Goal: Transaction & Acquisition: Purchase product/service

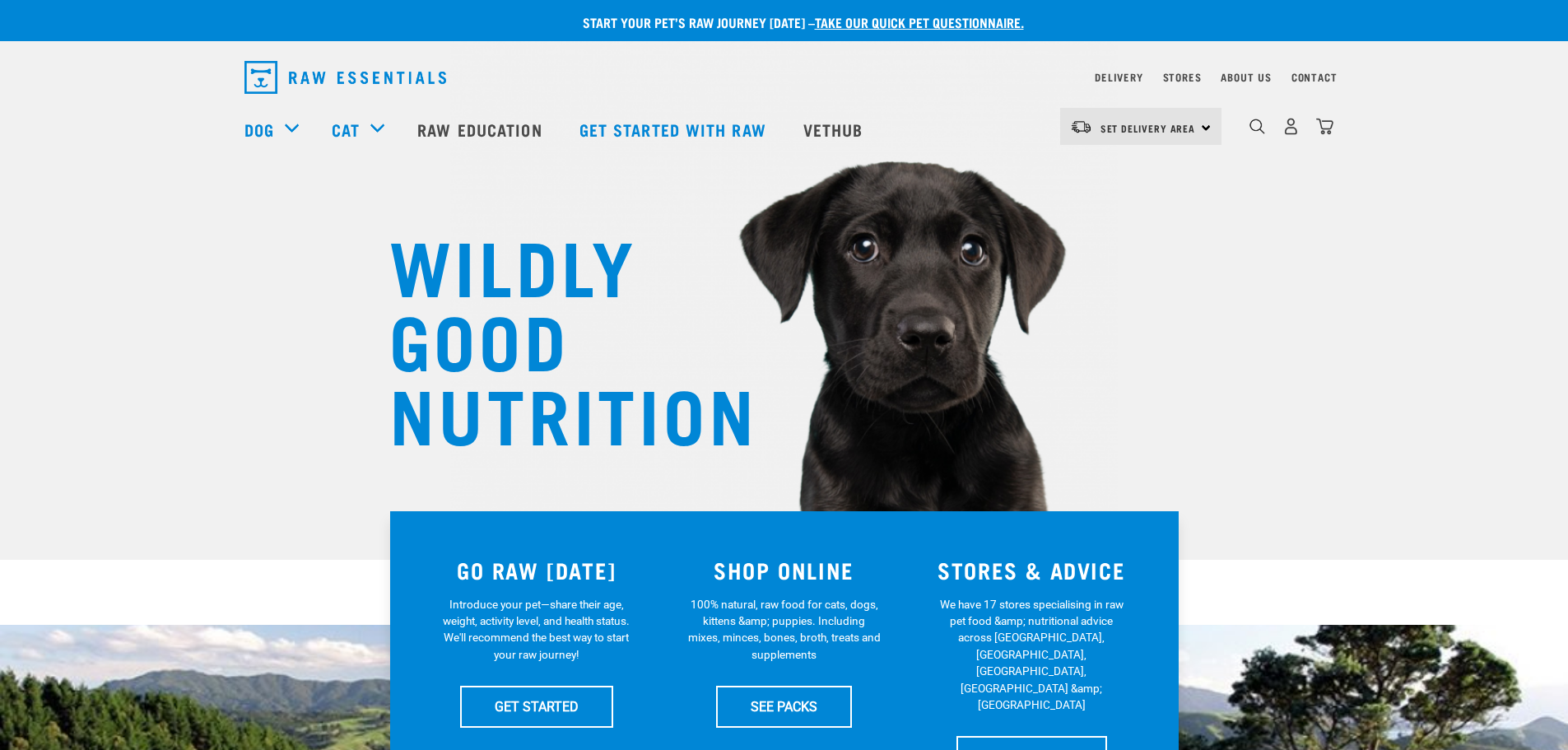
click at [1315, 131] on div "0" at bounding box center [1291, 126] width 85 height 37
click at [1333, 131] on img "dropdown navigation" at bounding box center [1325, 126] width 17 height 17
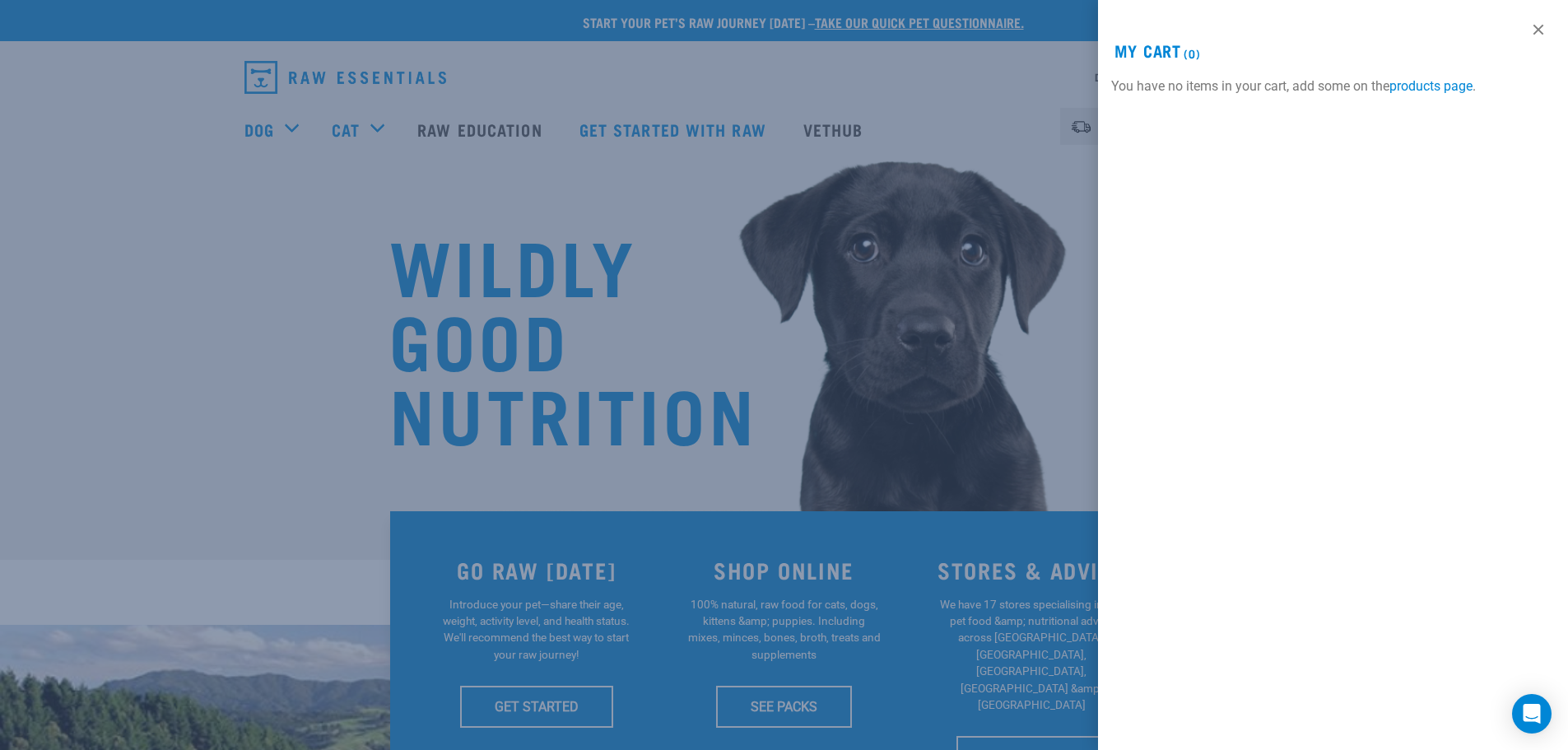
drag, startPoint x: 1534, startPoint y: 22, endPoint x: 1327, endPoint y: 102, distance: 221.9
click at [1535, 22] on link at bounding box center [1538, 29] width 27 height 27
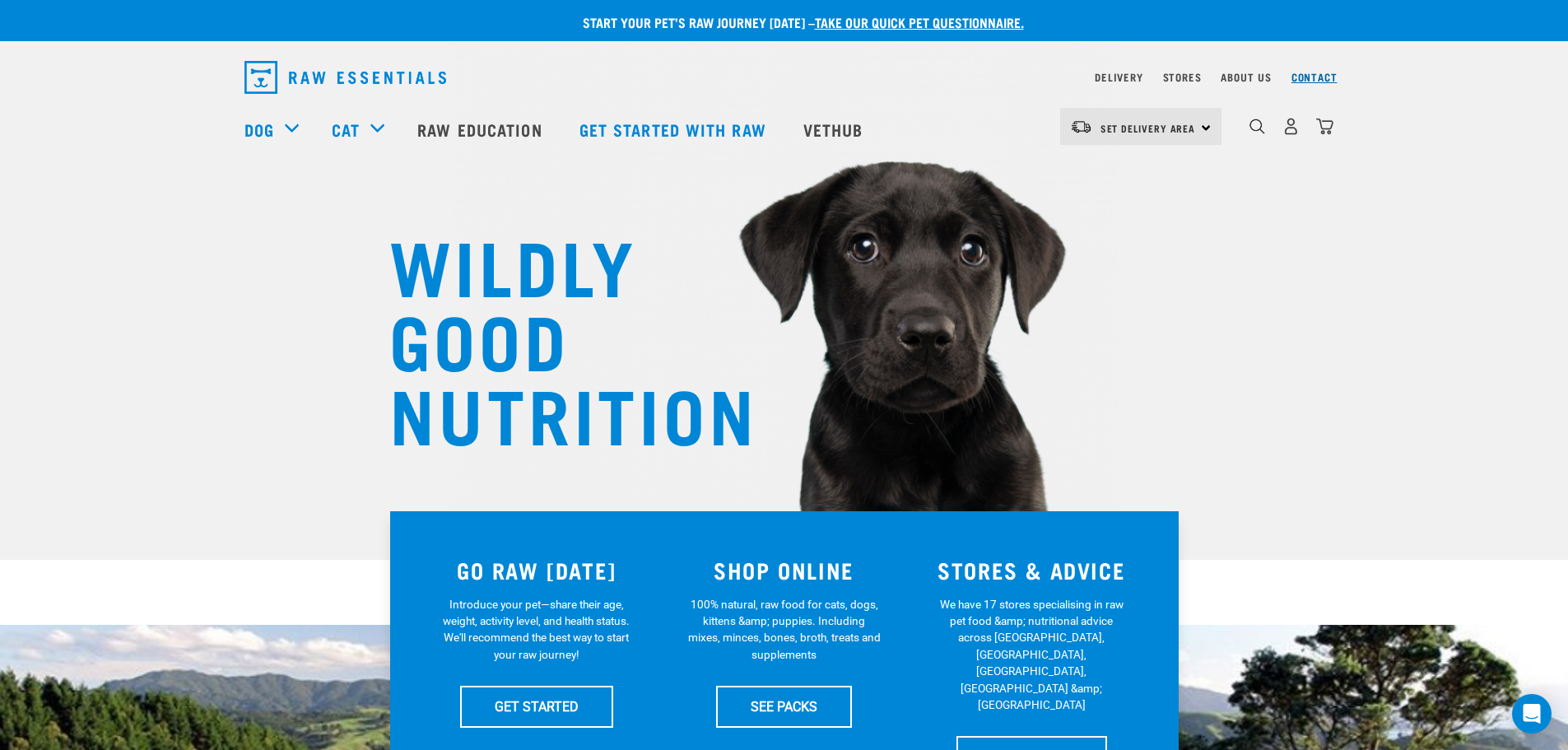
click at [1321, 77] on link "Contact" at bounding box center [1315, 76] width 46 height 6
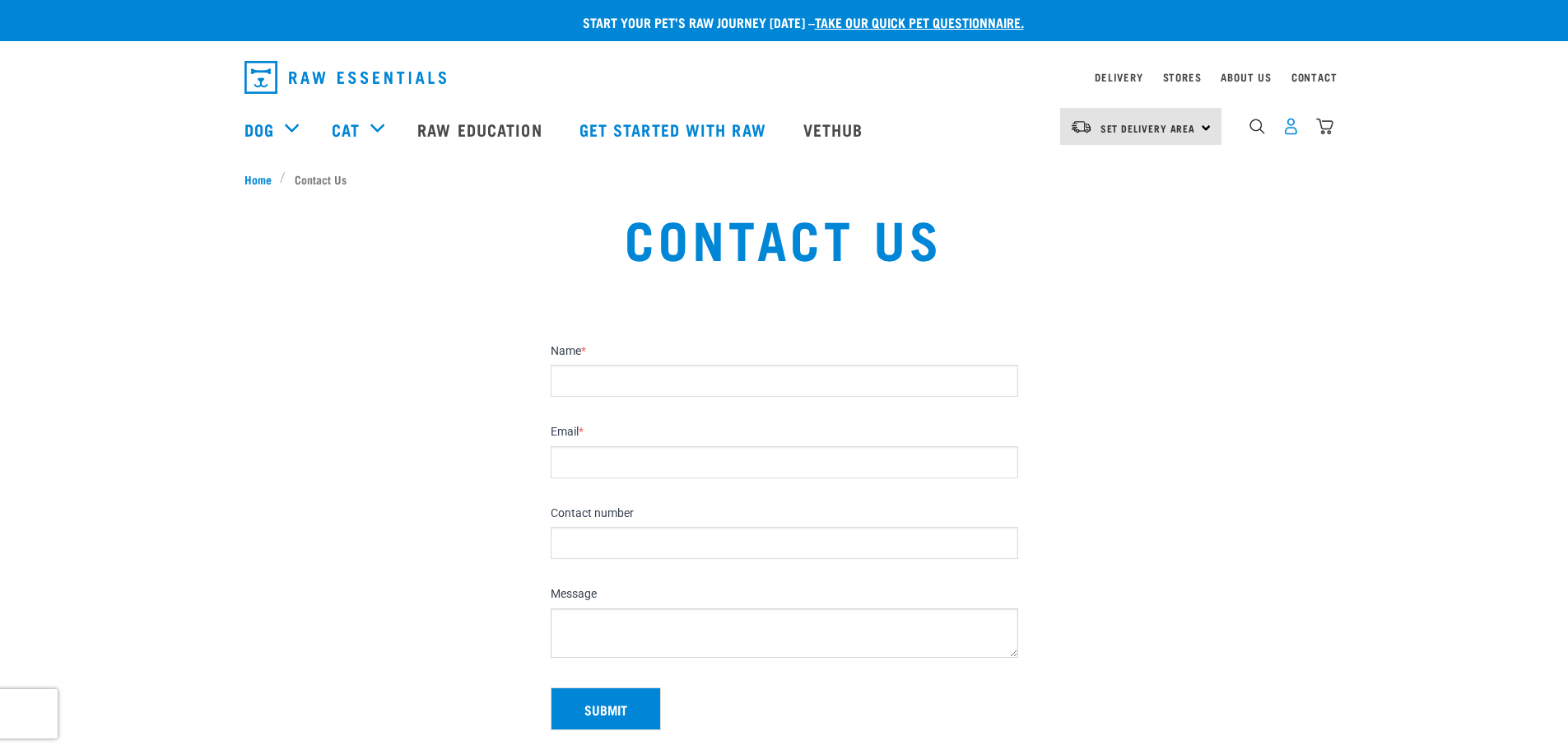
click at [1288, 126] on img "dropdown navigation" at bounding box center [1291, 126] width 17 height 17
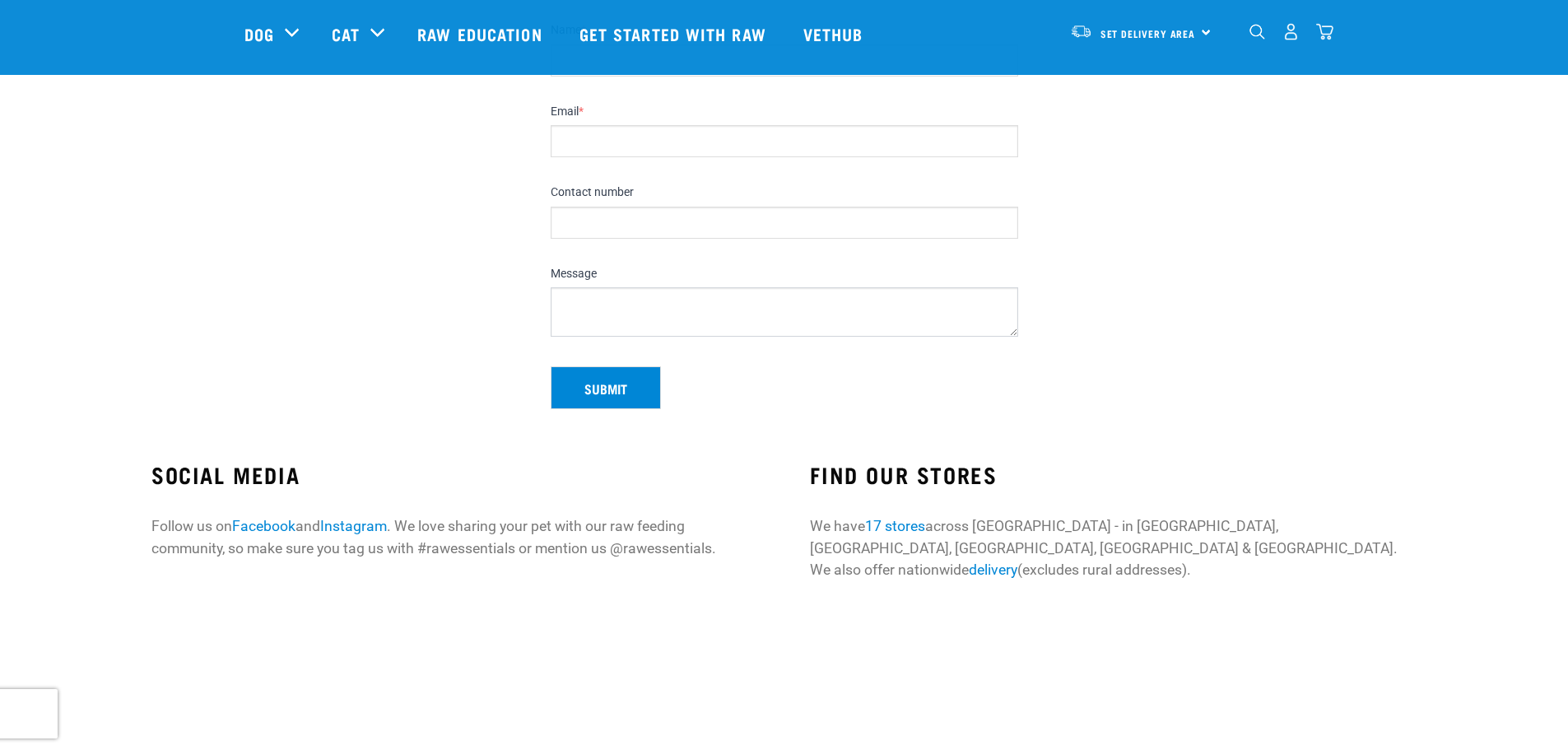
scroll to position [412, 0]
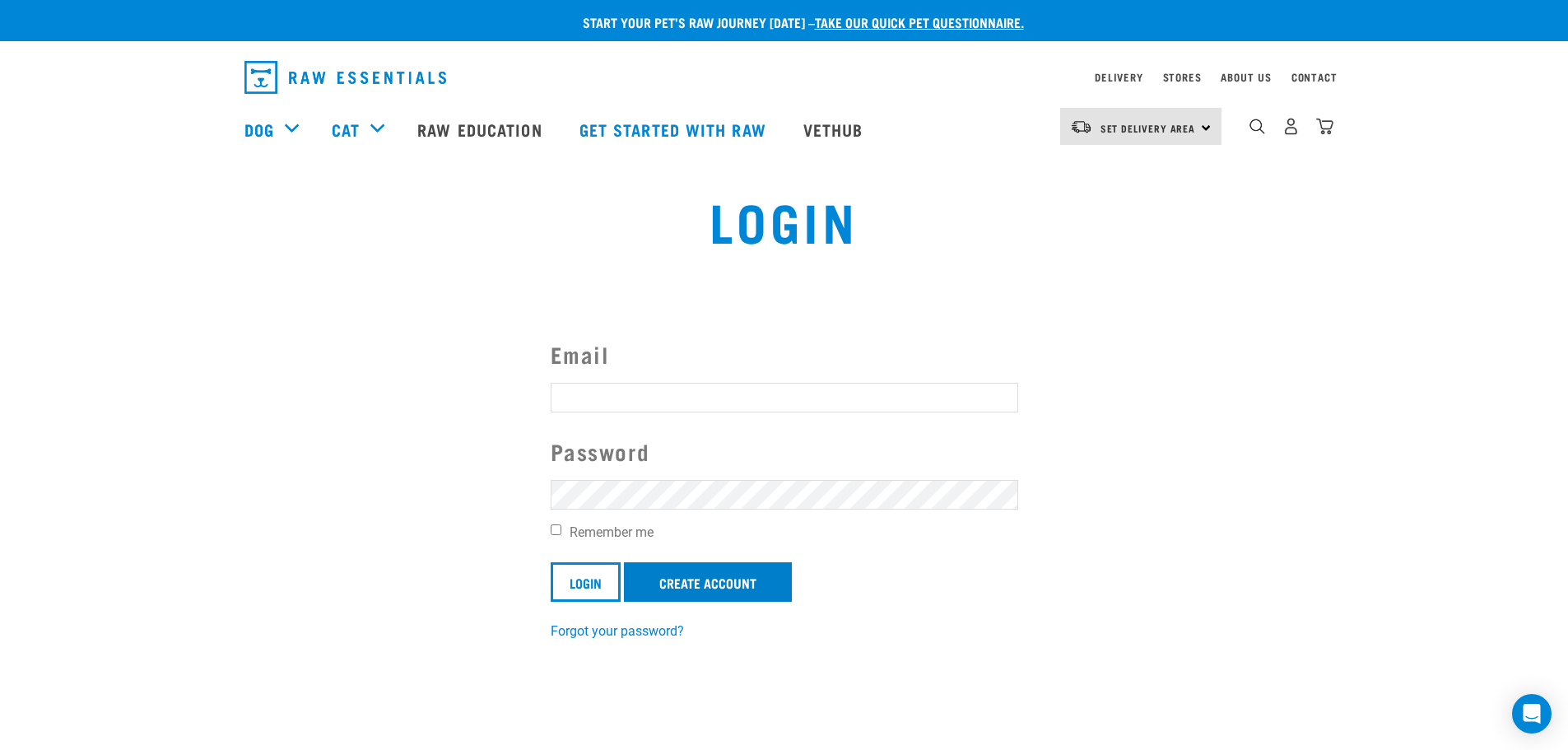
type input "tayla.veza@live.com"
click at [735, 581] on link "Create Account" at bounding box center [707, 582] width 168 height 40
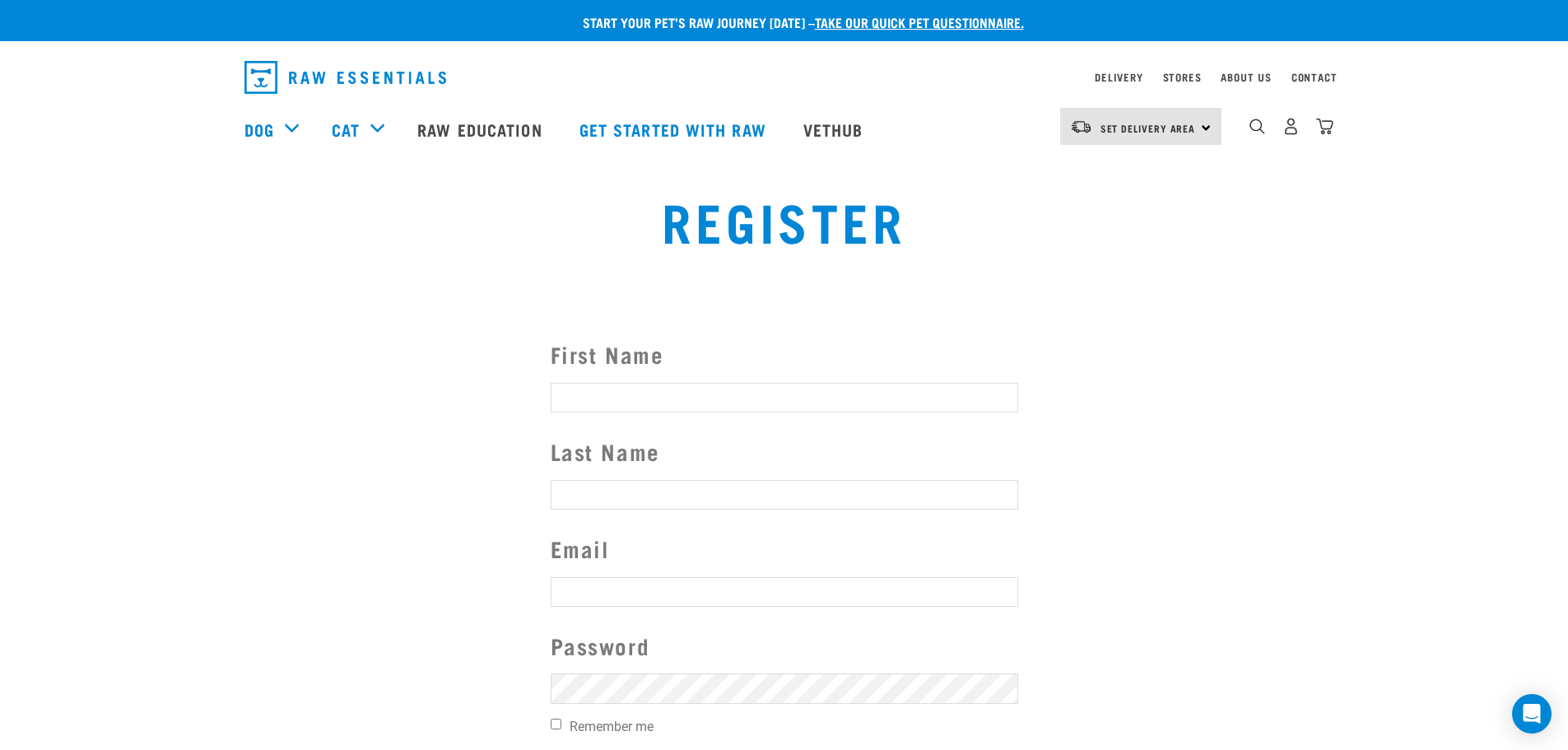
type input "[EMAIL_ADDRESS][DOMAIN_NAME]"
drag, startPoint x: 659, startPoint y: 388, endPoint x: 654, endPoint y: 370, distance: 18.7
click at [659, 388] on input "First Name" at bounding box center [784, 398] width 467 height 29
type input "[PERSON_NAME]"
click at [665, 497] on input "Last Name" at bounding box center [784, 495] width 467 height 29
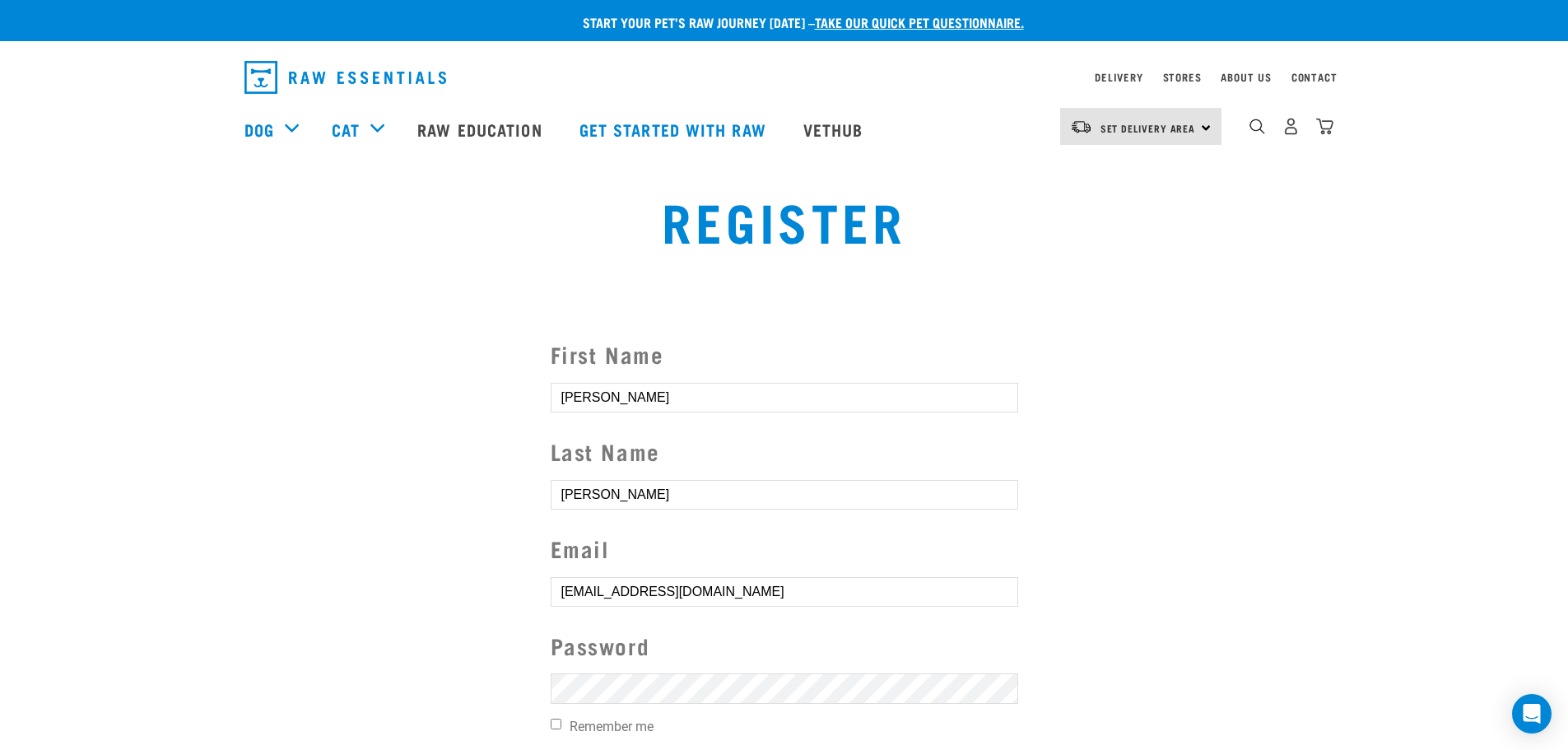
type input "Gould"
drag, startPoint x: 756, startPoint y: 597, endPoint x: 345, endPoint y: 570, distance: 411.9
click at [345, 570] on section "First Name Peter Last Name Gould Email tayla.veza@live.com Password Remember me…" at bounding box center [784, 565] width 1568 height 540
type input "p_gould@xtra.co.nz"
click at [343, 472] on section "First Name Peter Last Name Gould Email p_gould@xtra.co.nz Password Remember me …" at bounding box center [784, 565] width 1568 height 540
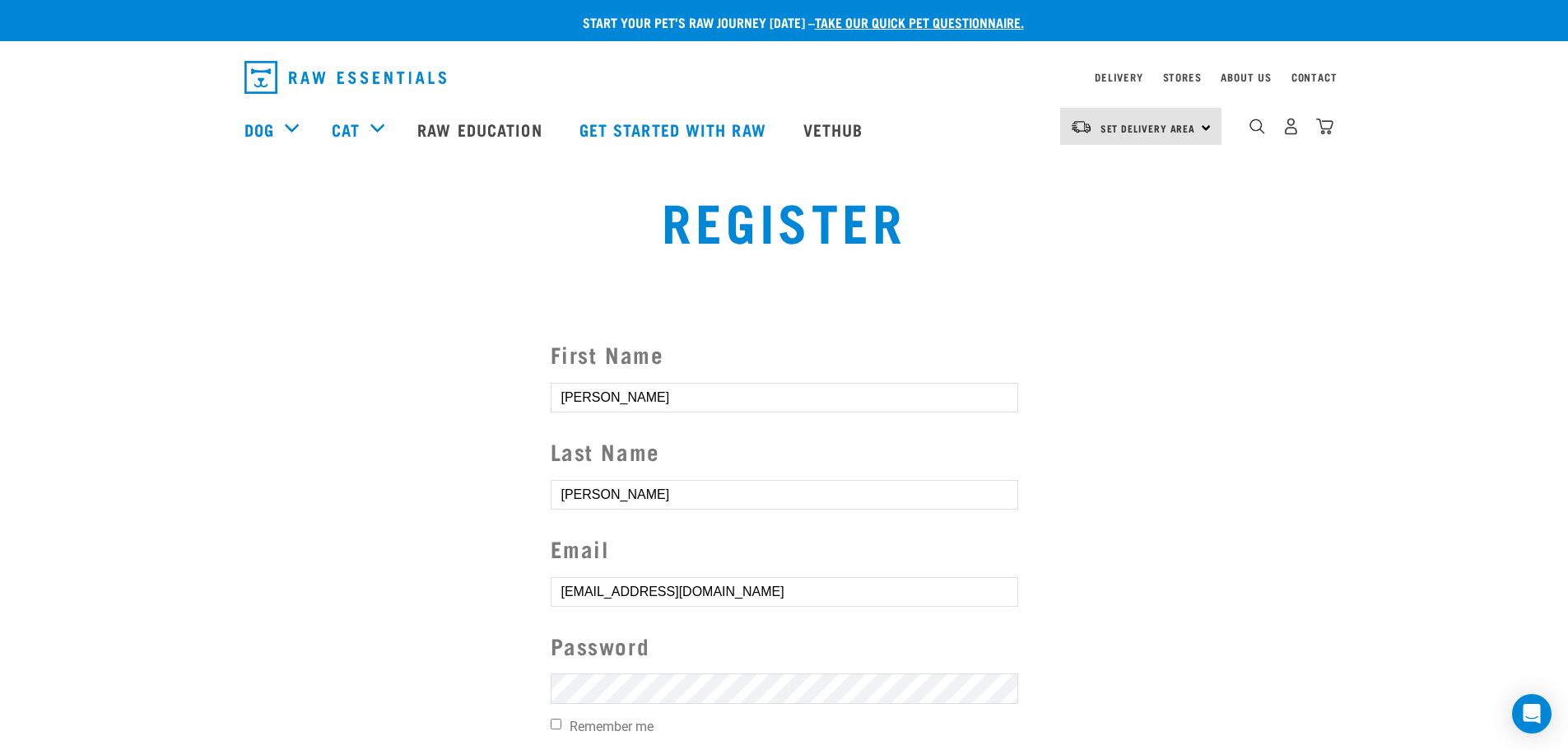
drag, startPoint x: 735, startPoint y: 589, endPoint x: 423, endPoint y: 580, distance: 312.1
click at [426, 580] on section "First Name Peter Last Name Gould Email p_gould@xtra.co.nz Password Remember me …" at bounding box center [784, 565] width 1568 height 540
click at [1249, 617] on section "First Name Peter Last Name Gould Email p_gould@xtra.co.nz Password Remember me …" at bounding box center [784, 565] width 1568 height 540
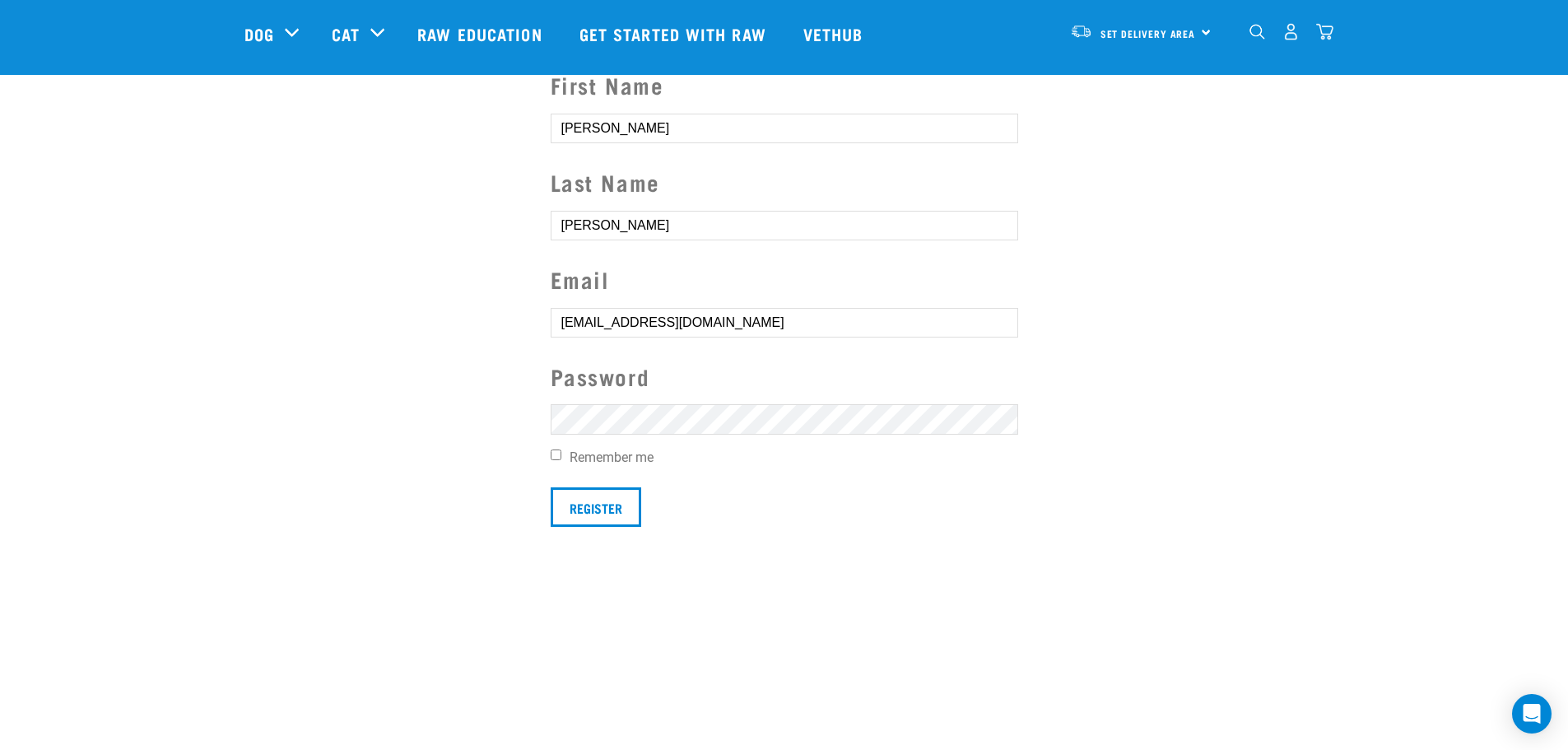
scroll to position [329, 0]
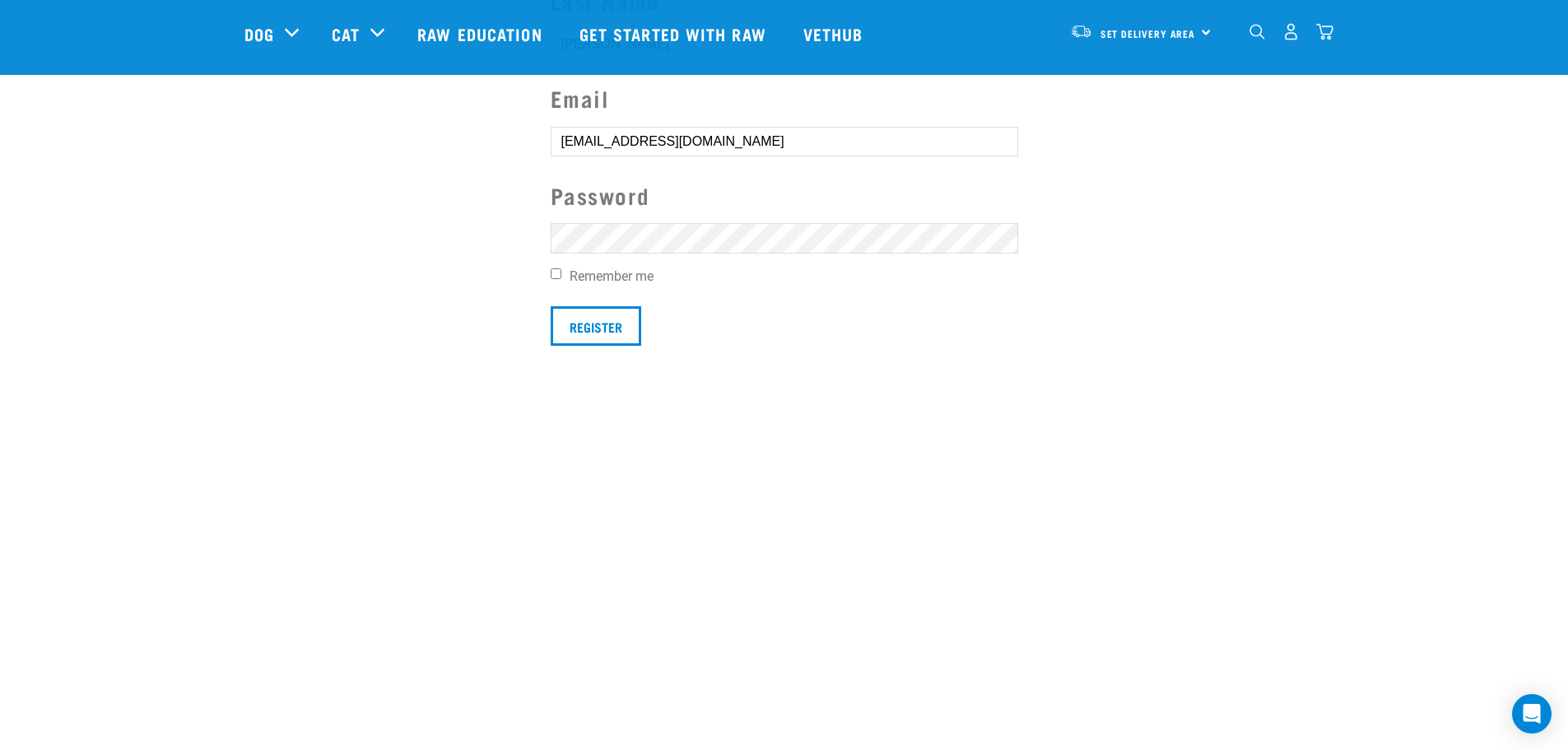
click at [440, 229] on section "First Name Peter Last Name Gould Email p_gould@xtra.co.nz Password Remember me …" at bounding box center [784, 115] width 1568 height 540
click at [1168, 333] on section "First Name Peter Last Name Gould Email p_gould@xtra.co.nz Password Remember me …" at bounding box center [784, 115] width 1568 height 540
click at [418, 226] on section "First Name Peter Last Name Gould Email p_gould@xtra.co.nz Password Remember me …" at bounding box center [784, 115] width 1568 height 540
click at [363, 201] on section "First Name Peter Last Name Gould Email p_gould@xtra.co.nz Password Remember me …" at bounding box center [784, 115] width 1568 height 540
click at [619, 329] on input "Register" at bounding box center [595, 326] width 90 height 40
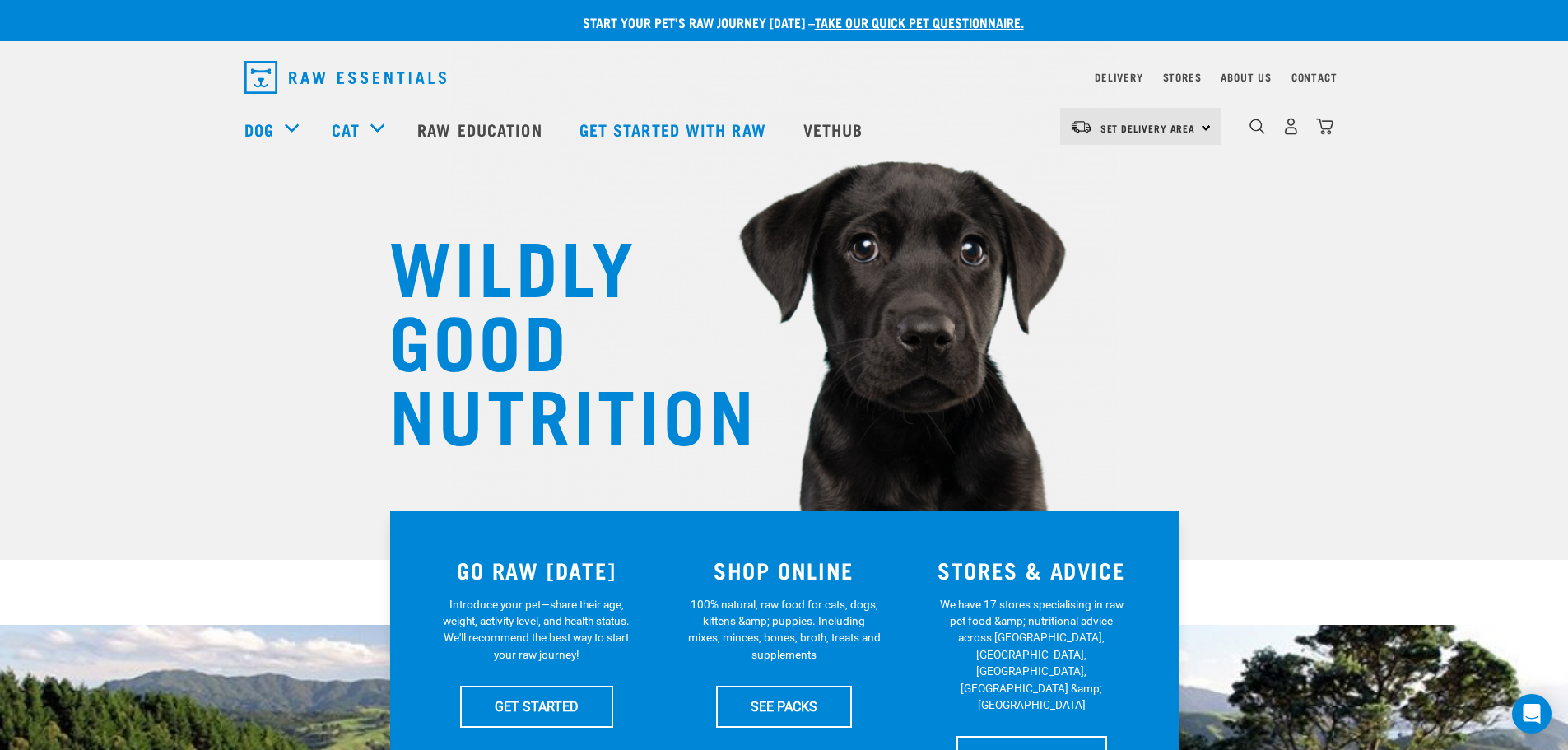
click at [1334, 128] on div "Set Delivery Area [GEOGRAPHIC_DATA] [GEOGRAPHIC_DATA] Dog Shop All Dog Mixes & …" at bounding box center [784, 129] width 1107 height 66
click at [1255, 130] on img "dropdown navigation" at bounding box center [1257, 126] width 15 height 15
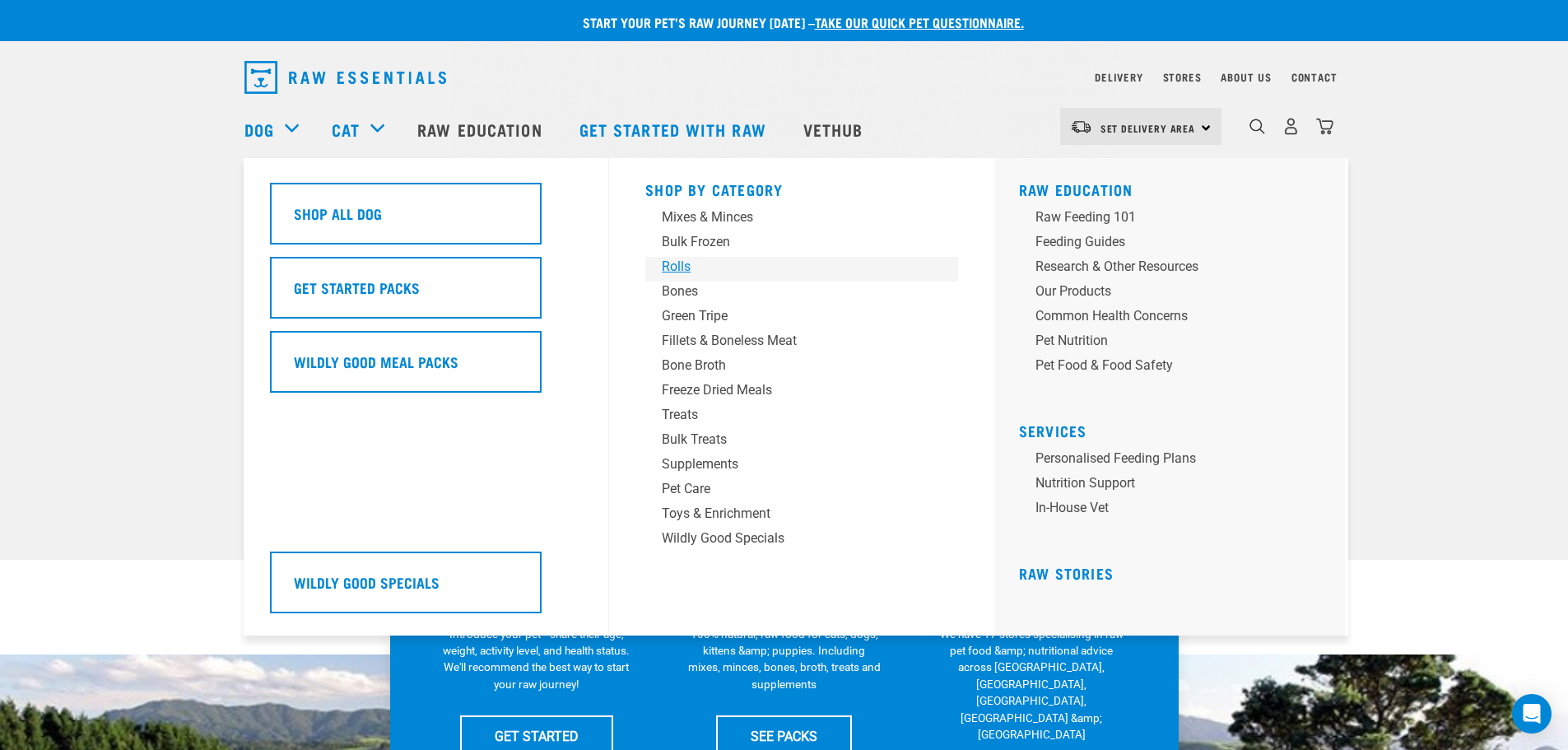
click at [676, 267] on div "Rolls" at bounding box center [790, 266] width 257 height 20
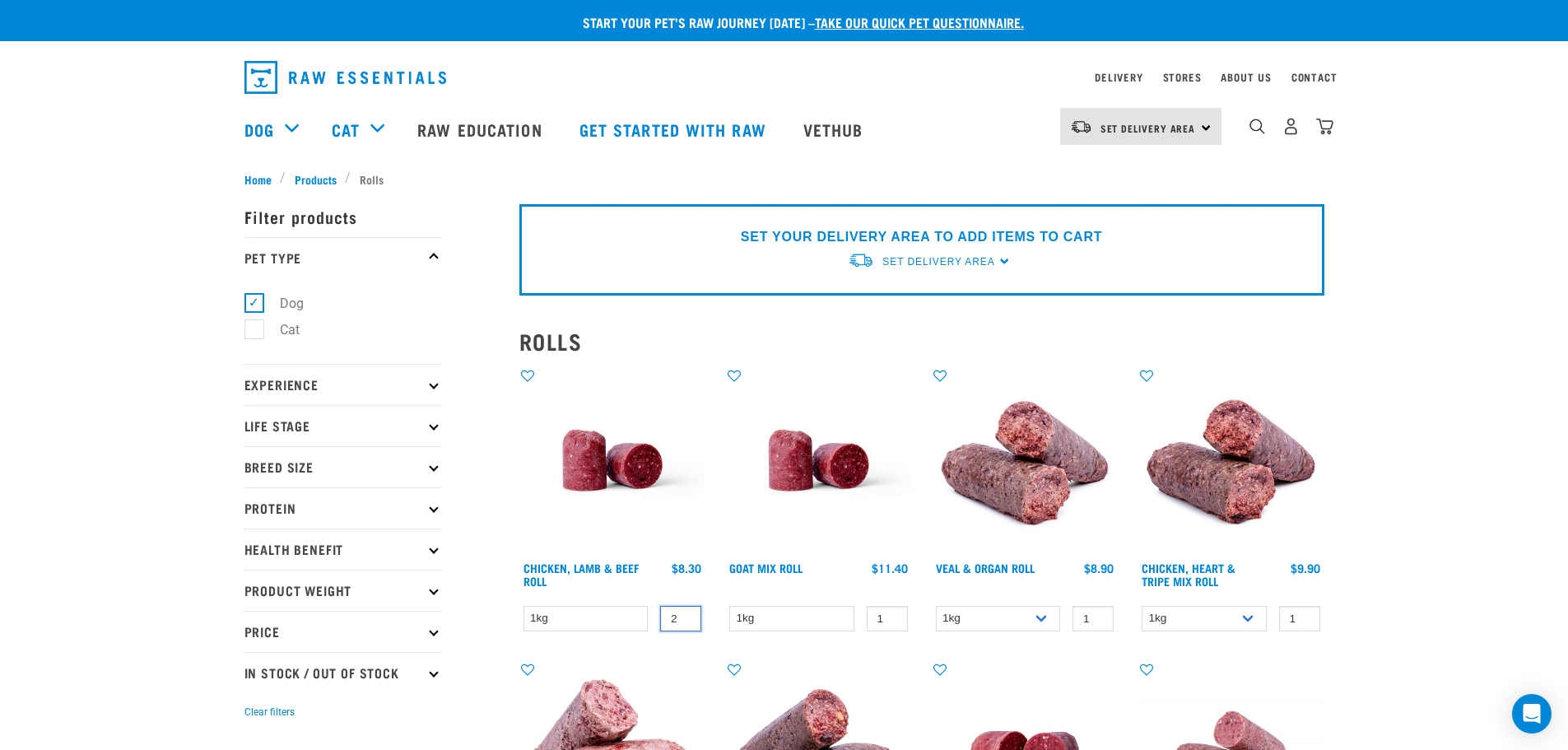
click at [686, 613] on input "2" at bounding box center [680, 619] width 41 height 26
click at [686, 614] on input "3" at bounding box center [680, 619] width 41 height 26
type input "4"
click at [686, 615] on input "4" at bounding box center [680, 619] width 41 height 26
click at [616, 619] on select "1kg" at bounding box center [586, 619] width 125 height 26
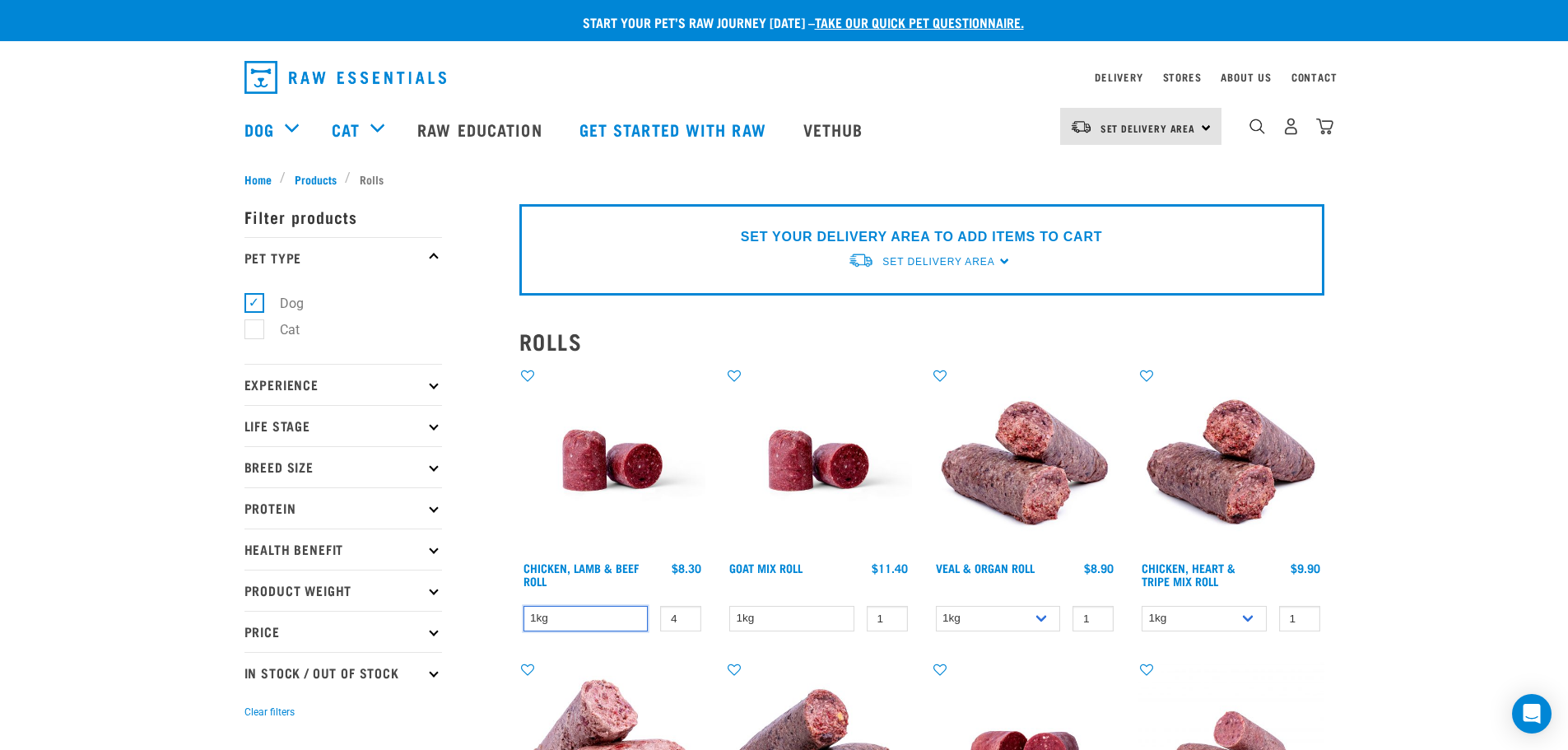
click at [523, 606] on select "1kg" at bounding box center [586, 619] width 125 height 26
click at [1158, 131] on span "Set Delivery Area" at bounding box center [1148, 128] width 95 height 6
click at [1100, 217] on link "[GEOGRAPHIC_DATA]" at bounding box center [1139, 209] width 158 height 36
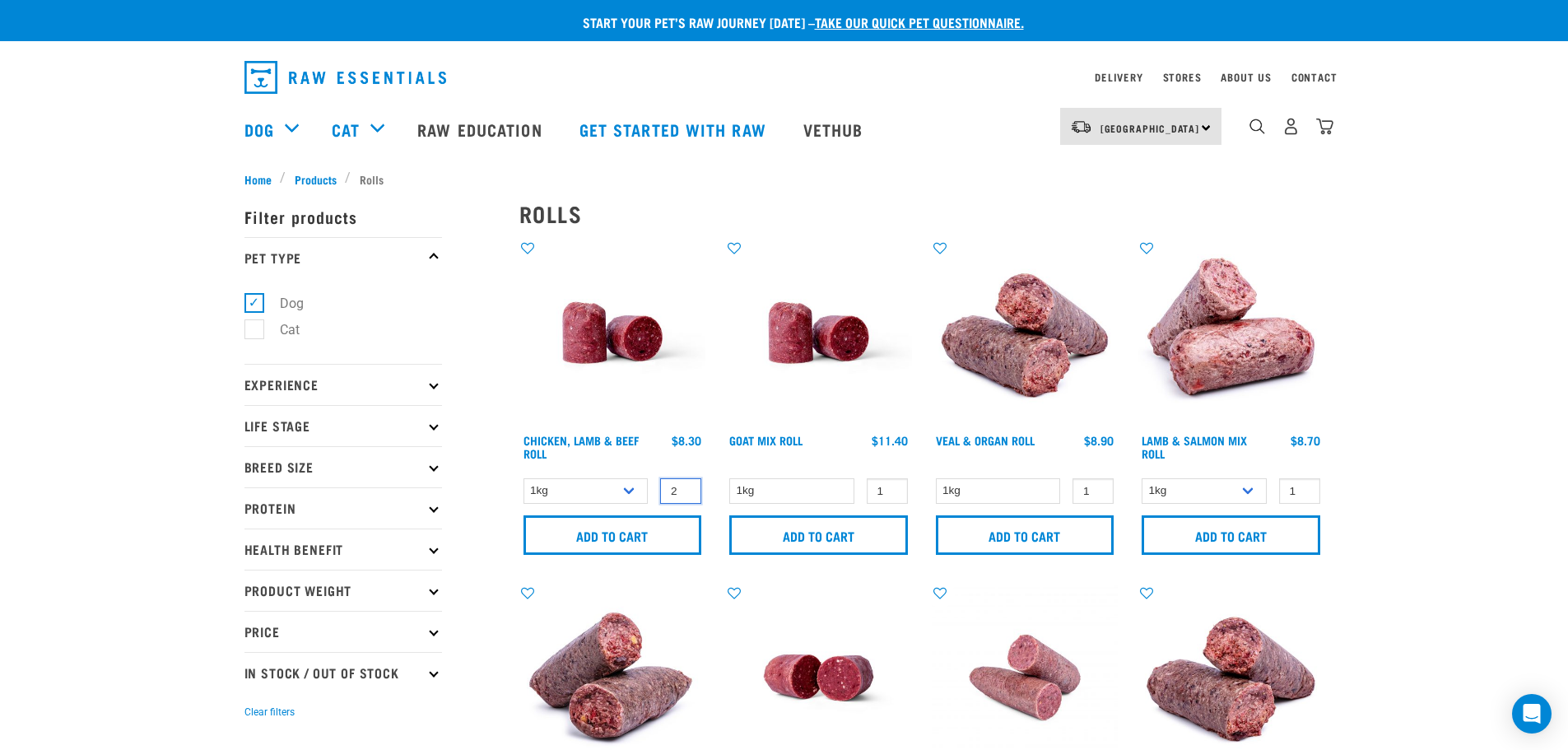
click at [685, 485] on input "2" at bounding box center [680, 491] width 41 height 26
click at [685, 485] on input "3" at bounding box center [680, 491] width 41 height 26
type input "4"
click at [685, 485] on input "4" at bounding box center [680, 491] width 41 height 26
click at [644, 540] on input "Add to cart" at bounding box center [613, 535] width 179 height 40
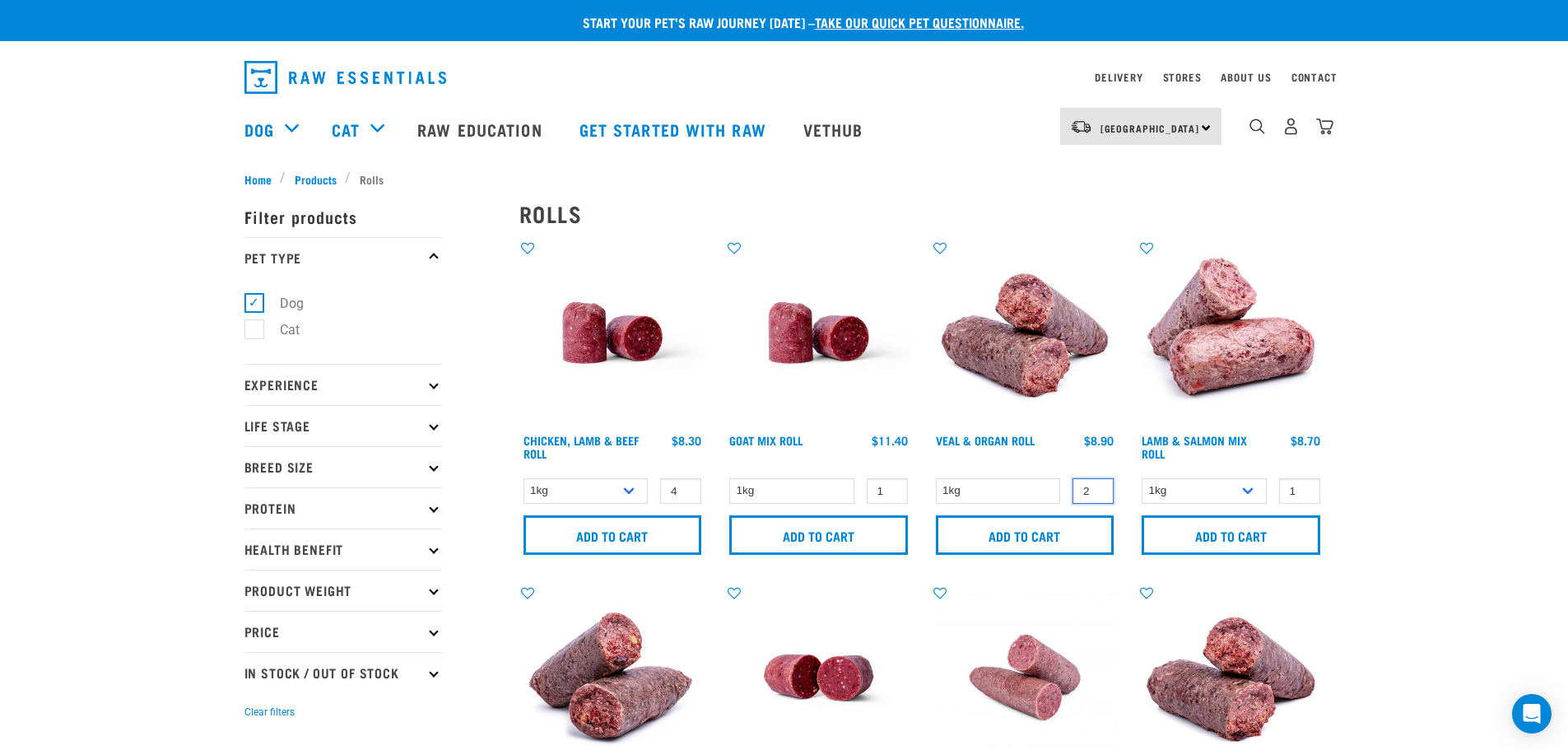
click at [1098, 485] on input "2" at bounding box center [1093, 491] width 41 height 26
click at [1098, 485] on input "3" at bounding box center [1093, 491] width 41 height 26
type input "4"
click at [1098, 485] on input "4" at bounding box center [1093, 491] width 41 height 26
click at [1007, 533] on input "Add to cart" at bounding box center [1025, 535] width 179 height 40
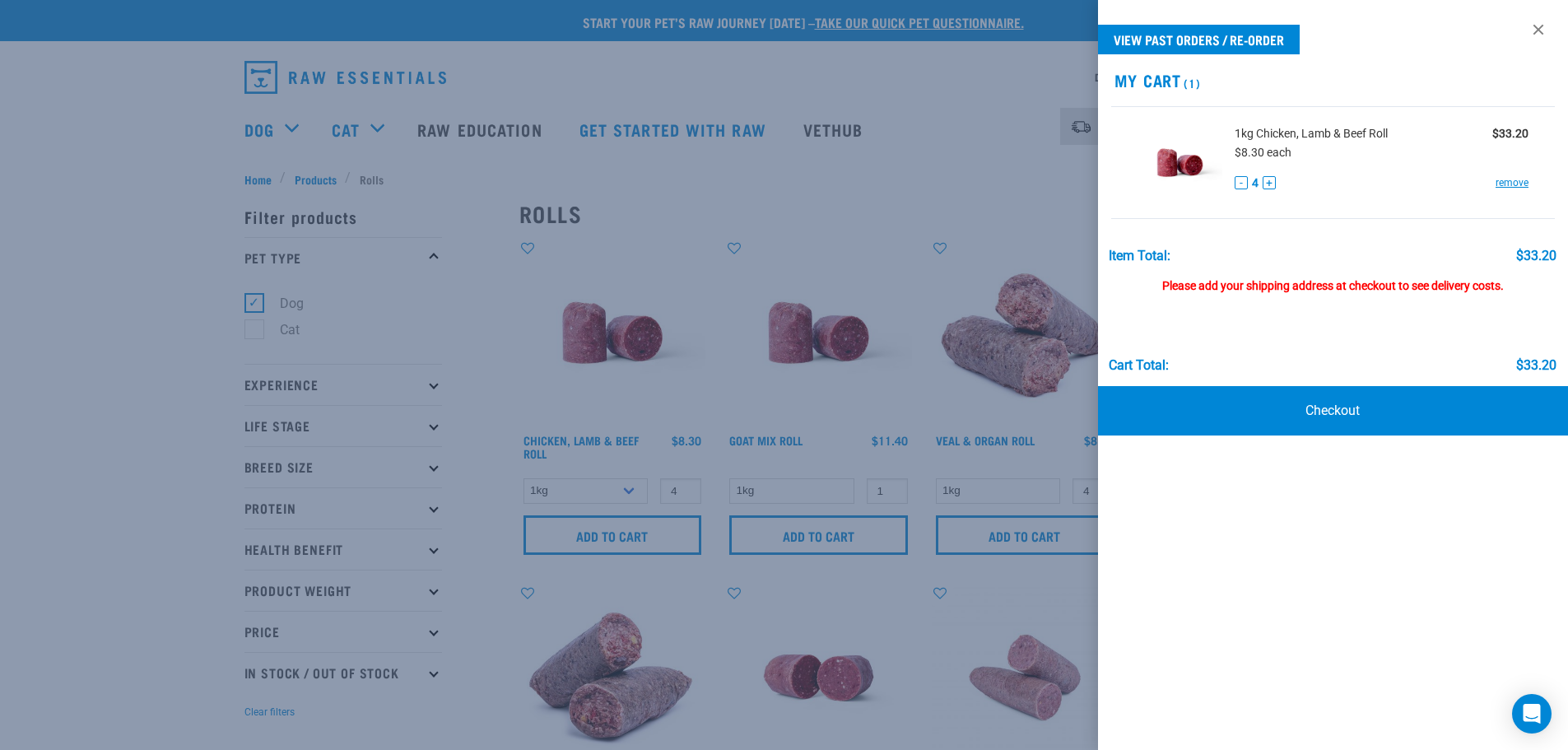
click at [1030, 195] on div at bounding box center [784, 375] width 1568 height 750
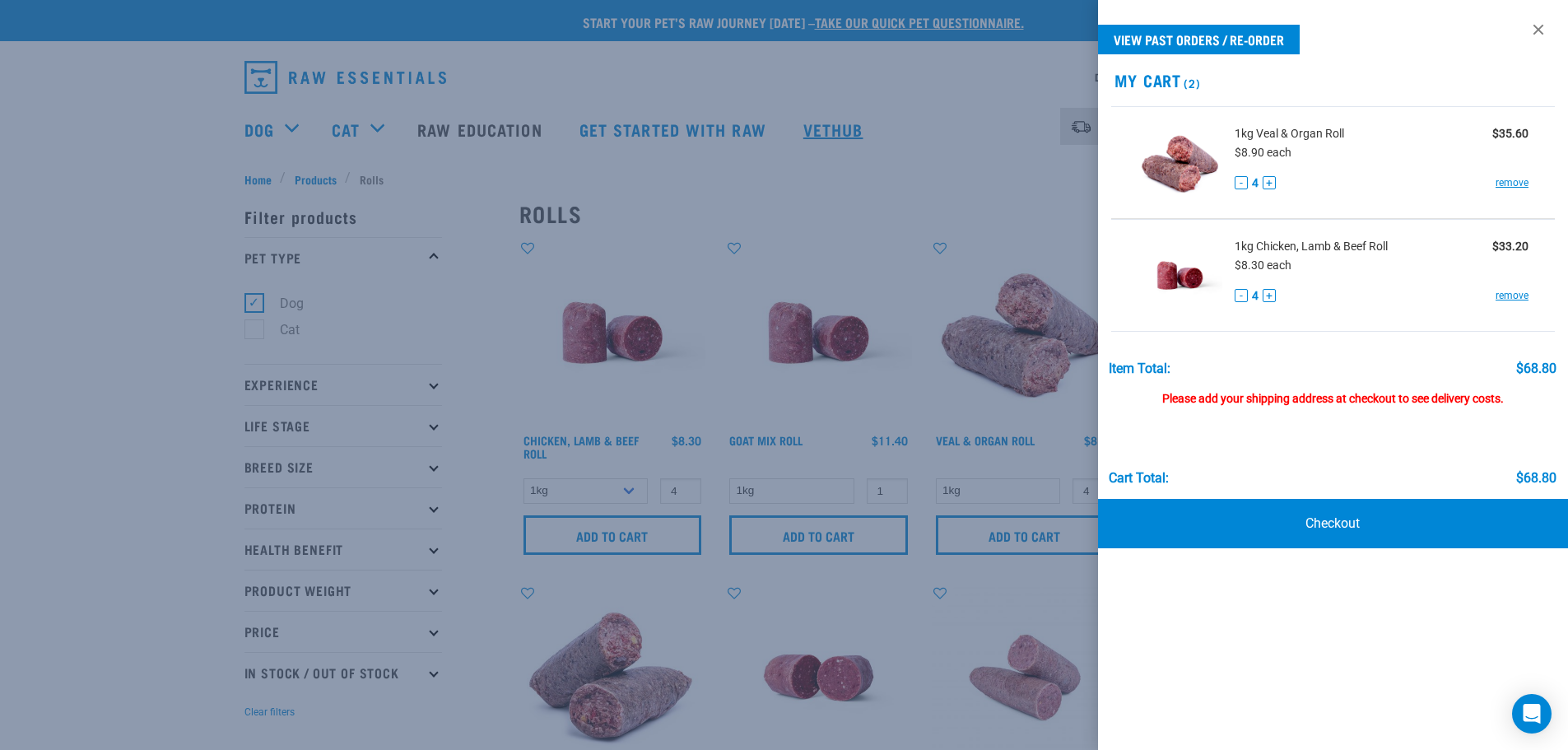
click at [836, 152] on div at bounding box center [784, 375] width 1568 height 750
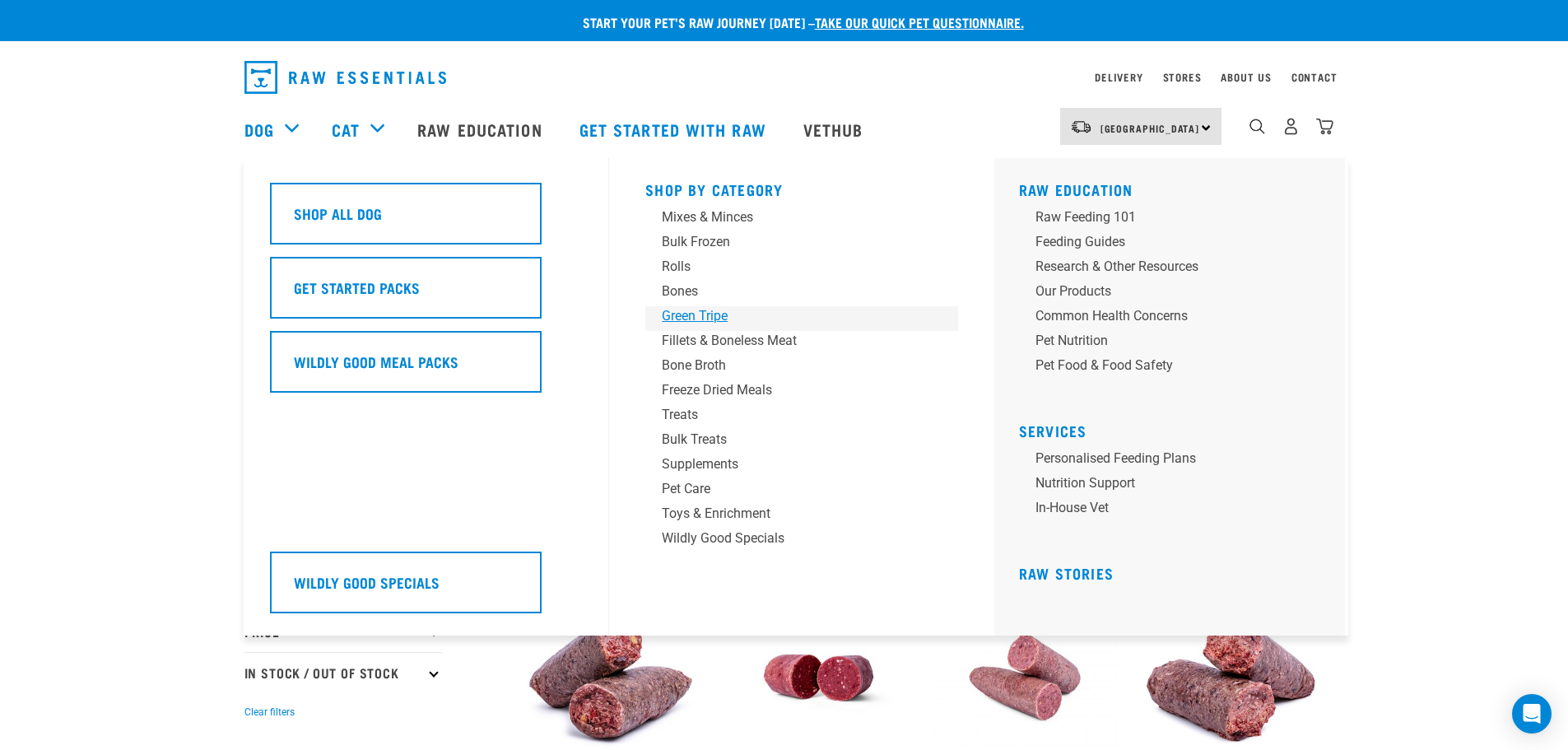
click at [686, 310] on div "Green Tripe" at bounding box center [790, 315] width 257 height 20
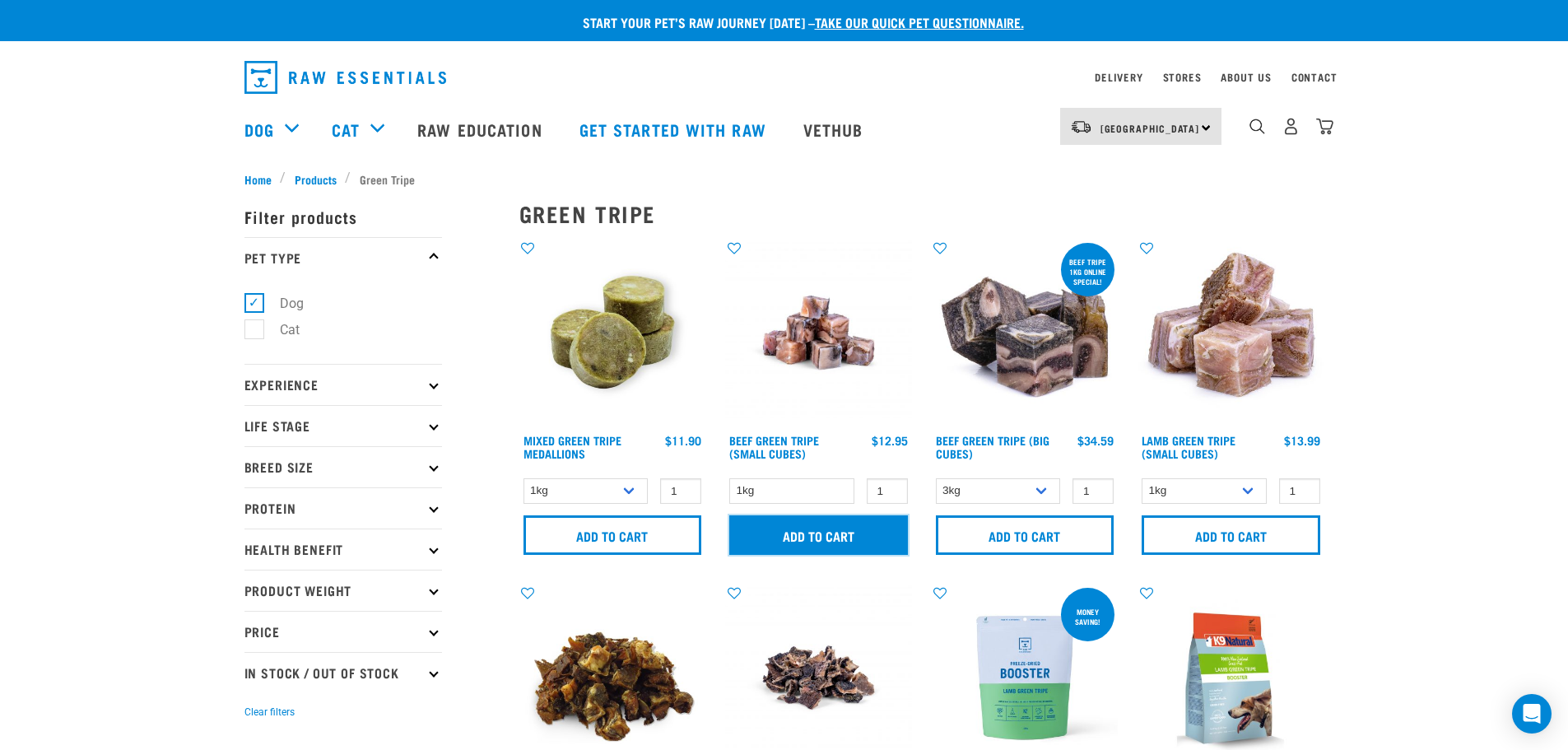
click at [775, 543] on input "Add to cart" at bounding box center [819, 535] width 179 height 40
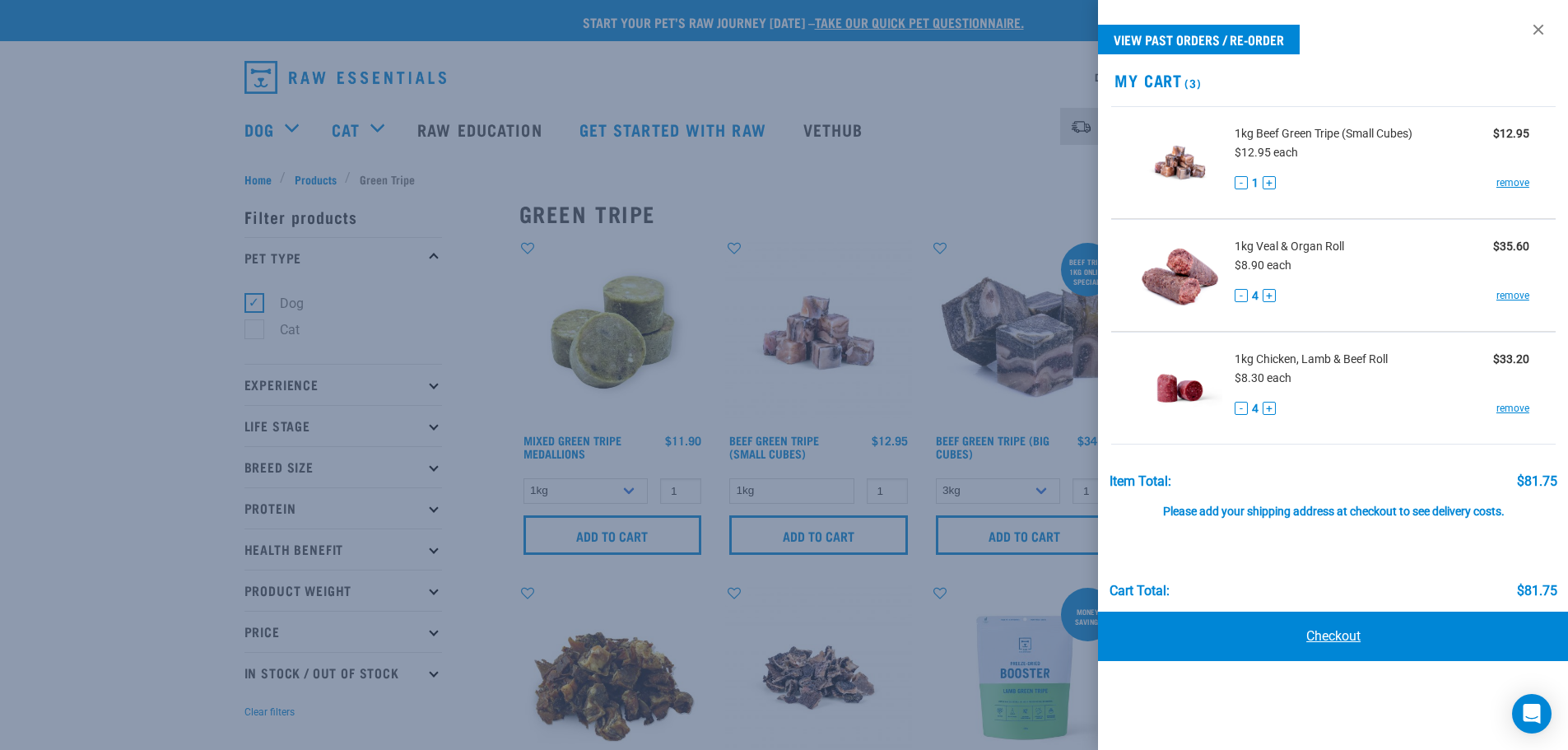
click at [1389, 647] on link "Checkout" at bounding box center [1333, 636] width 471 height 49
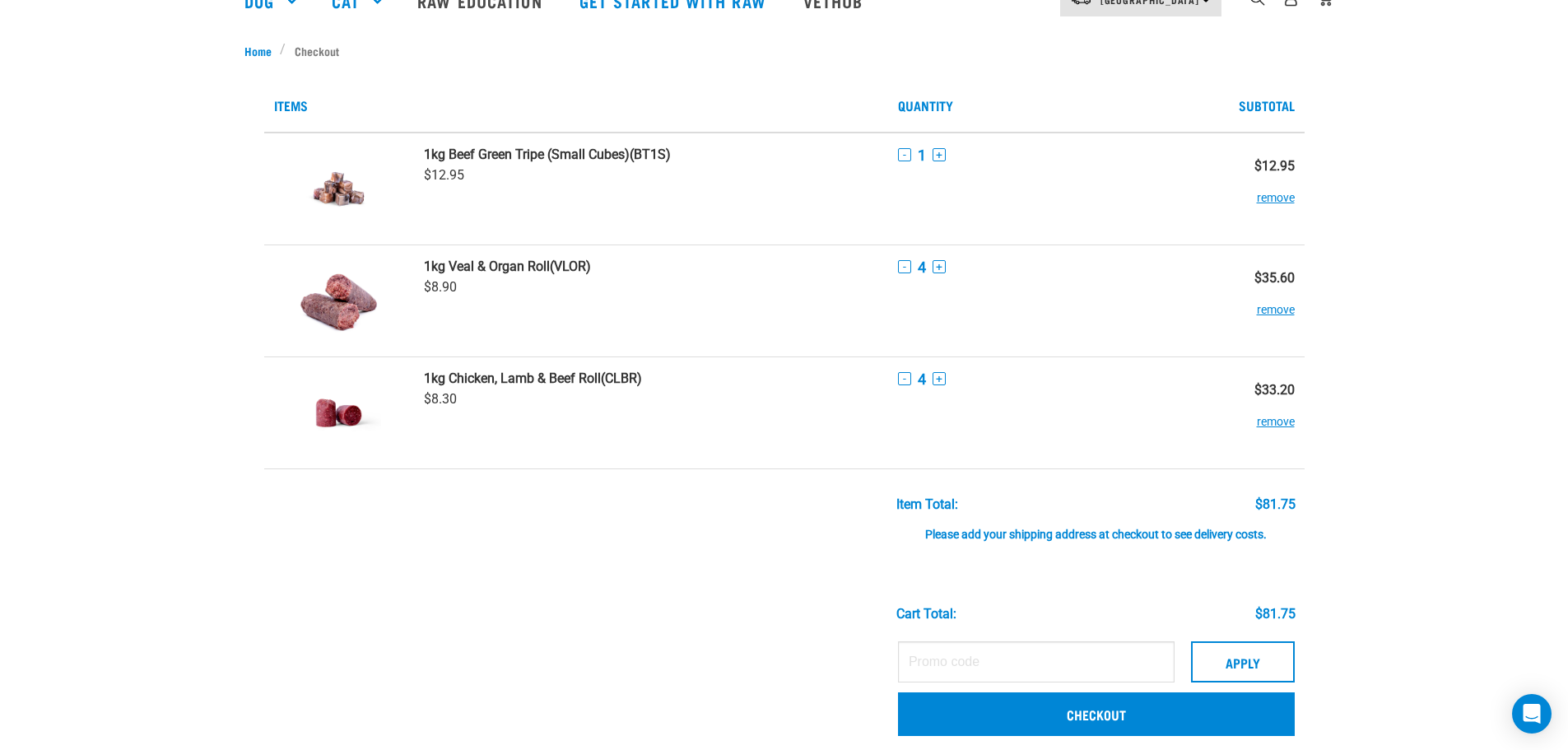
scroll to position [412, 0]
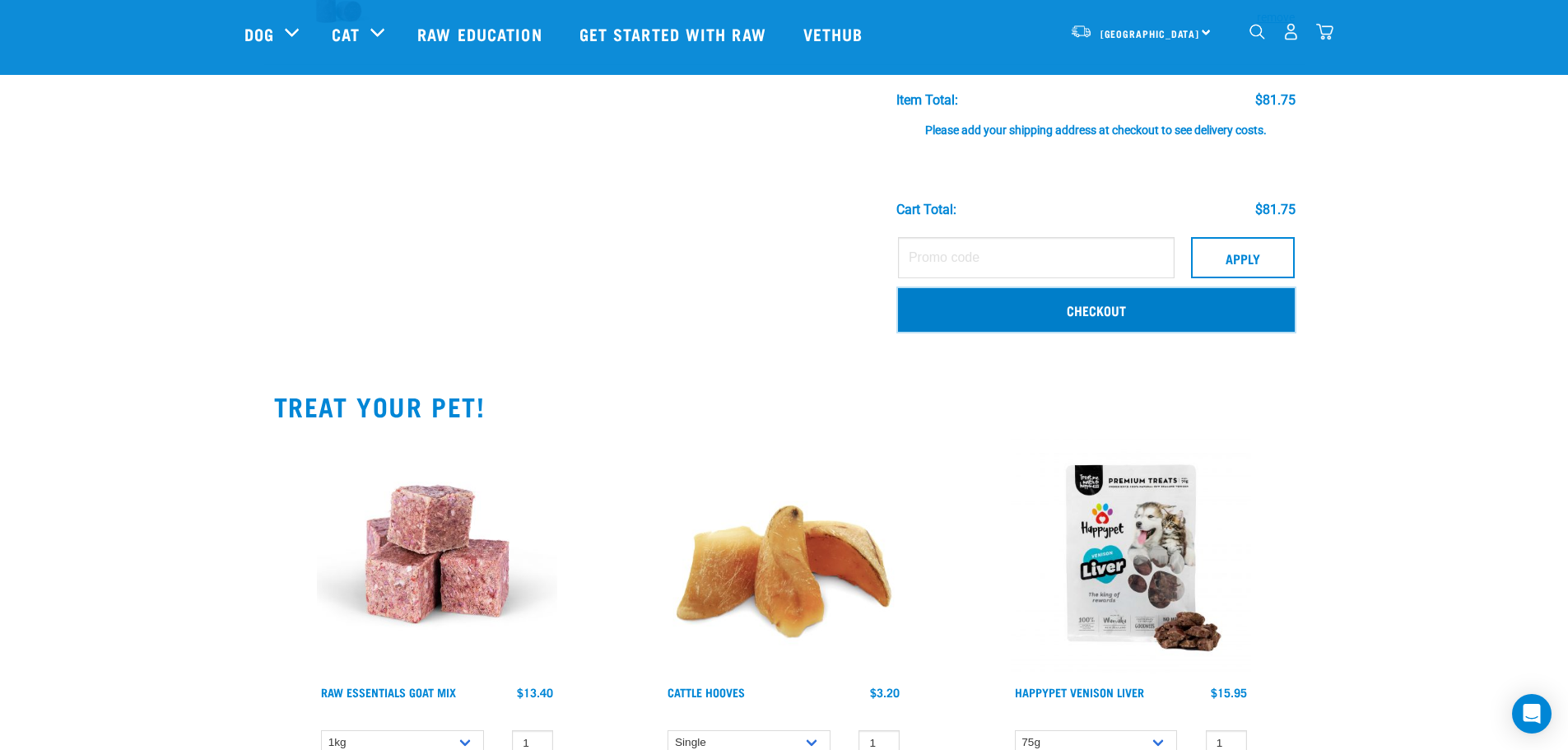
click at [1079, 314] on link "Checkout" at bounding box center [1096, 309] width 397 height 43
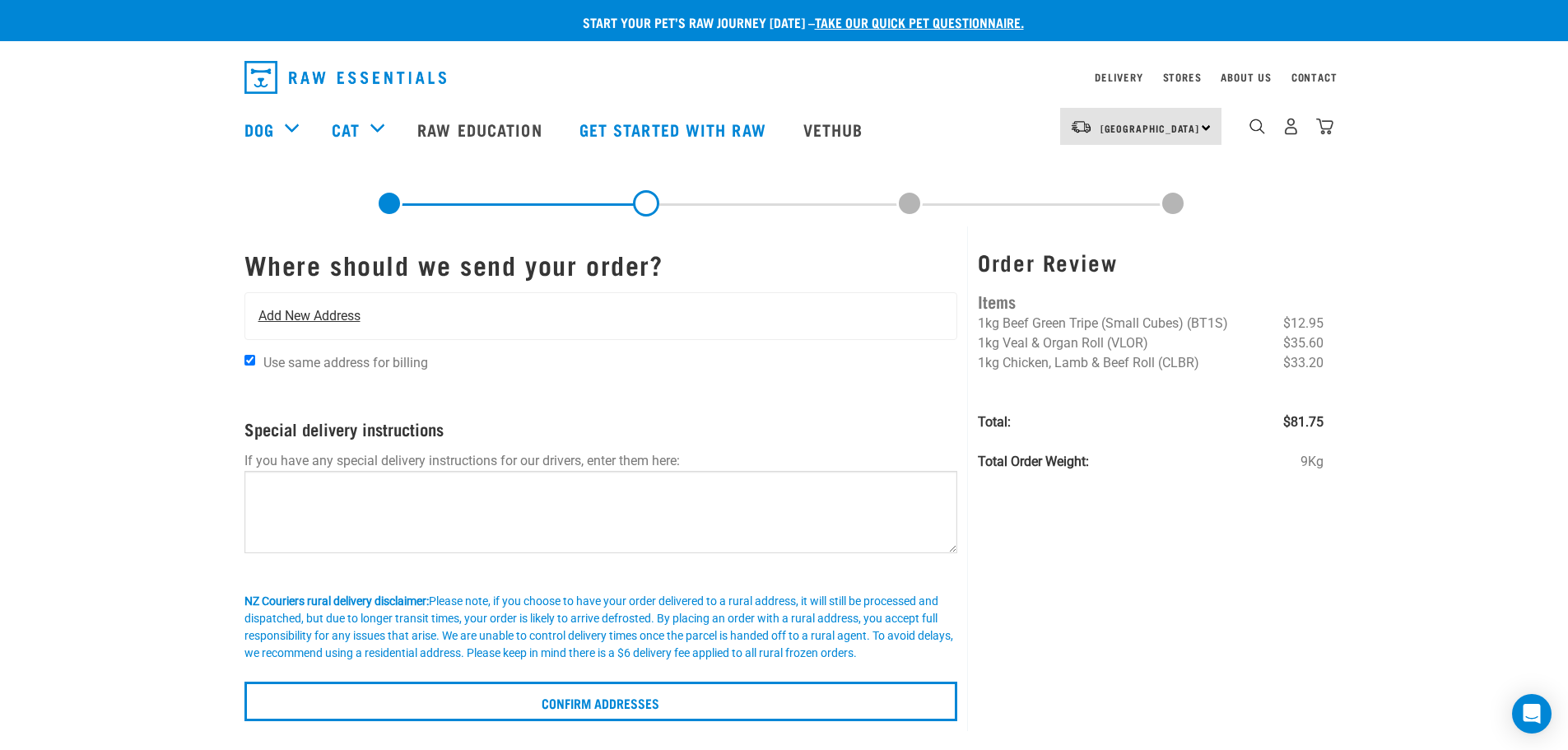
click at [357, 320] on span "Add New Address" at bounding box center [309, 315] width 102 height 20
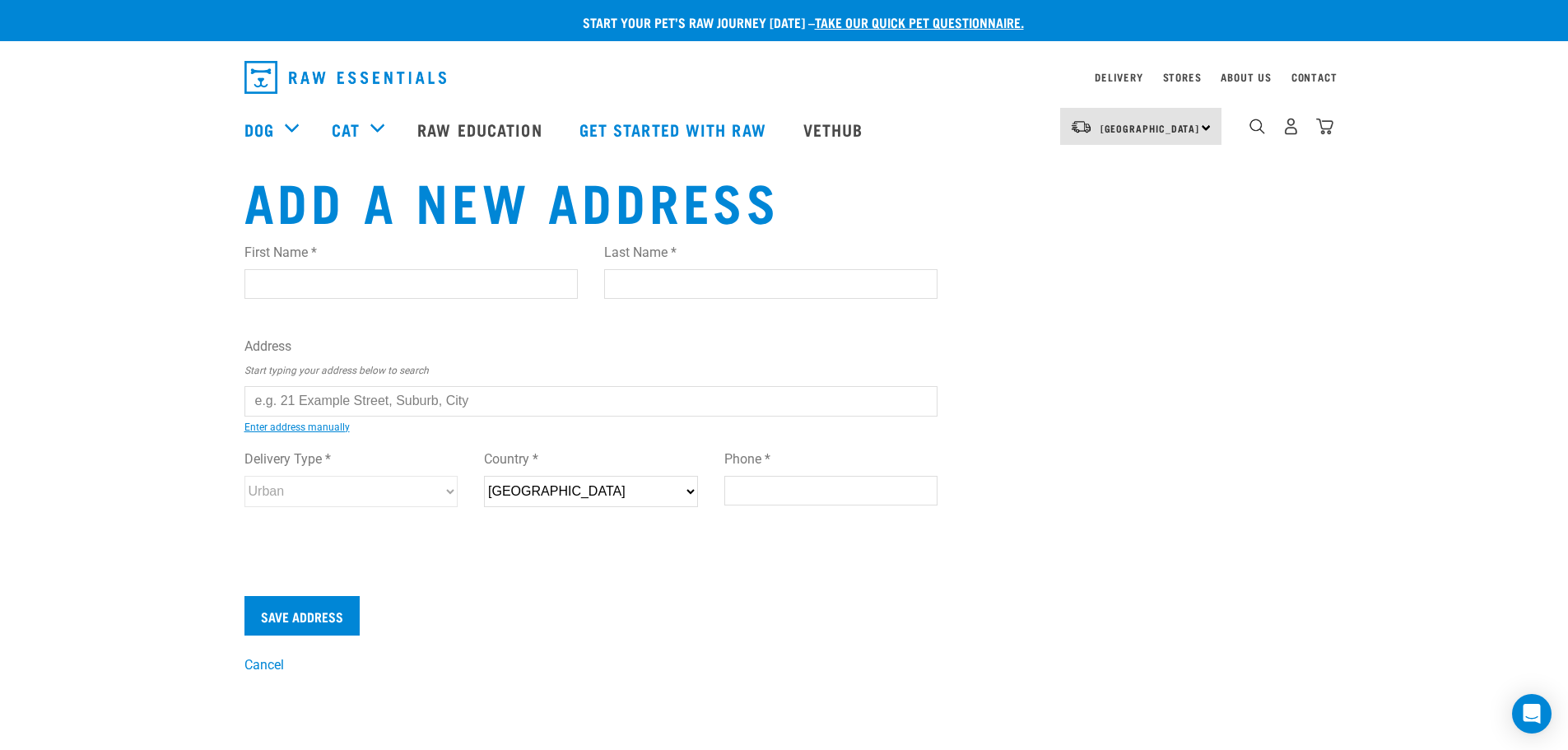
click at [355, 281] on input "First Name *" at bounding box center [412, 284] width 333 height 29
type input "Peter"
type input "Gould"
click at [39, 284] on div "Start your pet’s raw journey today – take our quick pet questionnaire. Delivery…" at bounding box center [784, 338] width 1568 height 675
click at [482, 396] on input "text" at bounding box center [592, 400] width 694 height 29
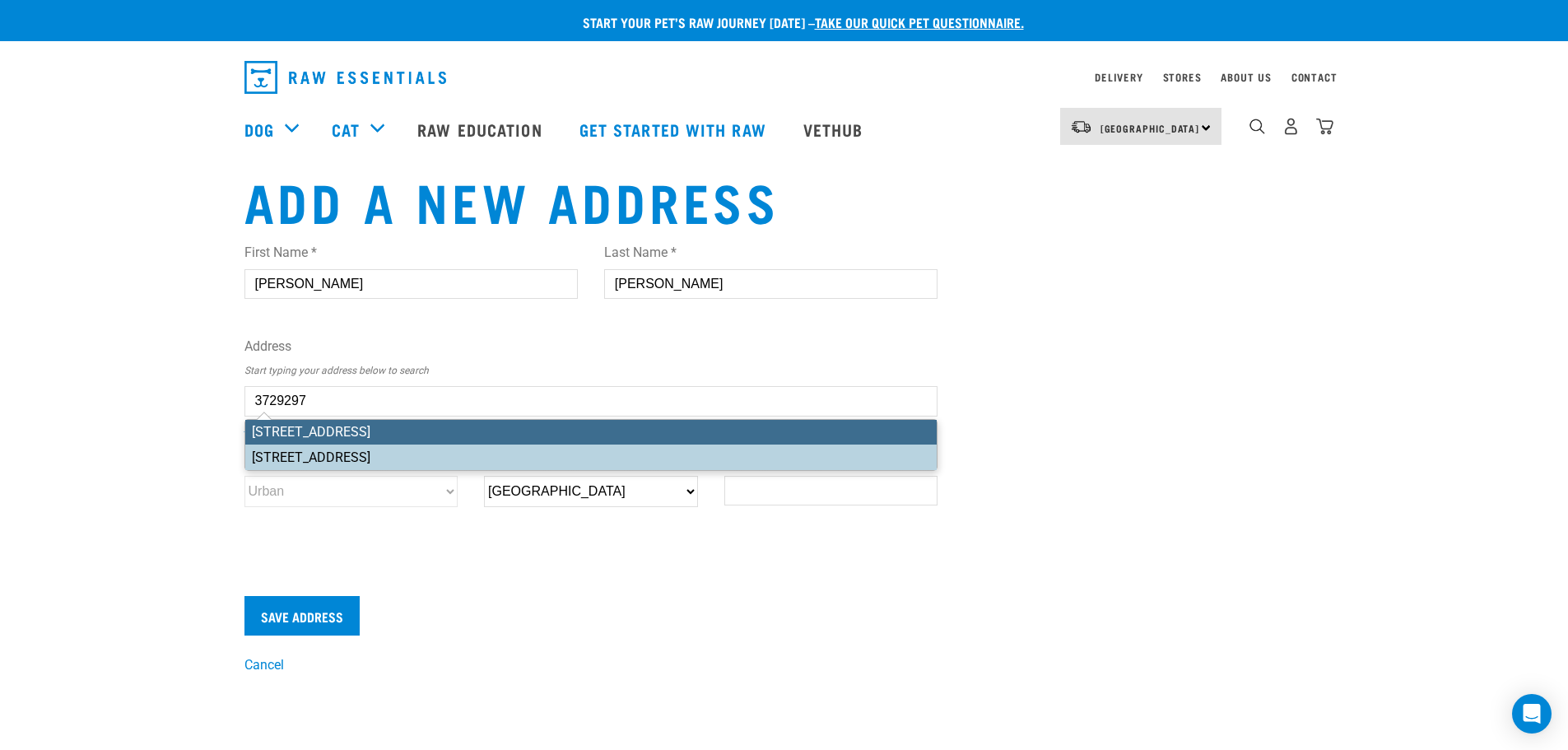
drag, startPoint x: 472, startPoint y: 430, endPoint x: 498, endPoint y: 443, distance: 29.1
click at [493, 442] on ul "136 Rarangi Beach Road, RD 3, Blenheim 7273 1136 Roto O Rangi Road, RD 3, Cambr…" at bounding box center [592, 445] width 694 height 52
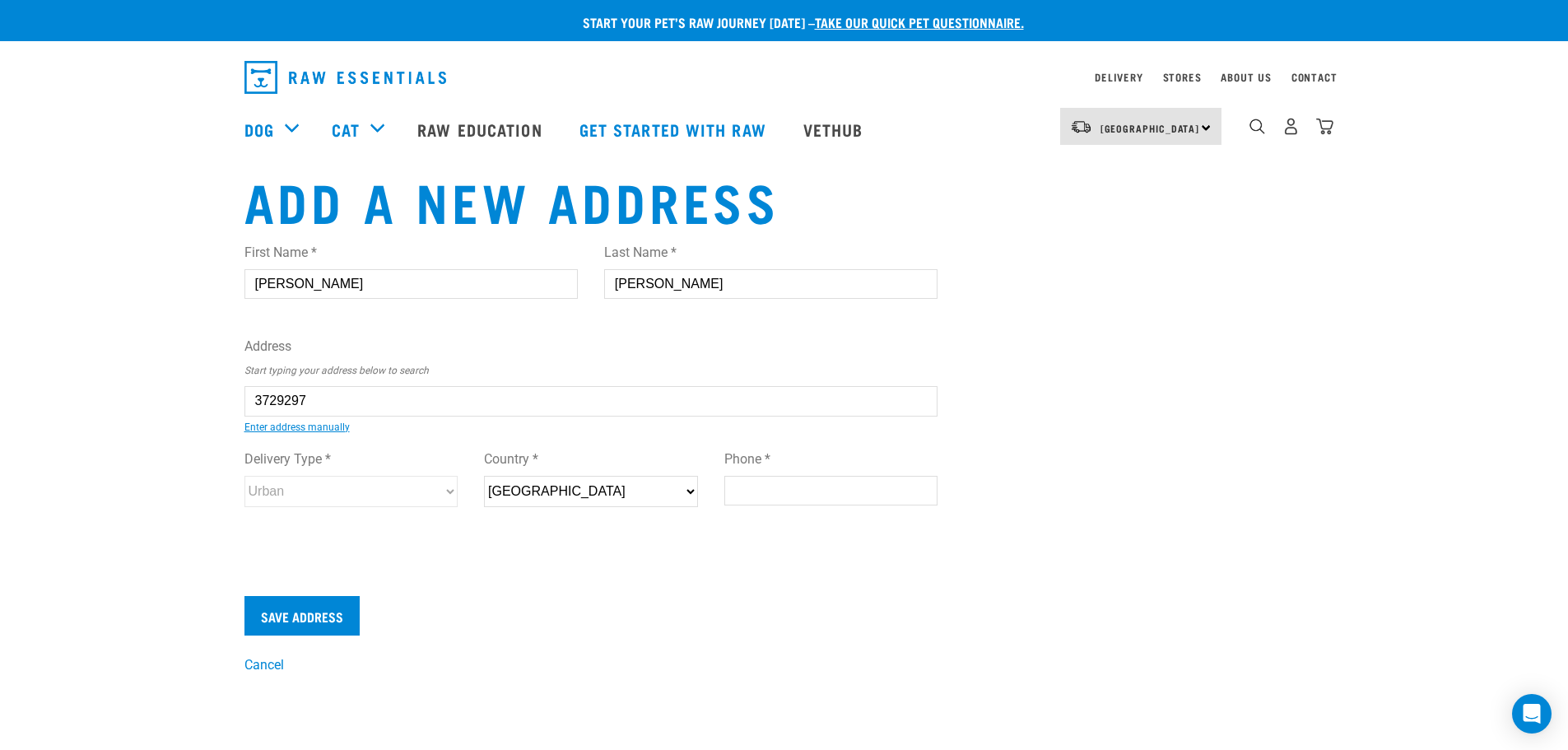
type input "136 Rarangi Beach Road, RD 3, Blenheim 7273"
type input "[STREET_ADDRESS]"
type input "RD 3"
type input "Blenheim"
type input "Marlborough"
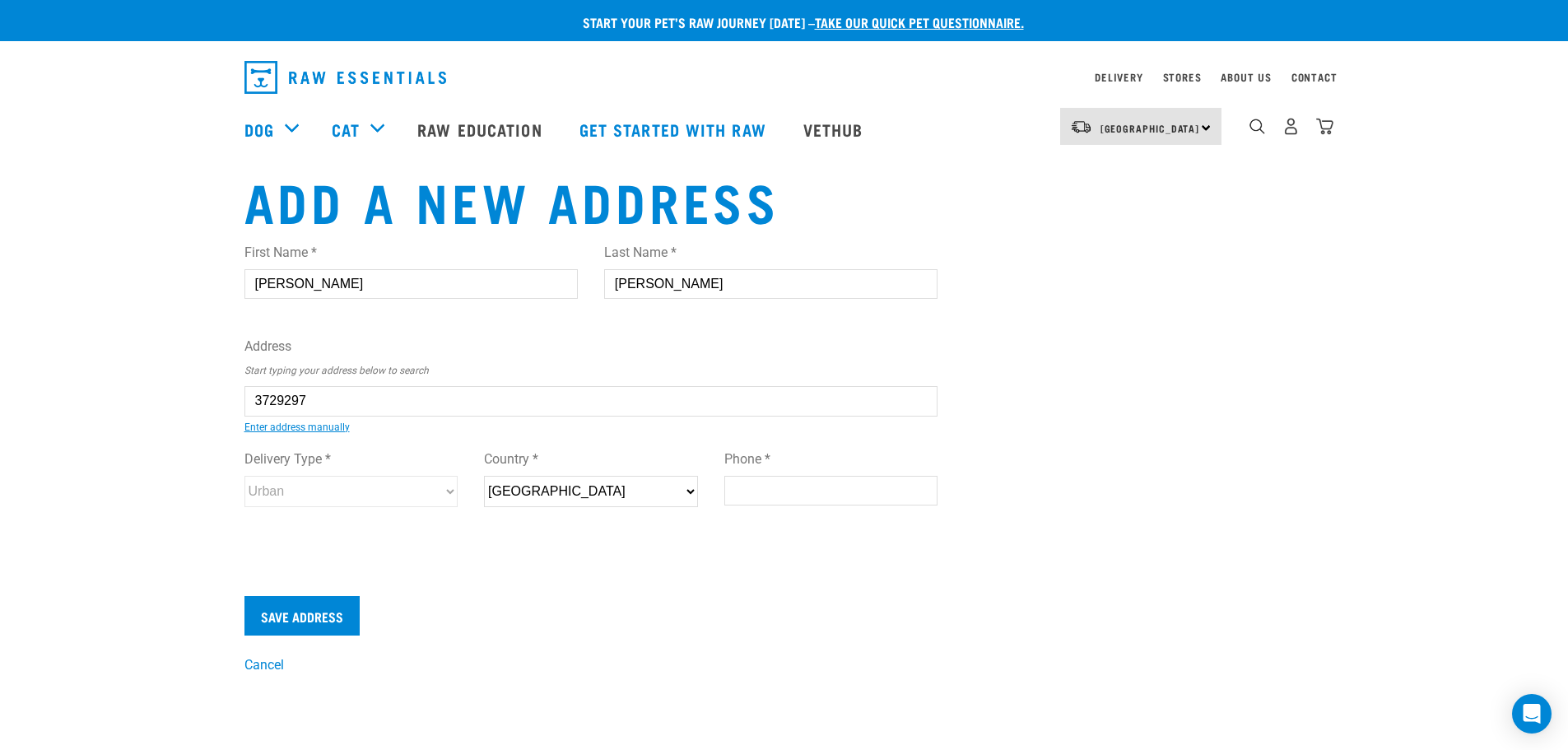
select select "MBH"
type input "7273"
select select "Rural"
type input "136 Rarangi Beach Road, RD 3, Blenheim 7273"
click at [823, 492] on input "Phone *" at bounding box center [831, 491] width 214 height 29
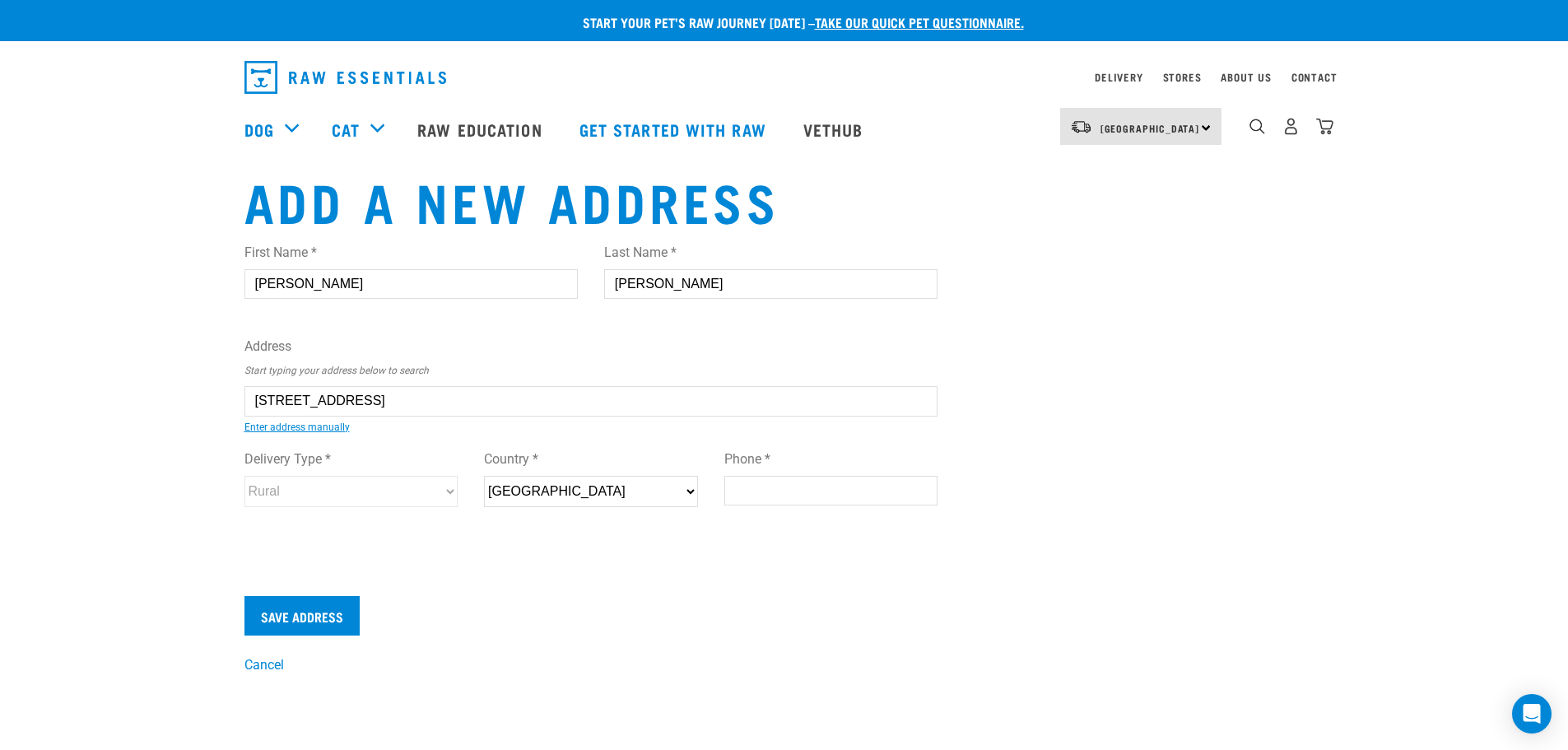
paste input "0211113492"
type input "0211113492"
click at [318, 610] on input "Save Address" at bounding box center [302, 616] width 115 height 40
click at [889, 491] on input "0211113492" at bounding box center [831, 491] width 214 height 29
drag, startPoint x: 822, startPoint y: 486, endPoint x: 910, endPoint y: 488, distance: 88.0
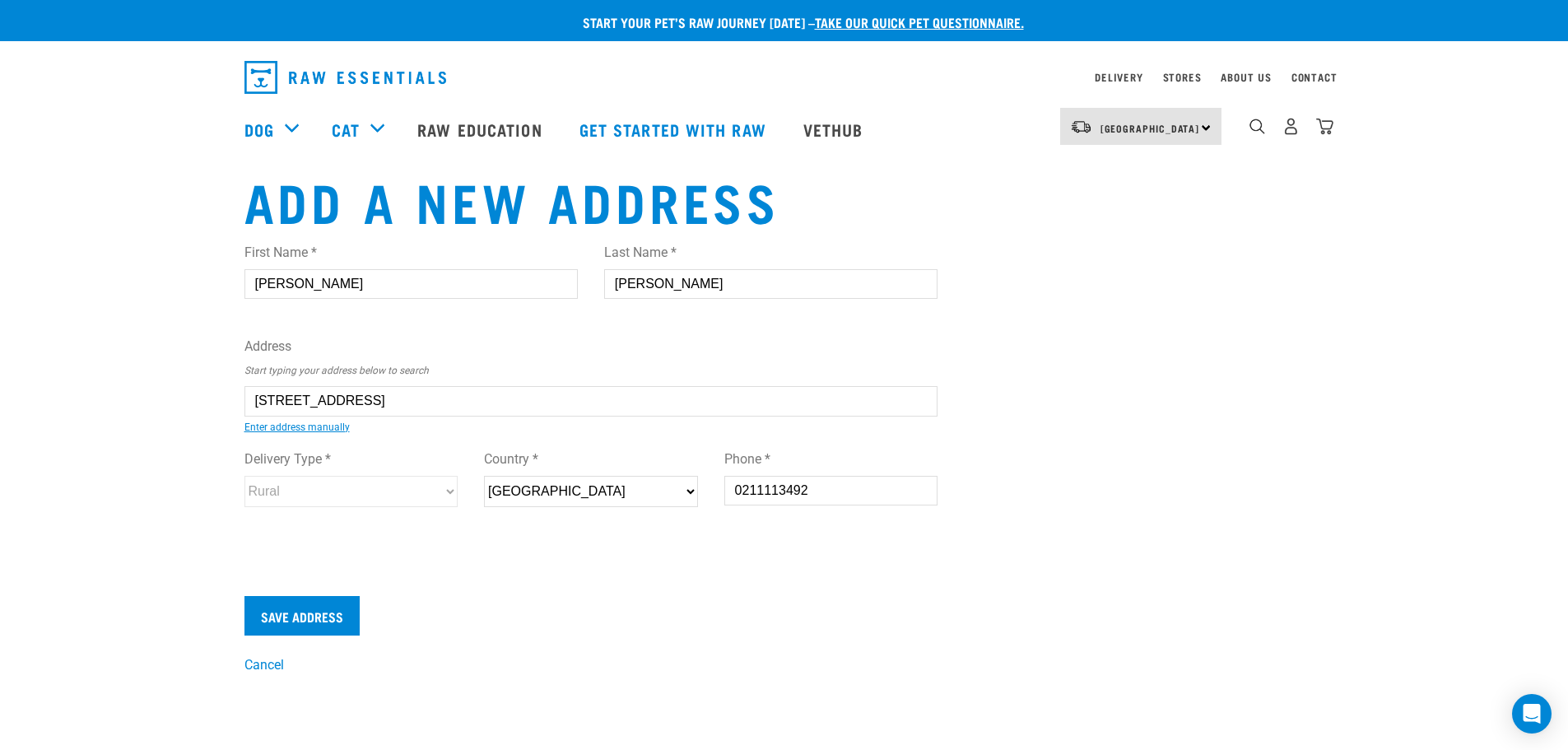
click at [910, 488] on input "0211113492" at bounding box center [831, 491] width 214 height 29
click at [831, 488] on input "0211113492" at bounding box center [831, 491] width 214 height 29
click at [753, 487] on input "0211113492" at bounding box center [831, 491] width 214 height 29
drag, startPoint x: 833, startPoint y: 493, endPoint x: 604, endPoint y: 485, distance: 229.1
click at [605, 485] on div "Delivery Type * Urban Rural Country * New Zealand Phone * 0211113492" at bounding box center [591, 484] width 720 height 95
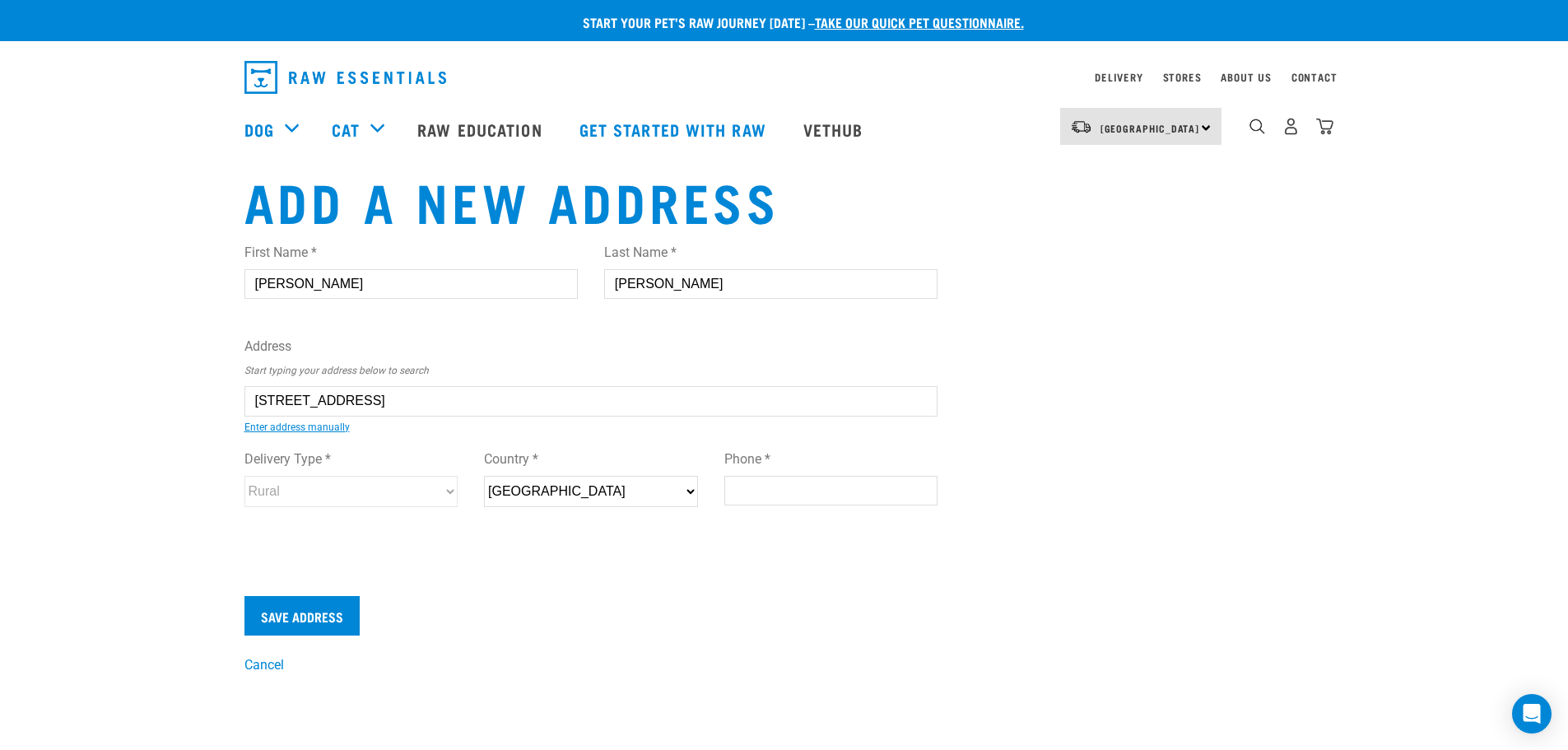
click at [1078, 516] on div "Add a new address First Name * Peter Last Name * Gould Address Start typing you…" at bounding box center [784, 422] width 1107 height 504
click at [829, 284] on input "Gould" at bounding box center [771, 284] width 333 height 29
click at [805, 276] on input "Gould" at bounding box center [771, 284] width 333 height 29
click at [790, 489] on input "Phone *" at bounding box center [831, 491] width 214 height 29
paste input "0211113492"
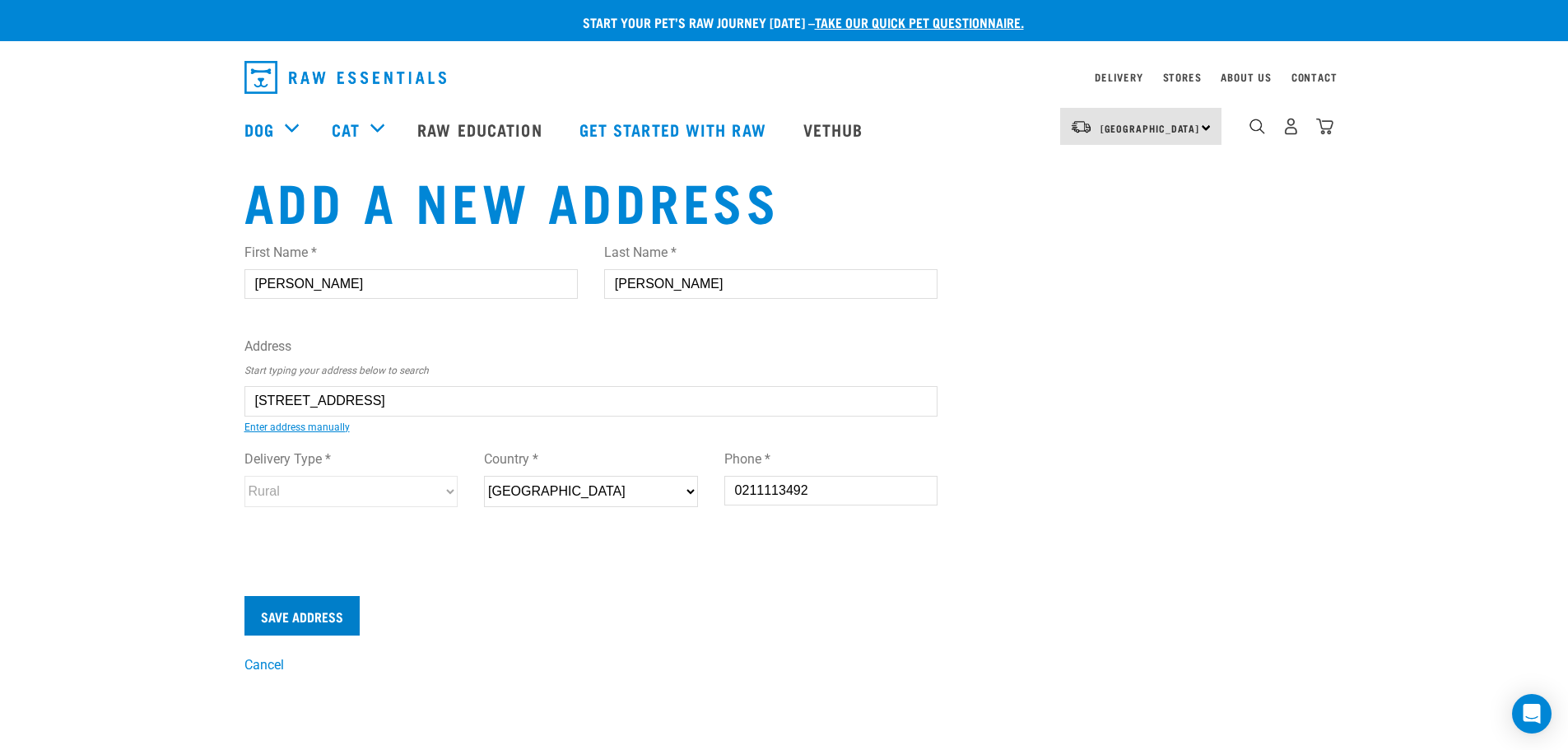
type input "0211113492"
click at [349, 618] on input "Save Address" at bounding box center [302, 616] width 115 height 40
drag, startPoint x: 856, startPoint y: 494, endPoint x: 540, endPoint y: 479, distance: 316.4
click at [540, 479] on div "Delivery Type * Urban Rural Country * New Zealand Phone * 0211113492" at bounding box center [591, 484] width 720 height 95
type input "0211113492"
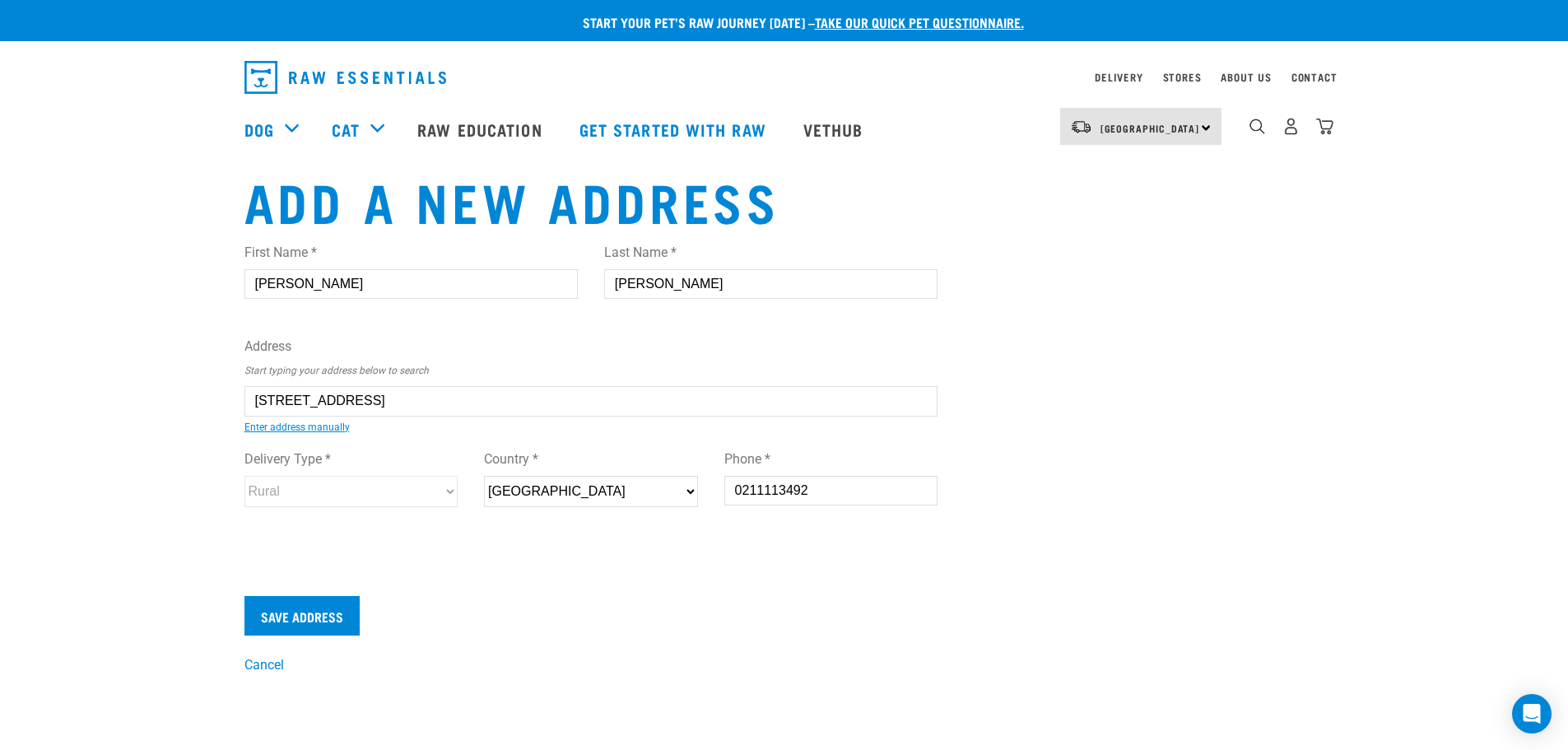
click at [1068, 359] on div "Add a new address First Name * Peter Last Name * Gould Address Start typing you…" at bounding box center [784, 422] width 1107 height 504
click at [318, 625] on input "Save Address" at bounding box center [302, 616] width 115 height 40
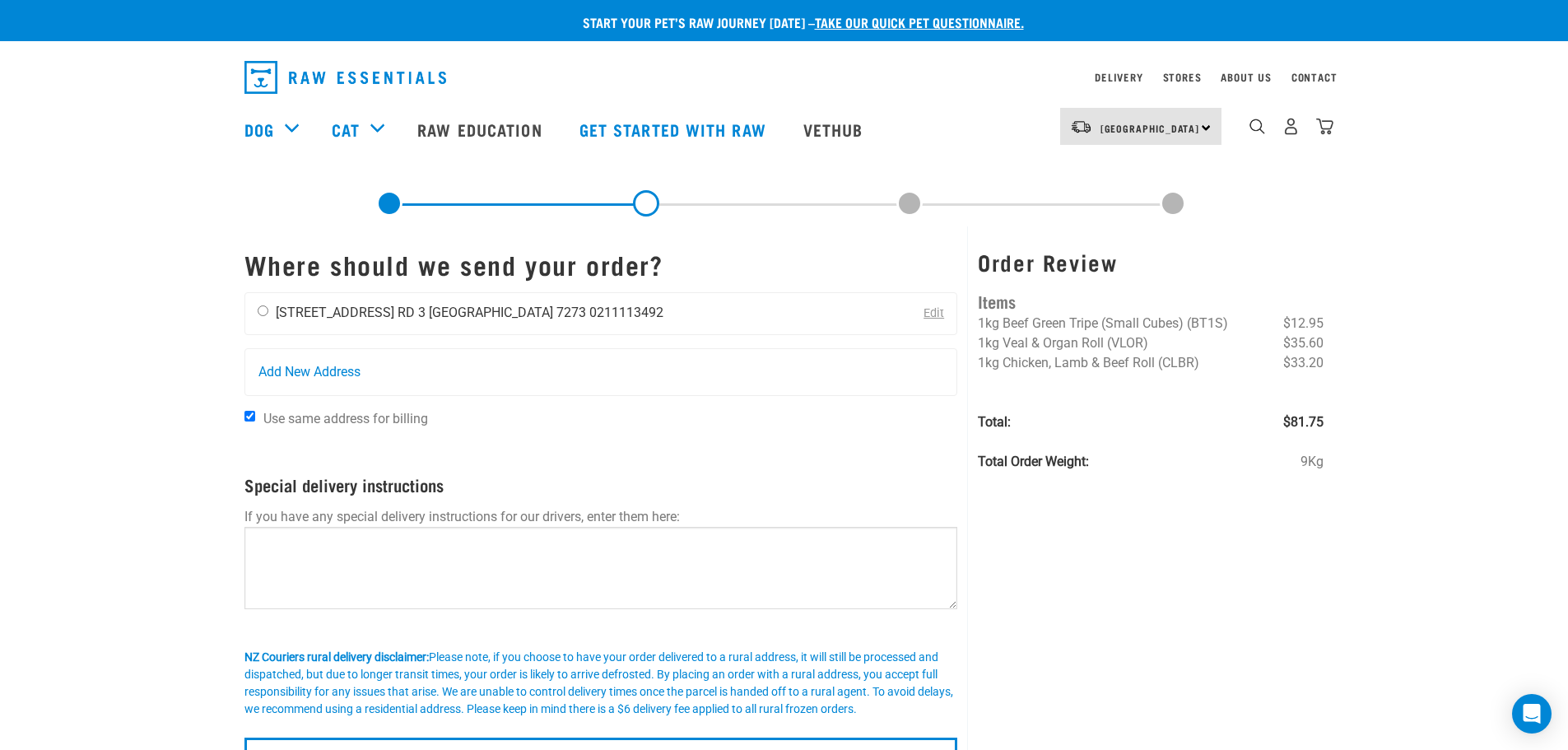
click at [264, 314] on input "radio" at bounding box center [263, 310] width 10 height 10
radio input "true"
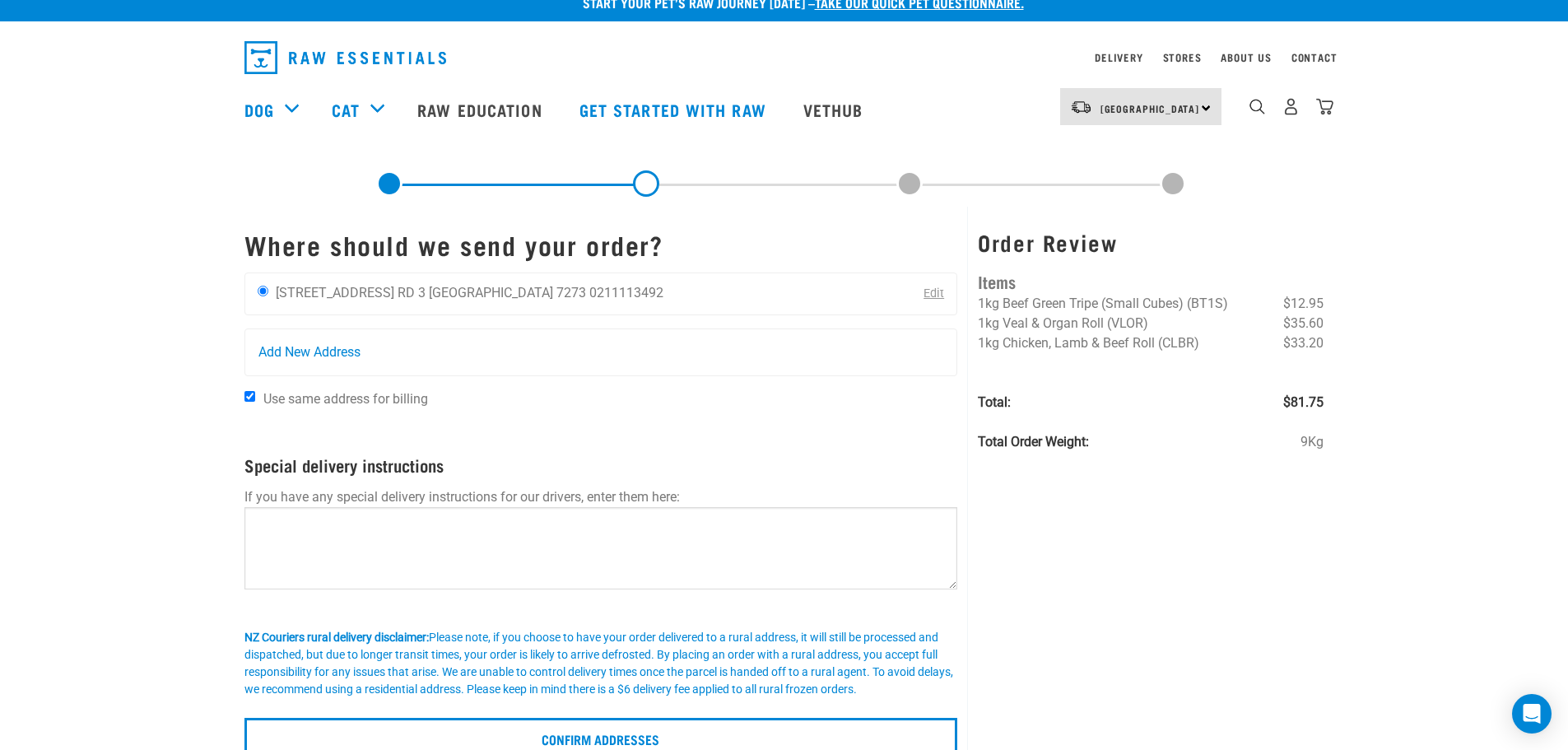
scroll to position [165, 0]
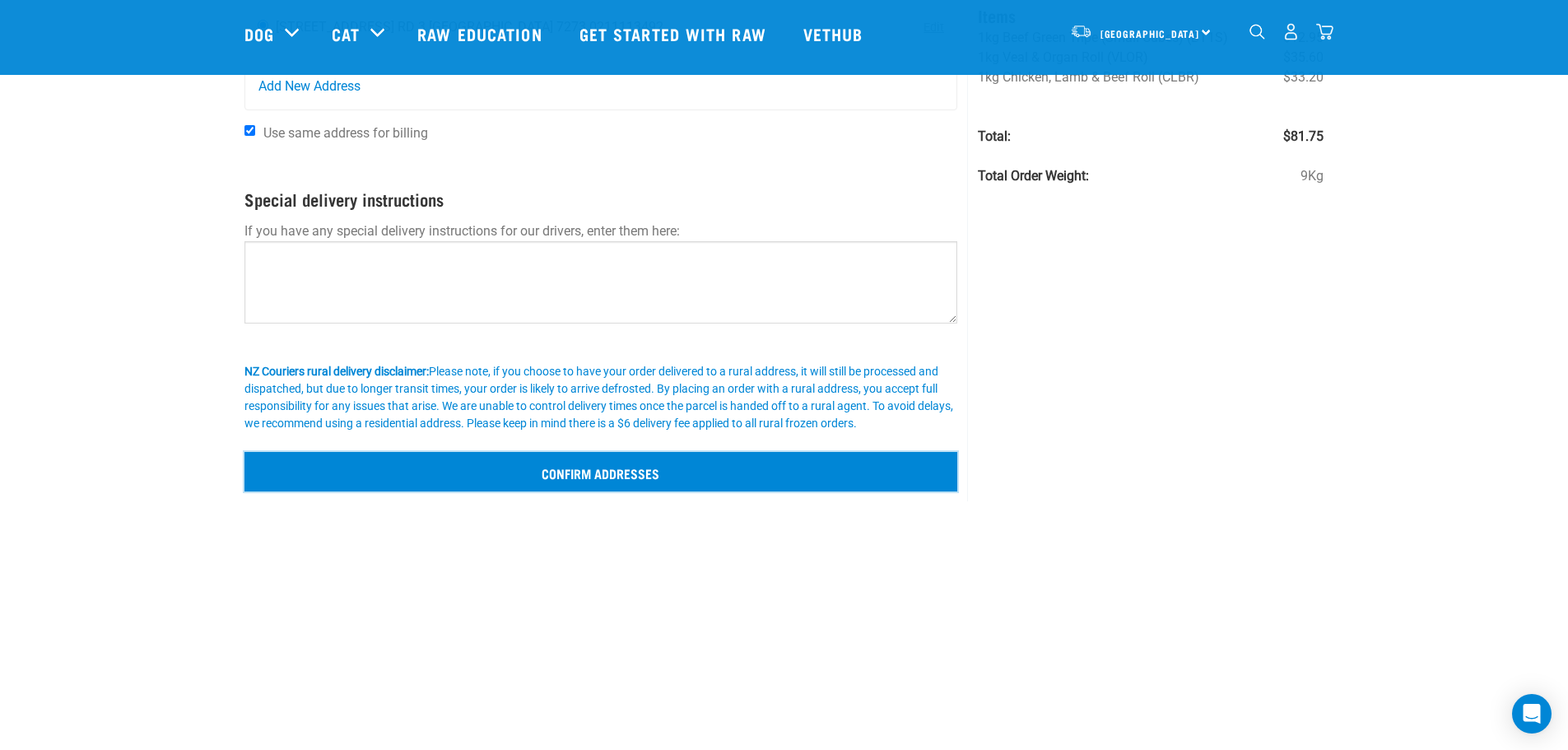
click at [766, 463] on input "Confirm addresses" at bounding box center [601, 472] width 714 height 40
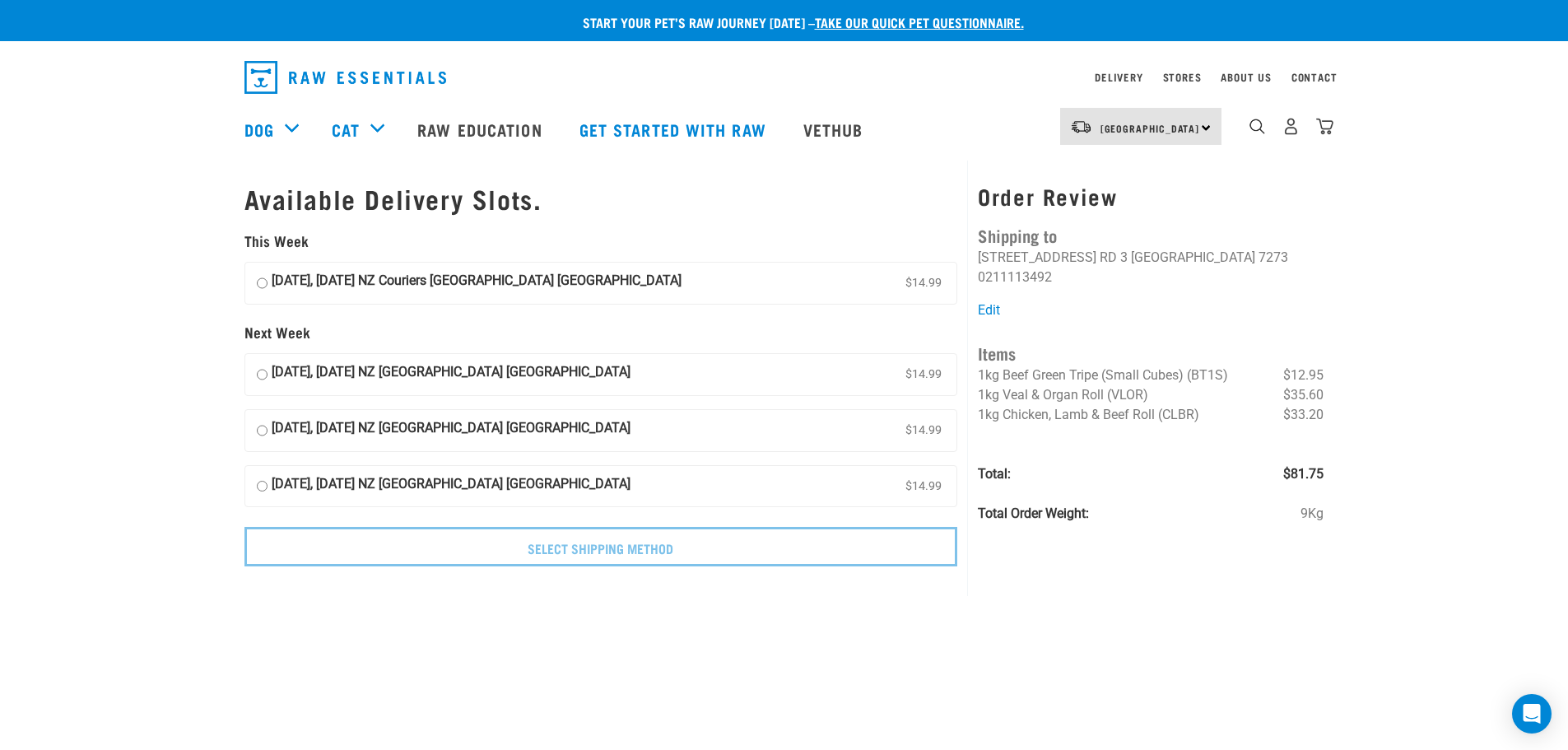
click at [258, 284] on input "03 October, Friday NZ Couriers South Island Long Haul $14.99" at bounding box center [262, 283] width 10 height 25
radio input "true"
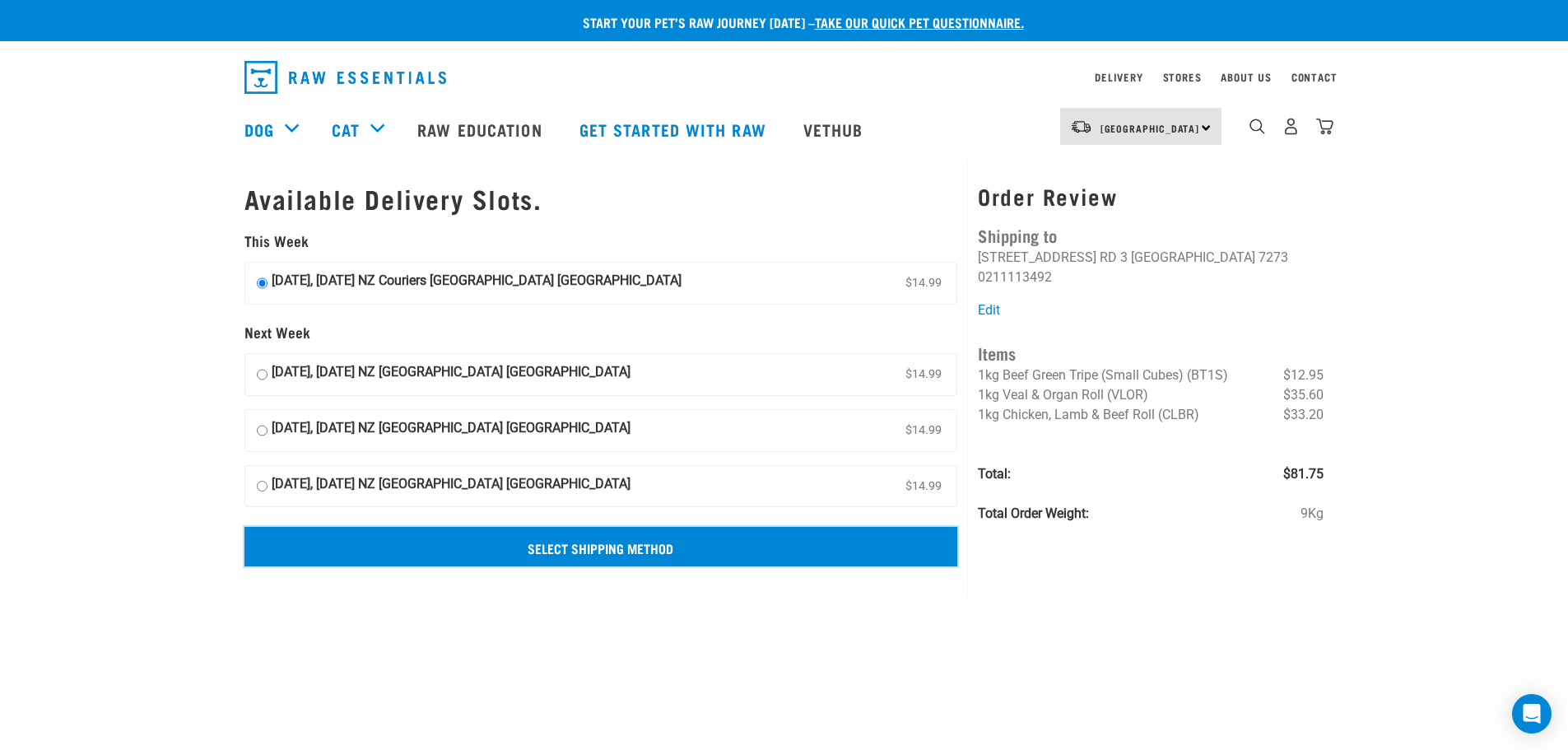
click at [662, 561] on input "Select Shipping Method" at bounding box center [601, 546] width 714 height 40
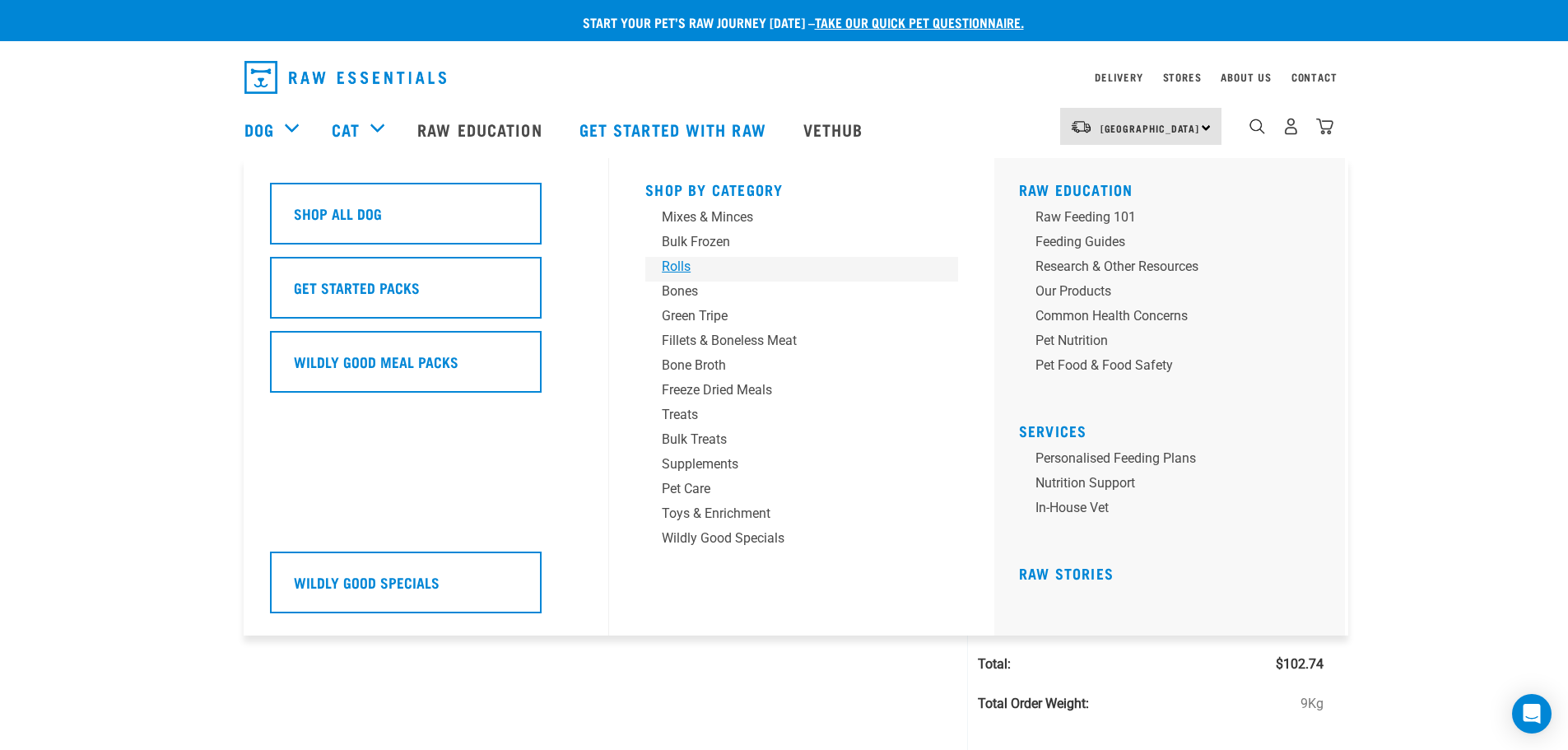
click at [686, 269] on div "Rolls" at bounding box center [790, 266] width 257 height 20
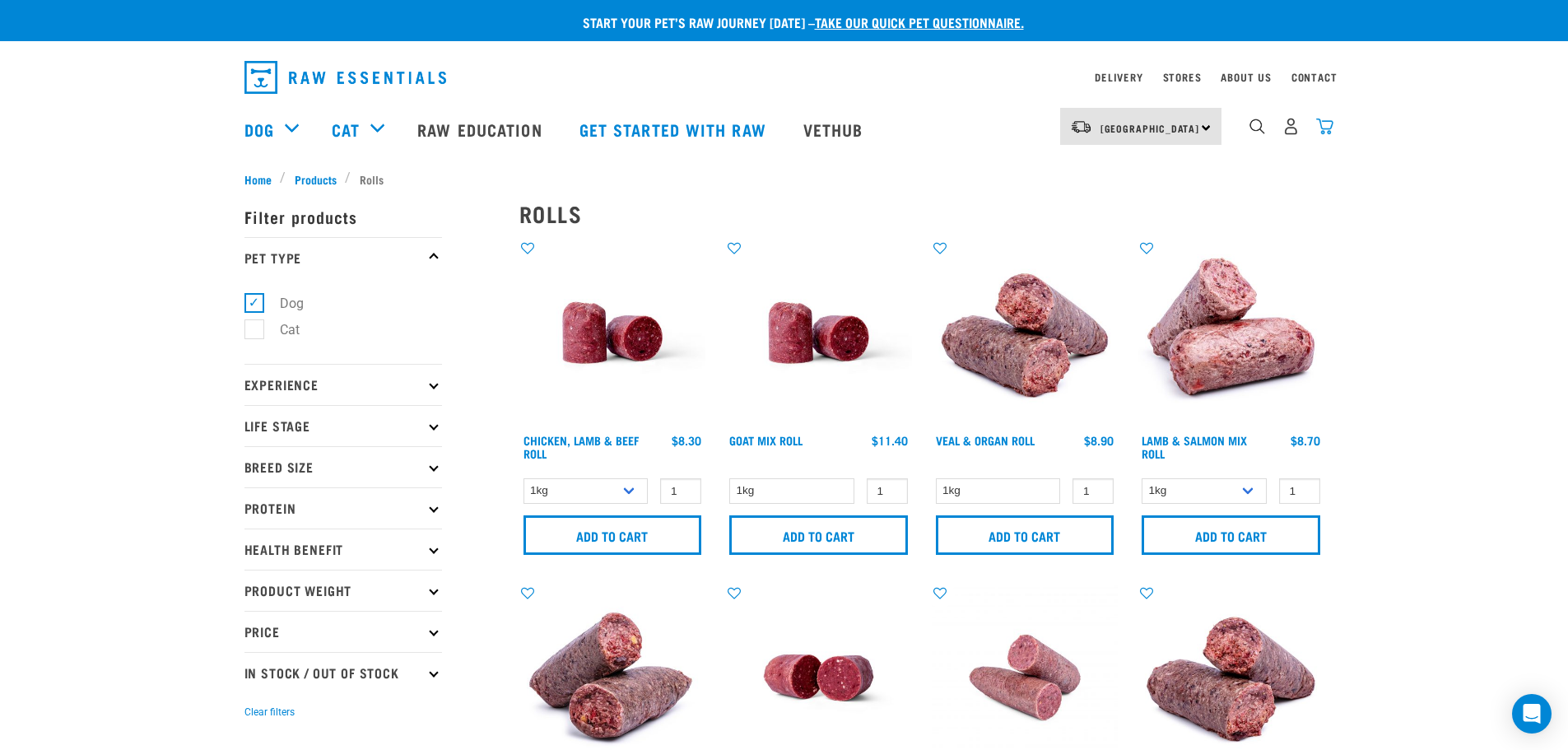
click at [1332, 126] on img "dropdown navigation" at bounding box center [1325, 126] width 17 height 17
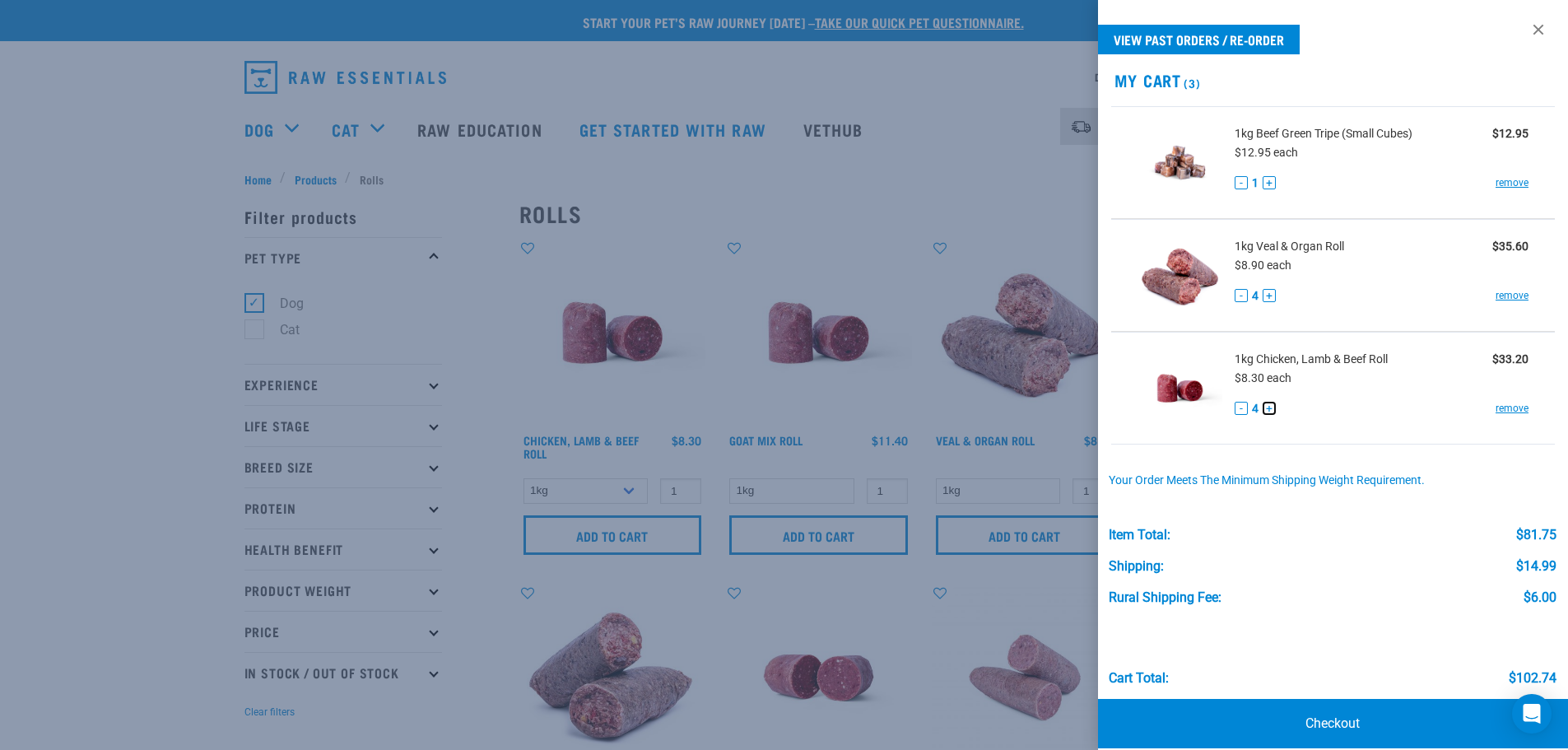
click at [1270, 412] on button "+" at bounding box center [1269, 408] width 13 height 13
click at [1268, 520] on div "Item Total: $90.05" at bounding box center [1333, 527] width 448 height 31
click at [1323, 723] on link "Checkout" at bounding box center [1333, 723] width 471 height 49
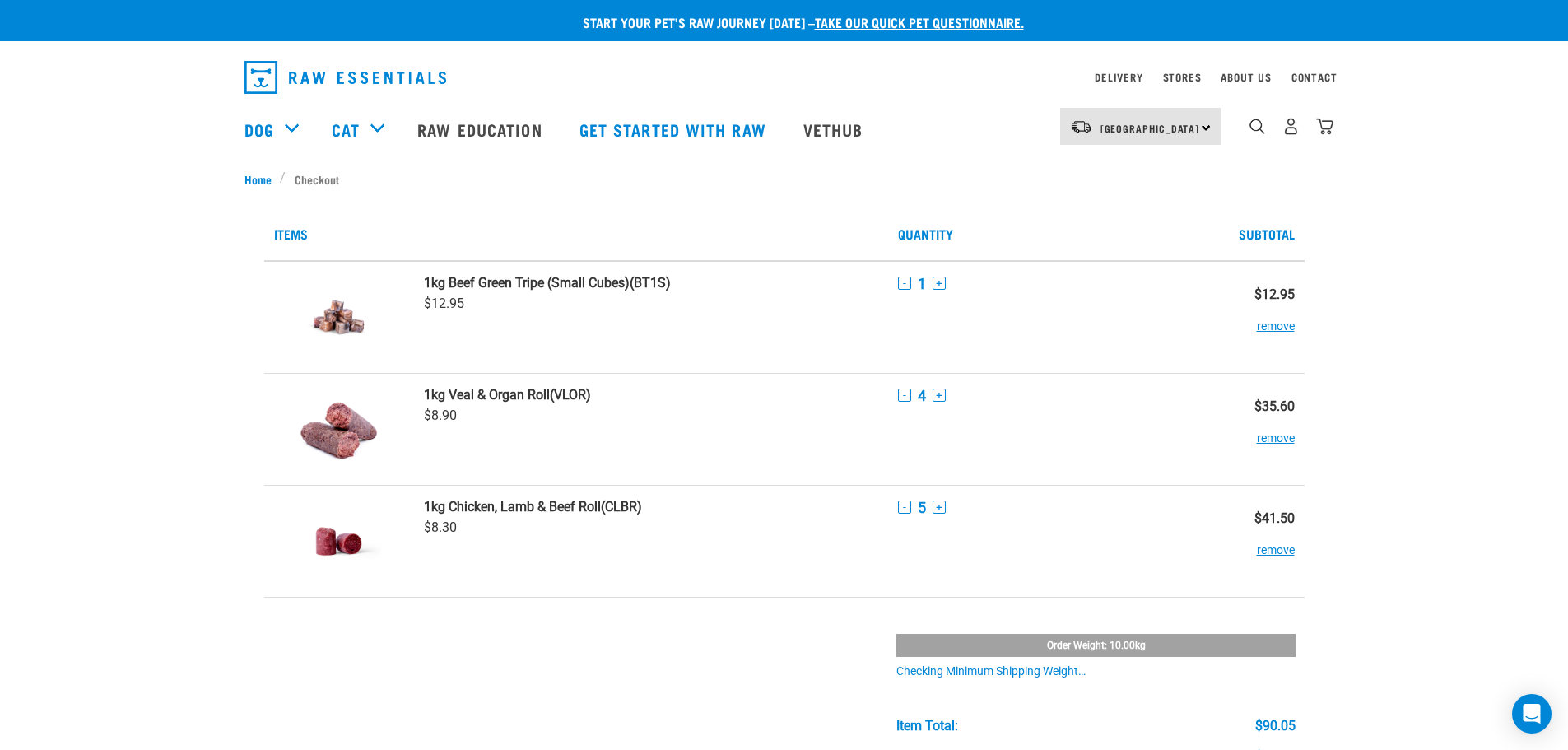
click at [1439, 515] on div "Start your pet’s raw journey [DATE] – take our quick pet questionnaire. Deliver…" at bounding box center [784, 764] width 1568 height 1527
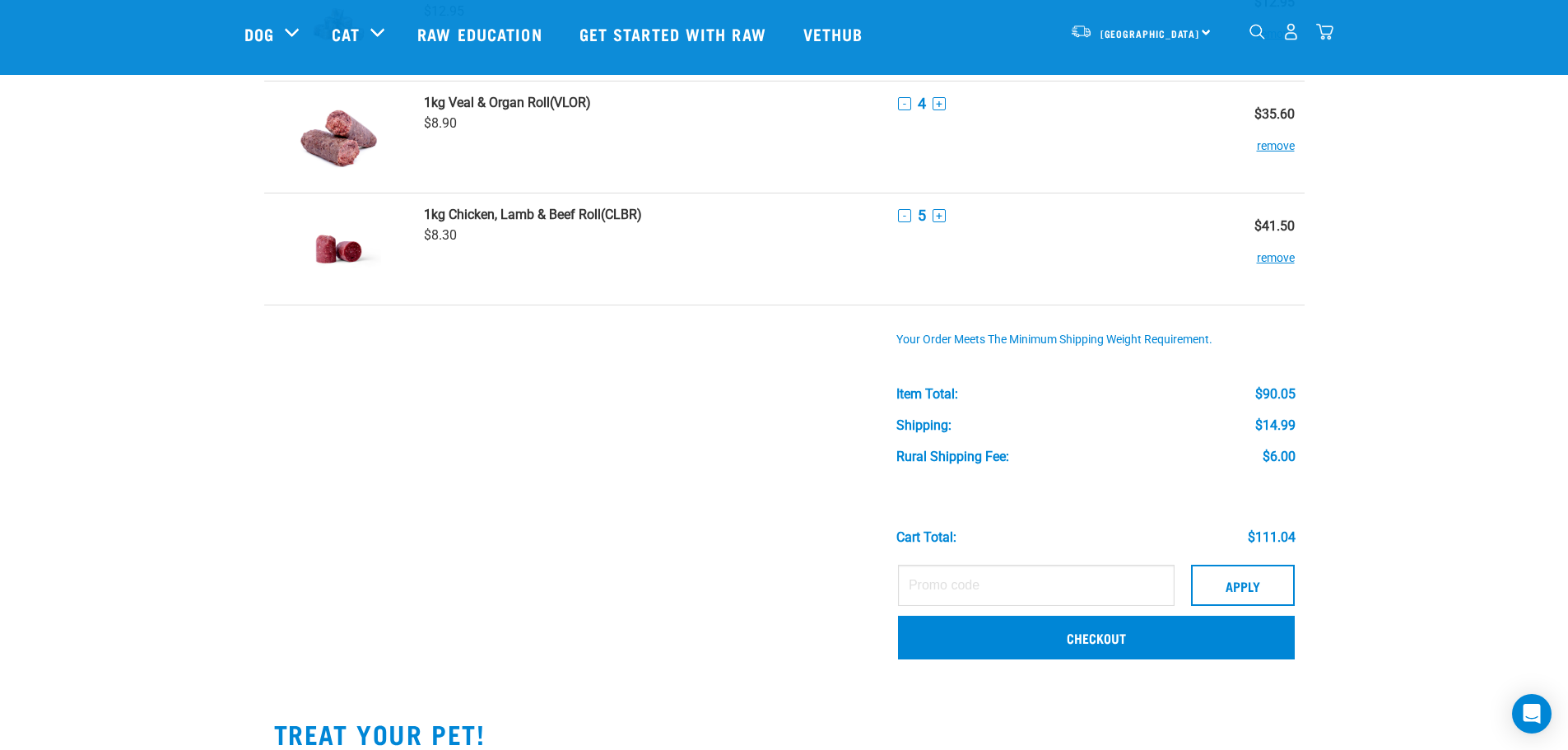
scroll to position [165, 0]
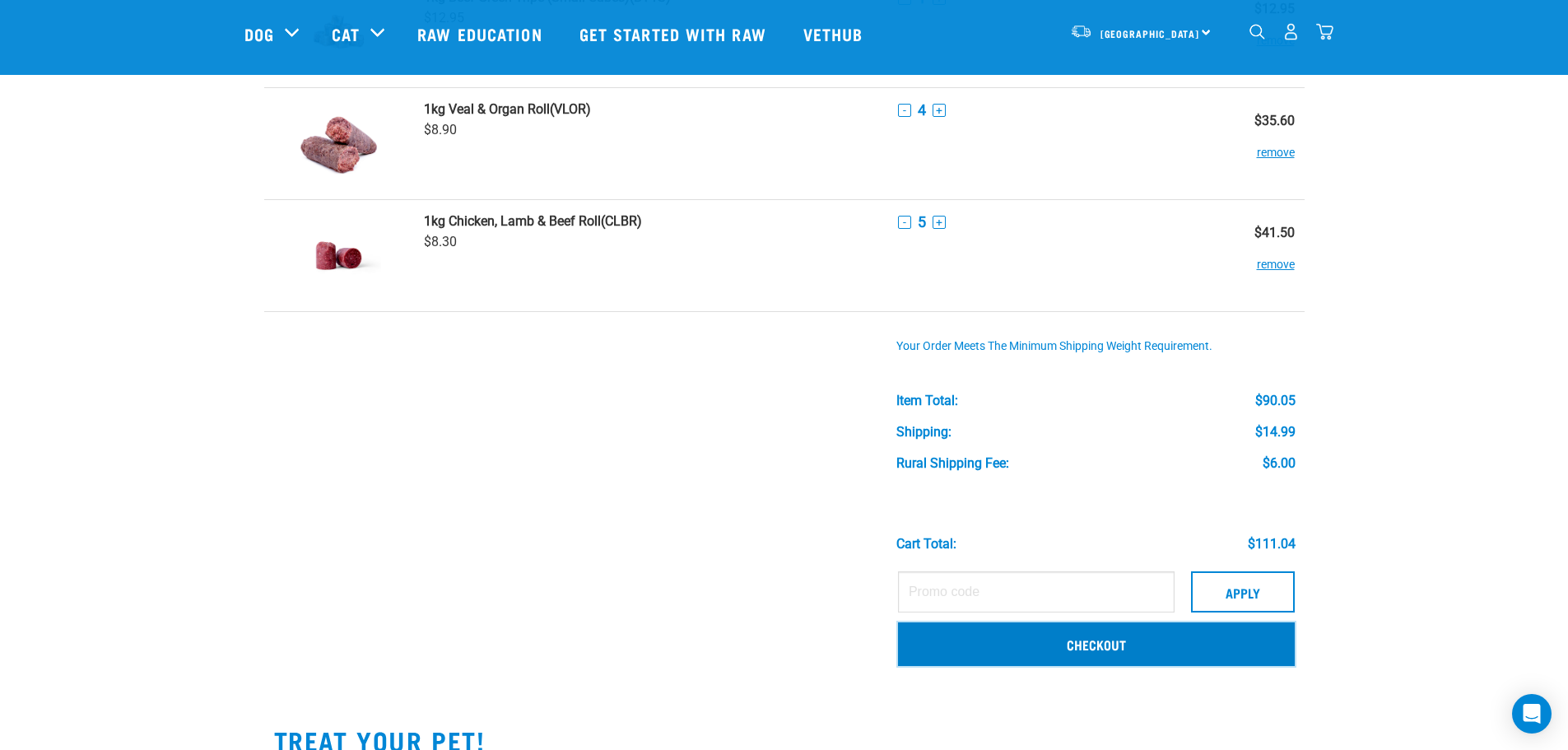
click at [1046, 649] on link "Checkout" at bounding box center [1096, 643] width 397 height 43
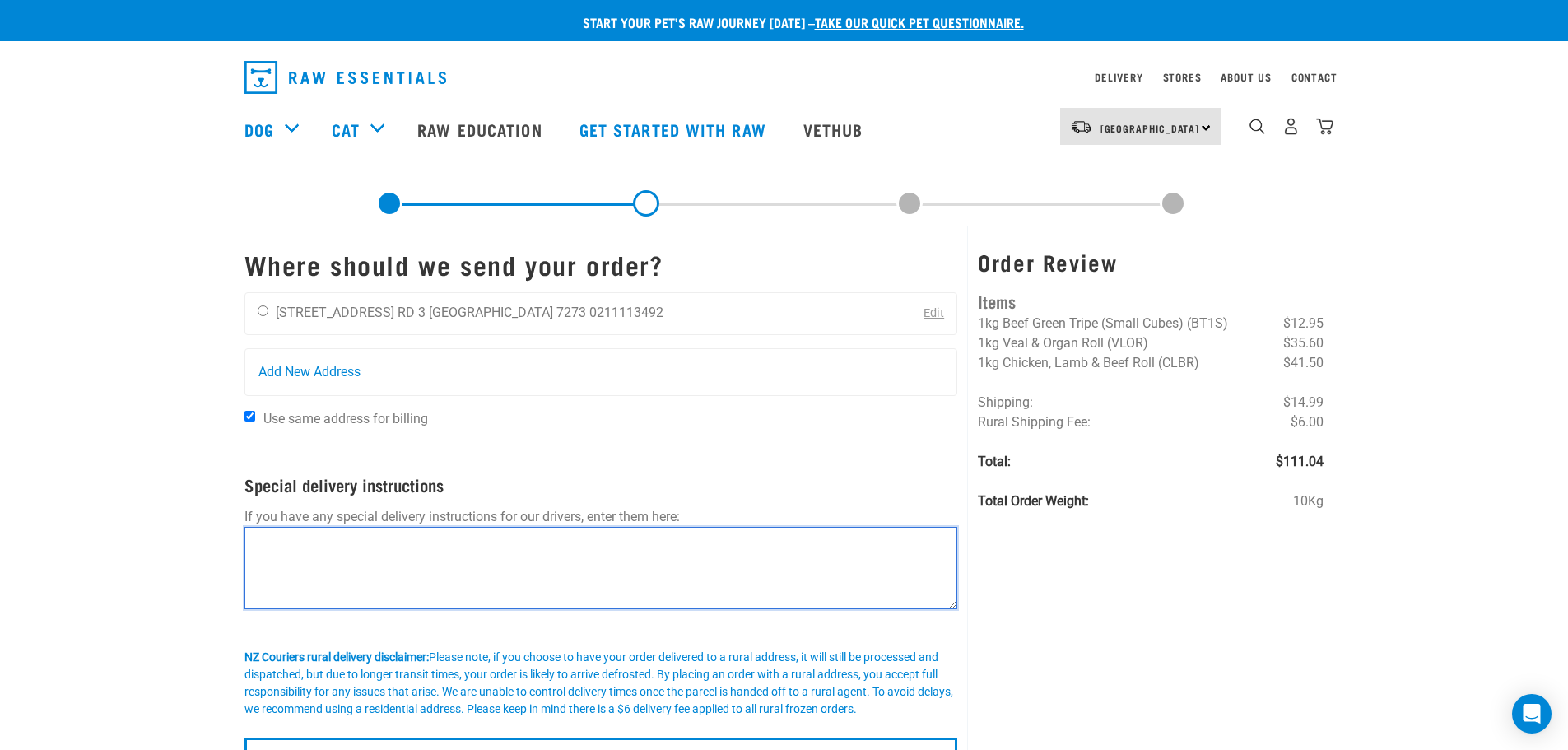
click at [346, 562] on textarea at bounding box center [601, 568] width 714 height 82
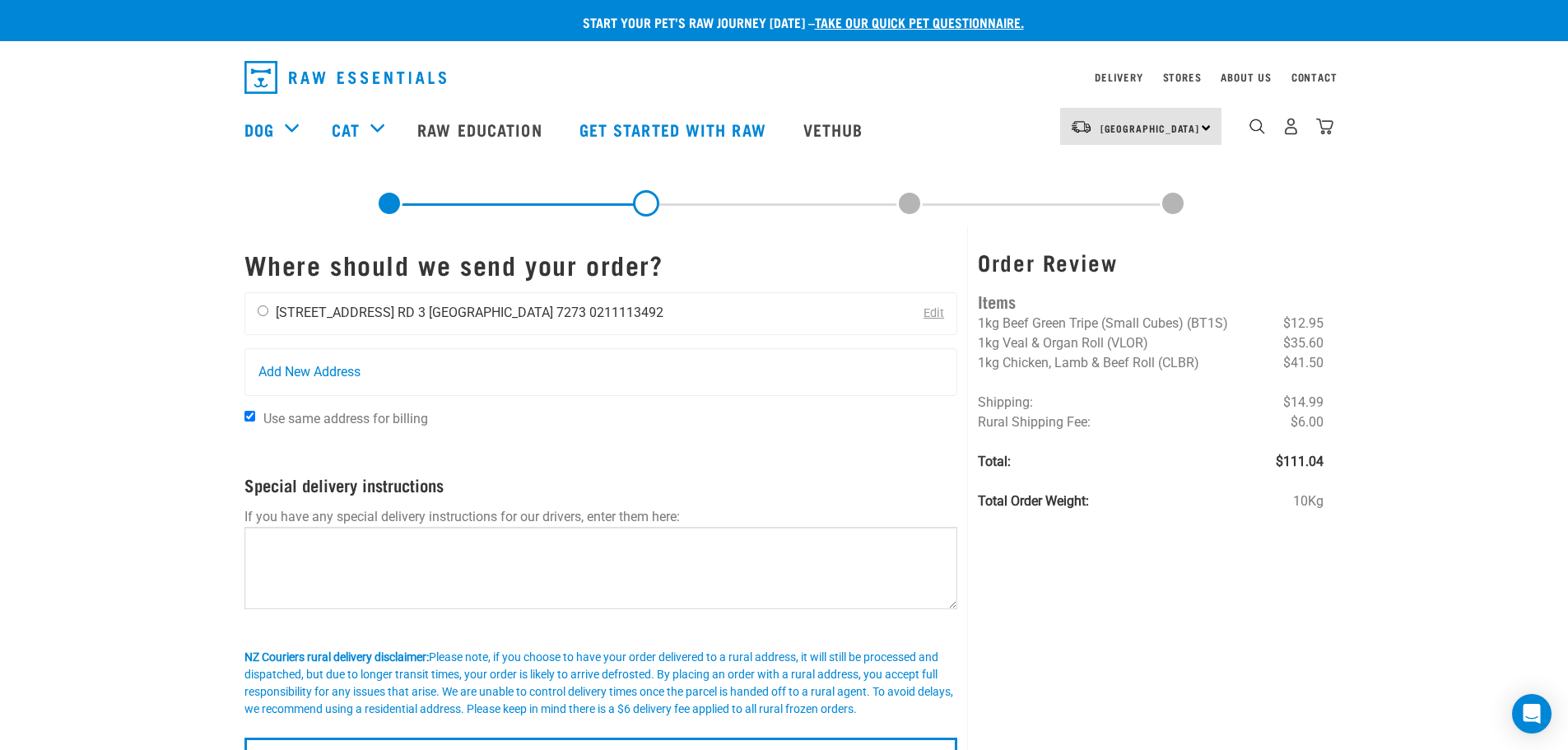
click at [259, 309] on input "radio" at bounding box center [263, 310] width 10 height 10
radio input "true"
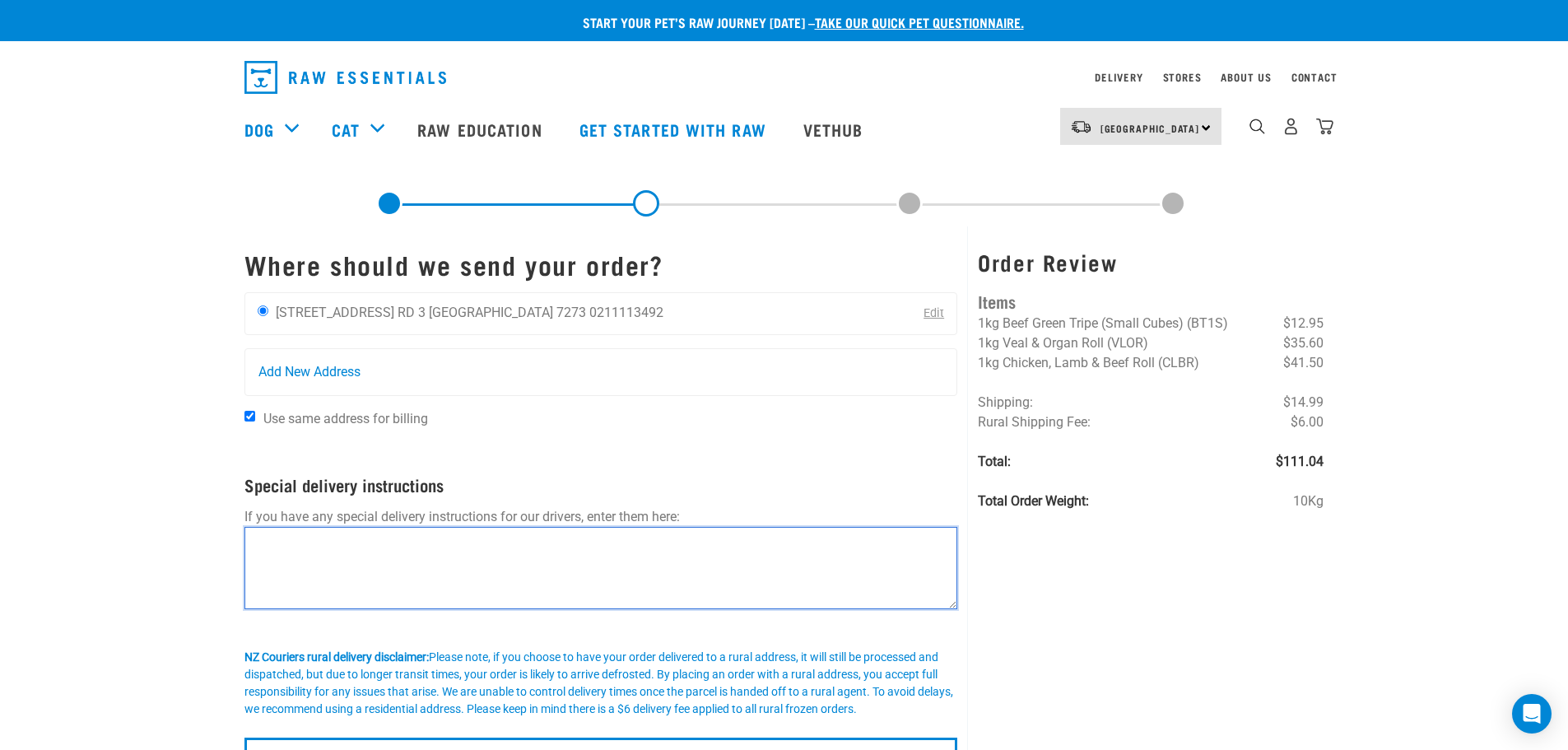
click at [381, 582] on textarea at bounding box center [601, 568] width 714 height 82
click at [252, 560] on textarea "leave at front door if no one is home" at bounding box center [601, 568] width 714 height 82
type textarea "leave at front door if no one is home"
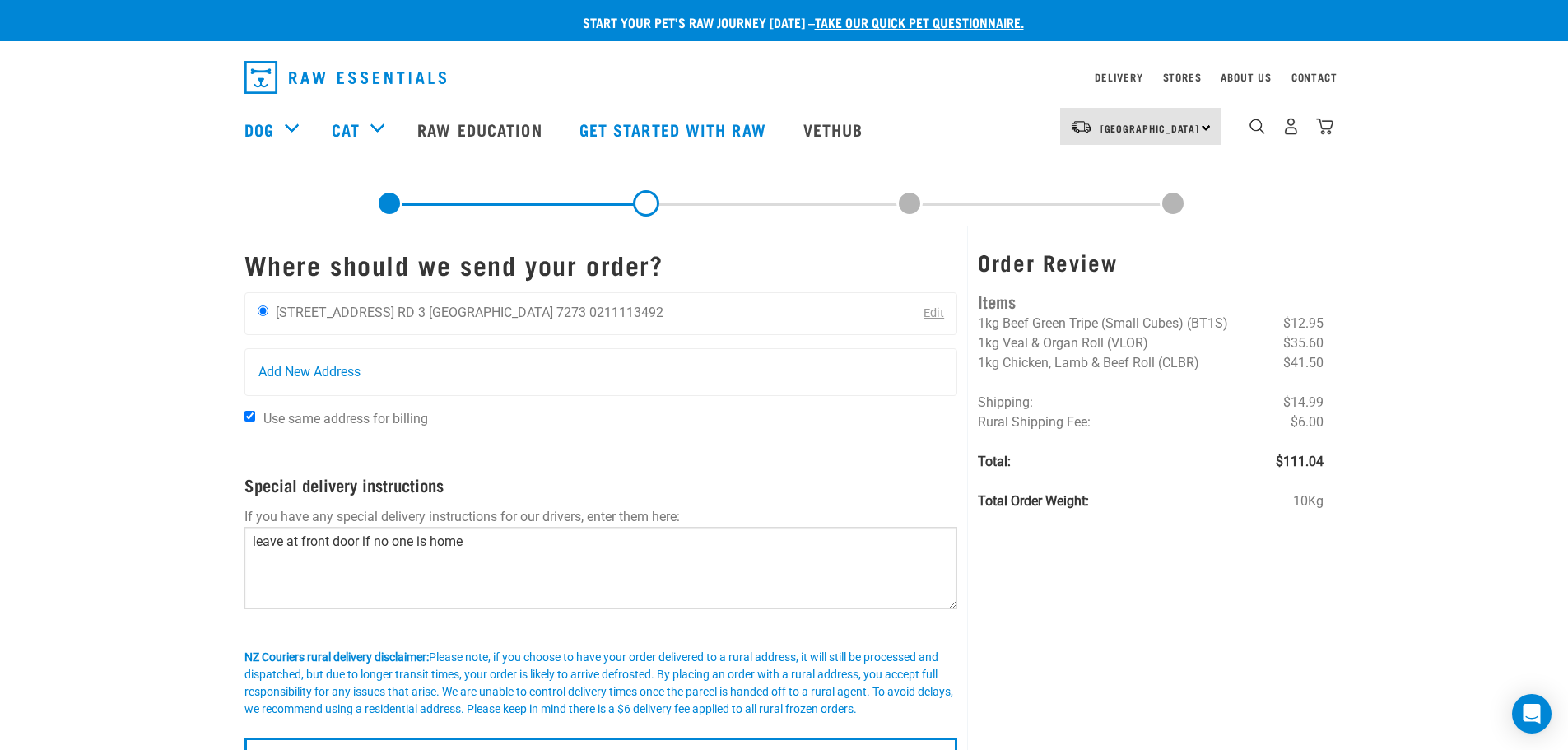
click at [1156, 625] on div "Order Review Items 1kg Beef Green Tripe (Small Cubes) (BT1S) $12.95 1kg Veal & …" at bounding box center [1150, 506] width 366 height 560
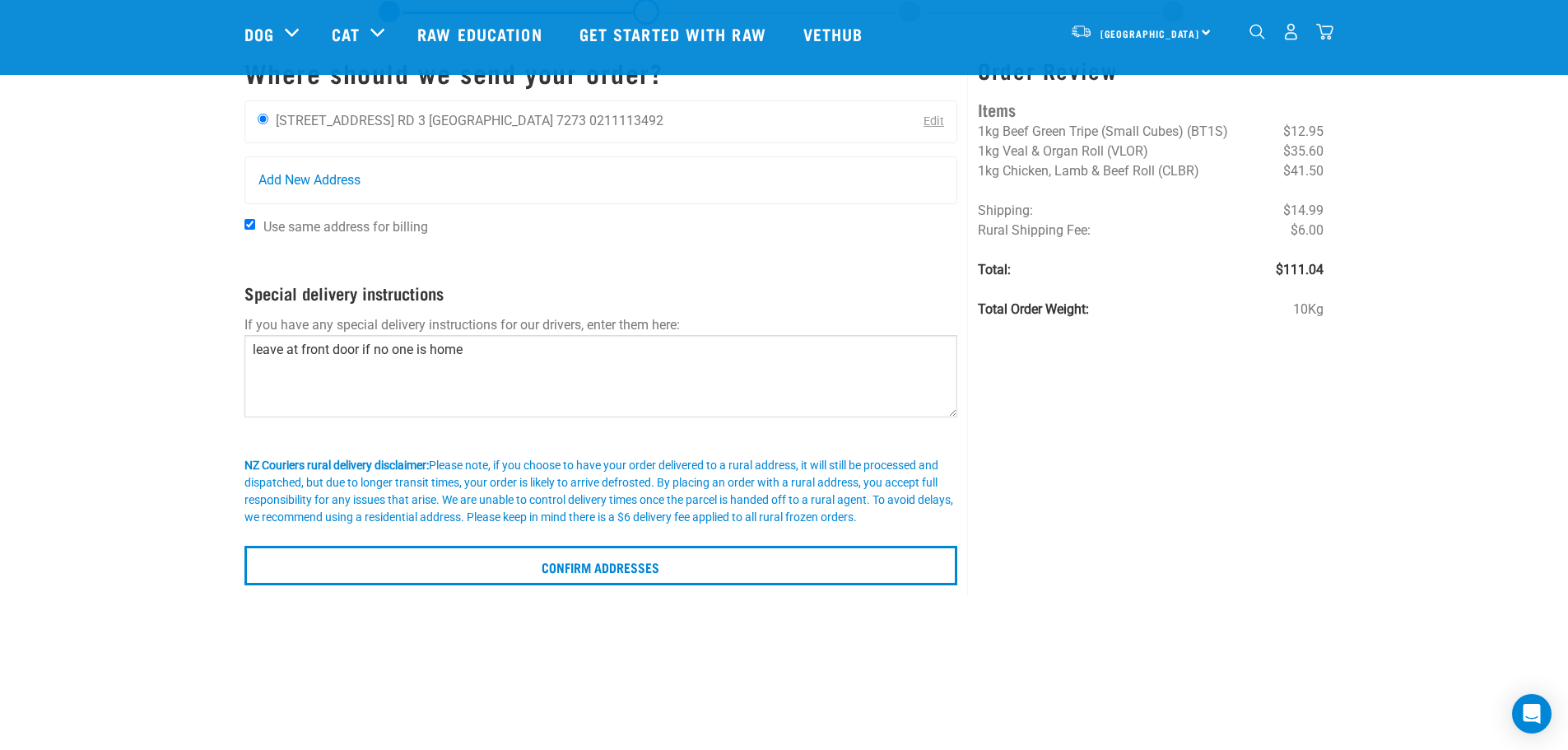
scroll to position [165, 0]
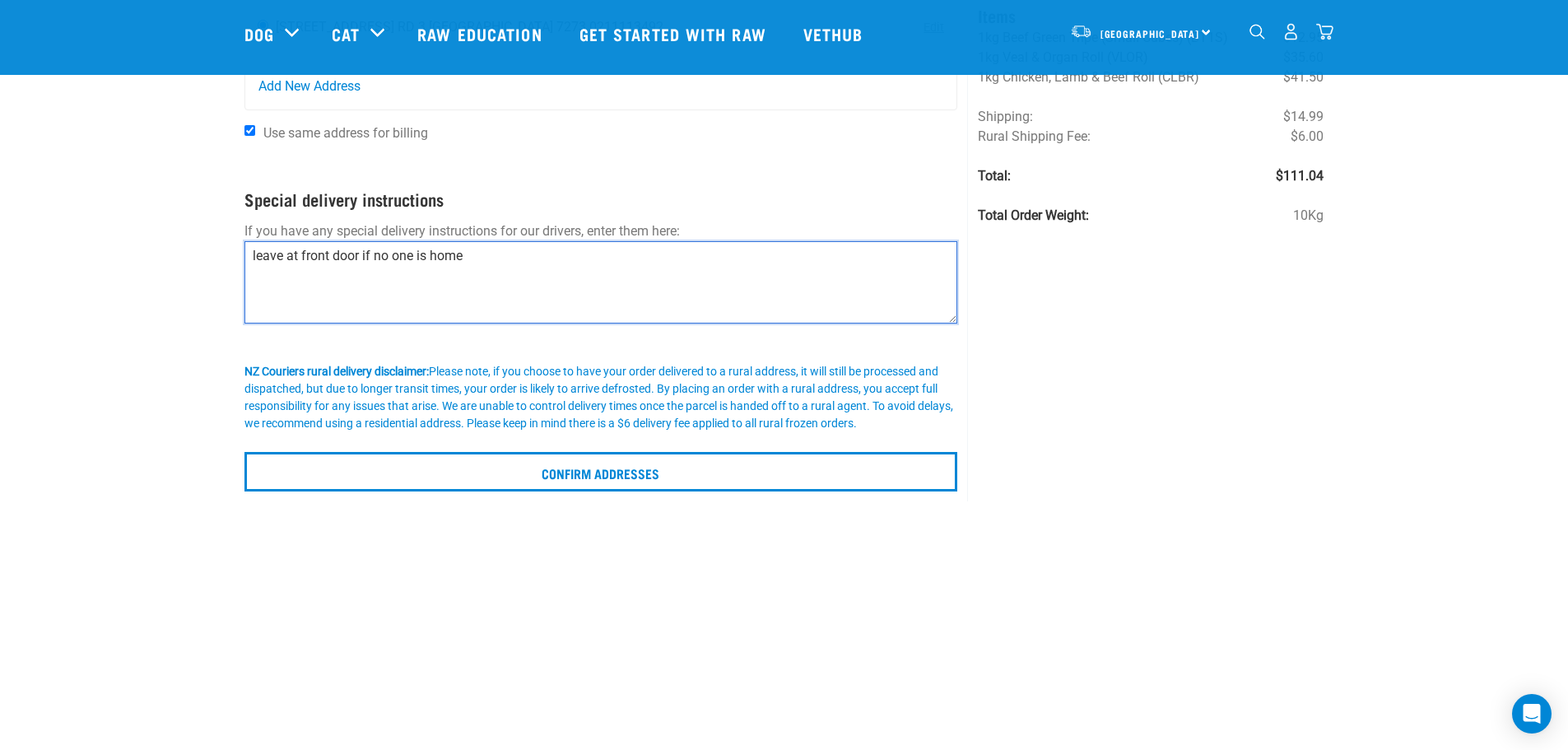
click at [480, 253] on textarea "leave at front door if no one is home" at bounding box center [601, 283] width 714 height 82
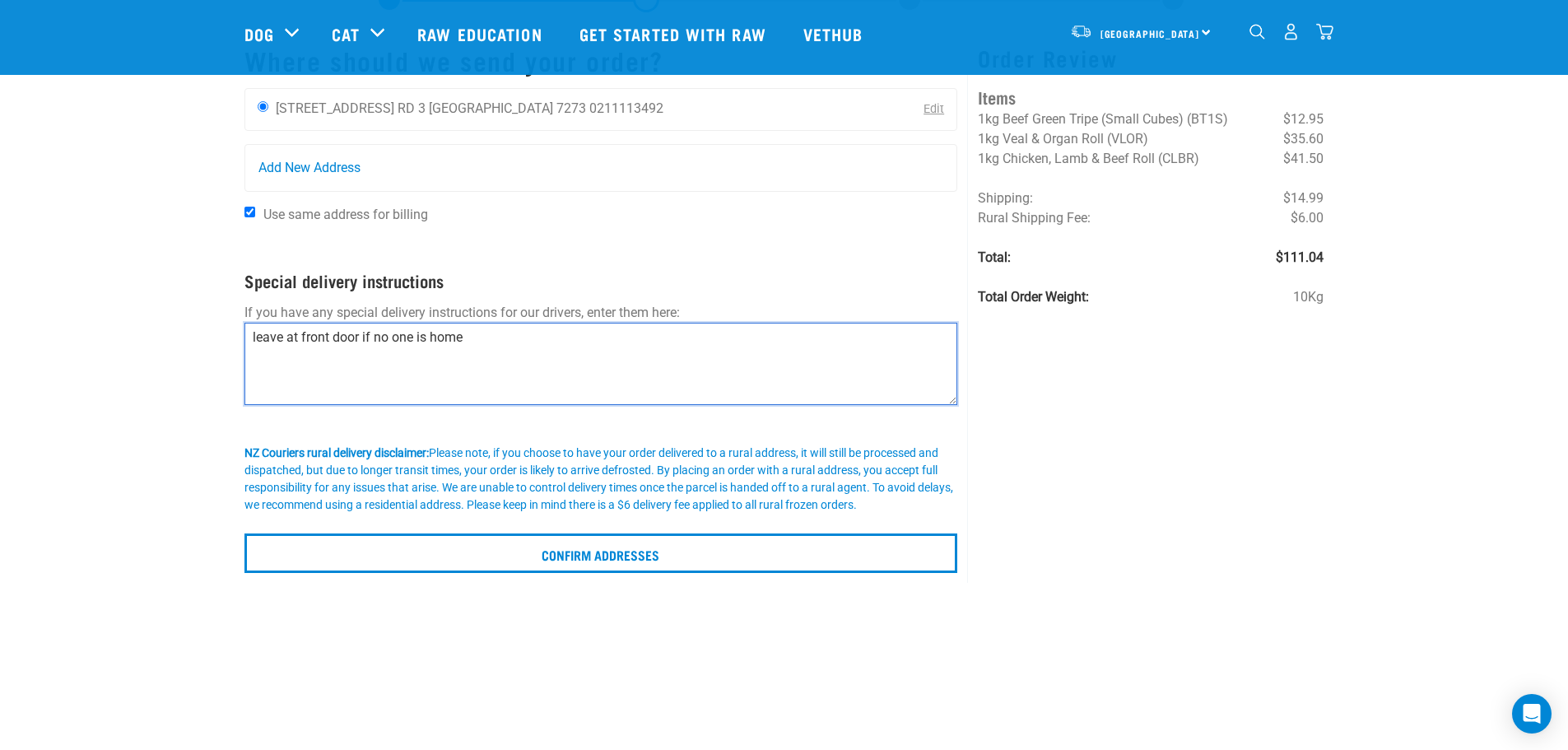
scroll to position [329, 0]
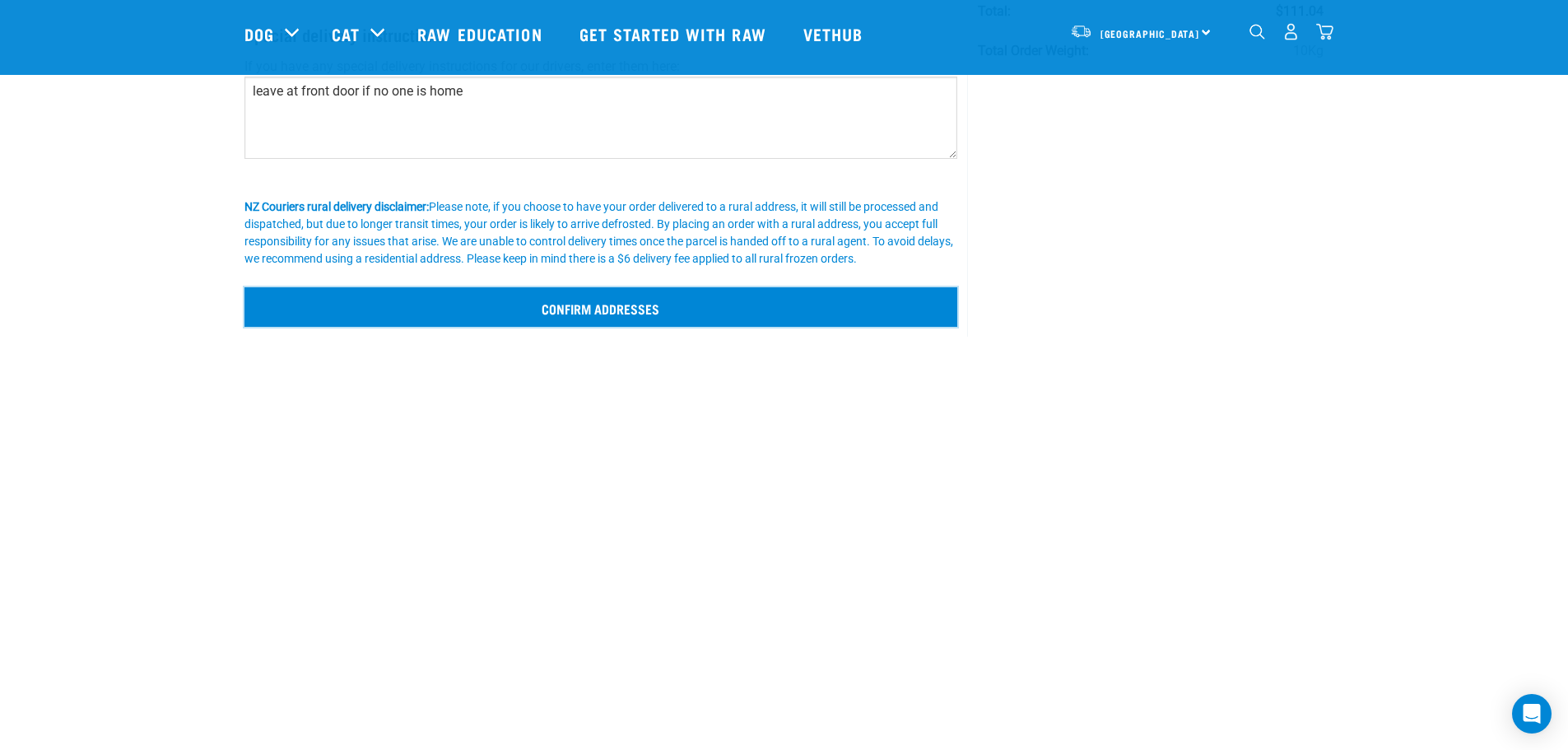
drag, startPoint x: 633, startPoint y: 312, endPoint x: 632, endPoint y: 302, distance: 10.0
click at [634, 311] on input "Confirm addresses" at bounding box center [601, 307] width 714 height 40
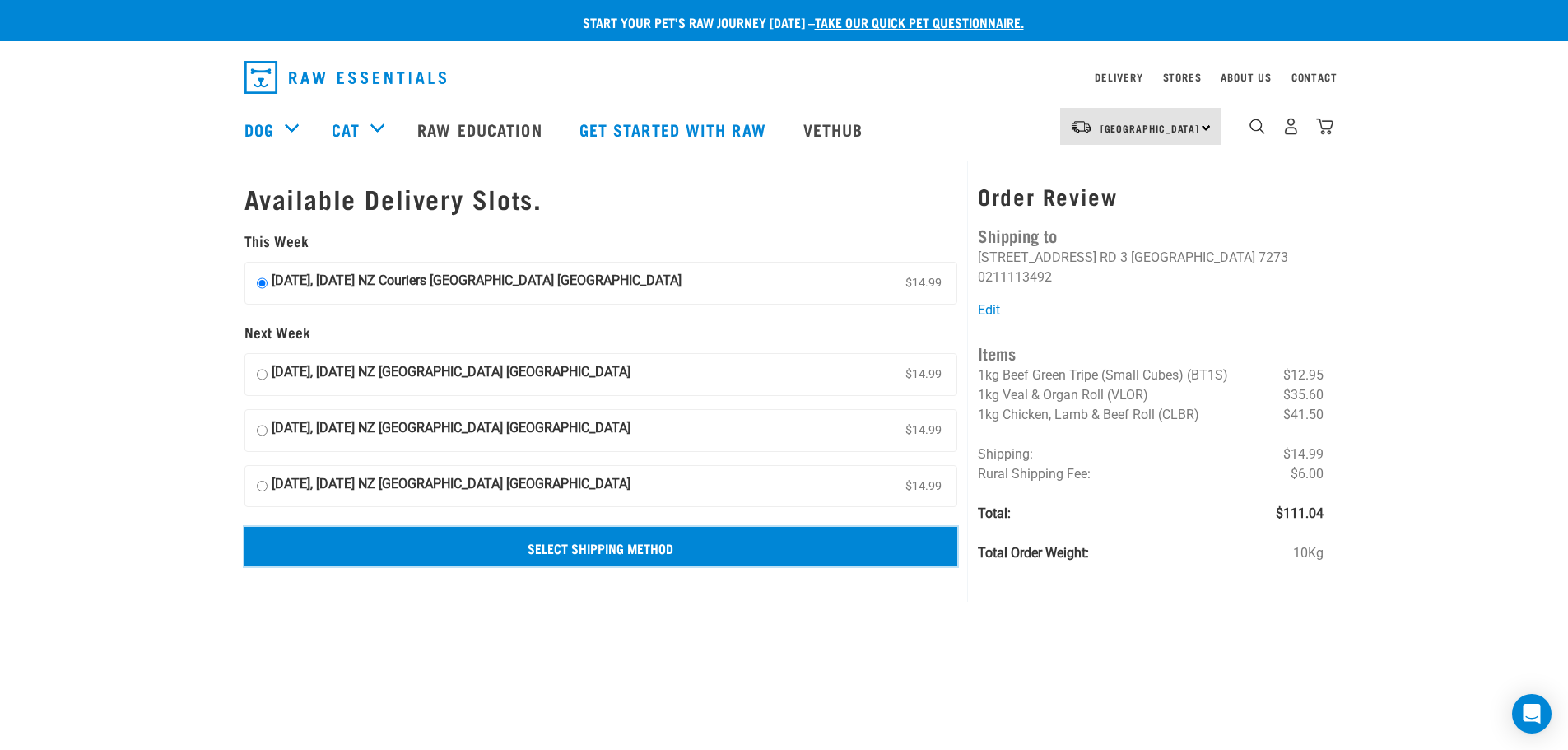
click at [611, 540] on input "Select Shipping Method" at bounding box center [601, 546] width 714 height 40
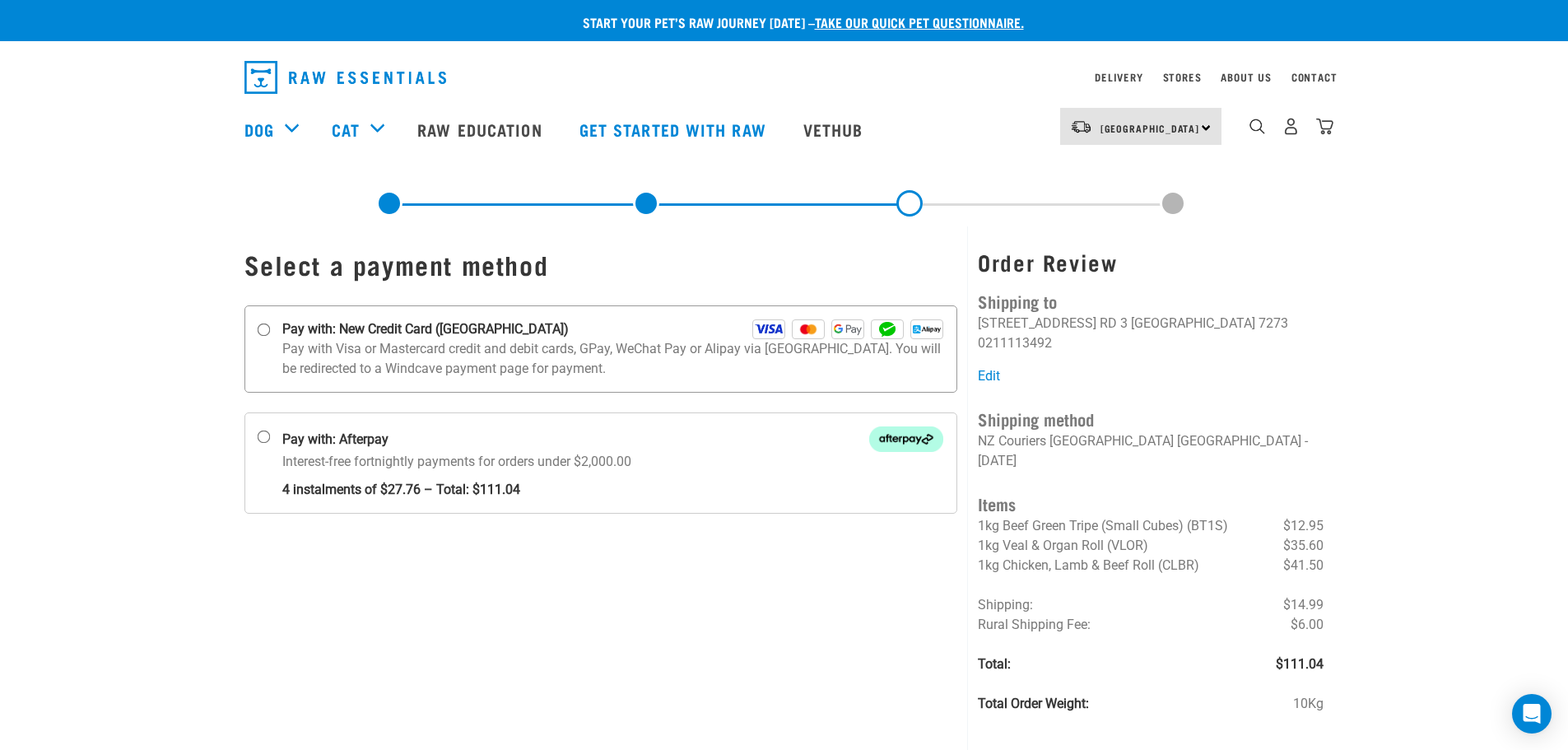
click at [259, 329] on input "Pay with: New Credit Card (Windcave)" at bounding box center [263, 330] width 13 height 13
radio input "true"
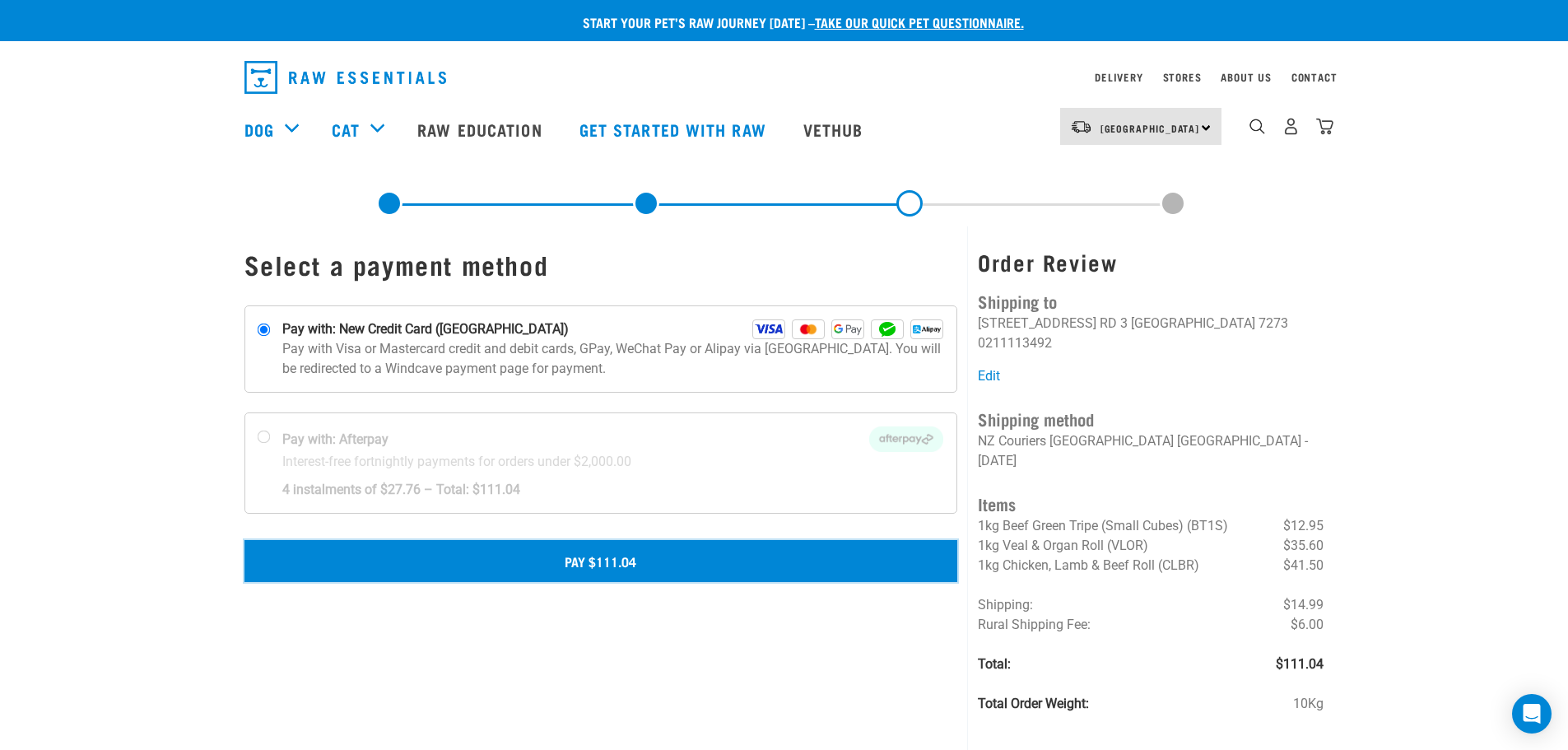
click at [558, 557] on button "Pay $111.04" at bounding box center [601, 561] width 714 height 41
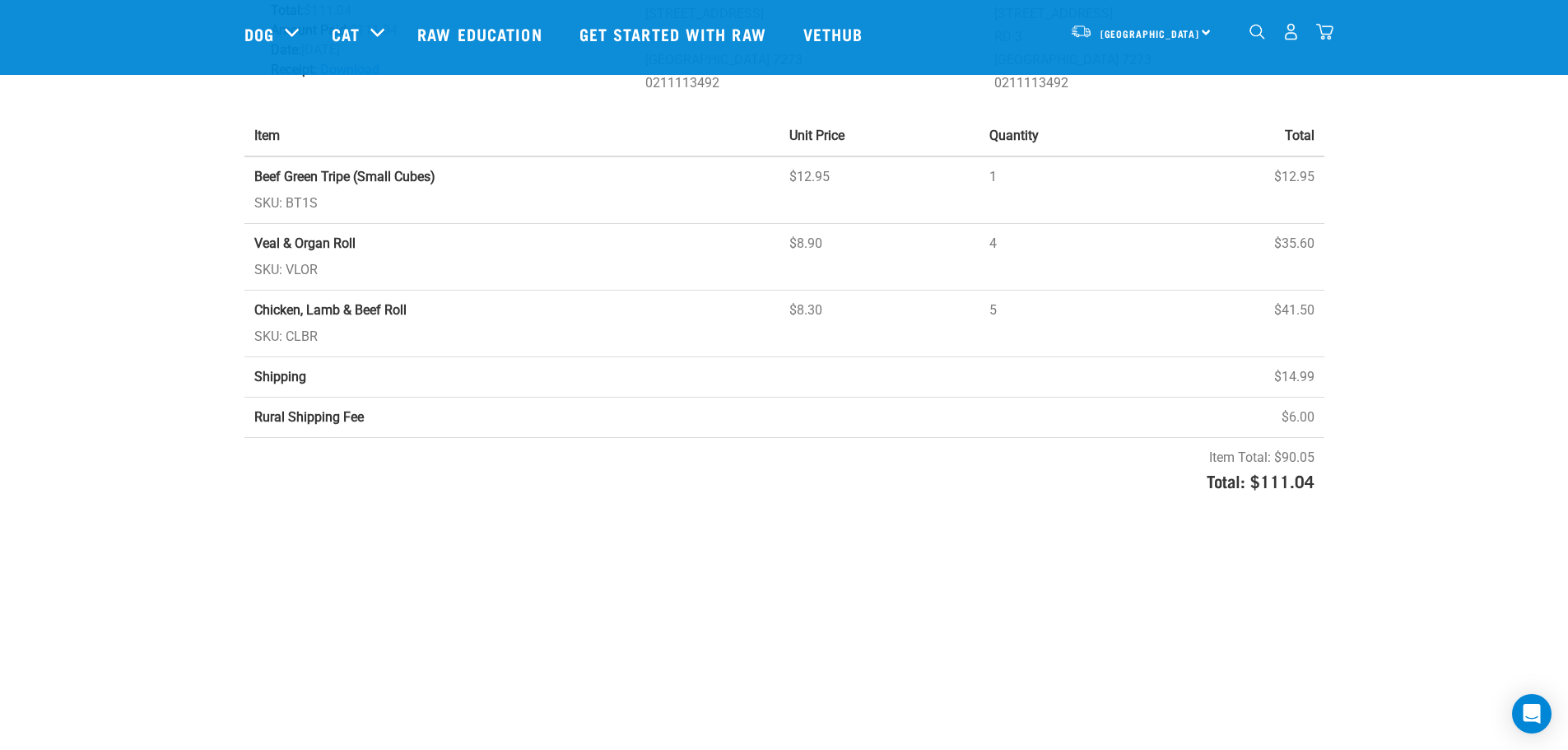
scroll to position [247, 0]
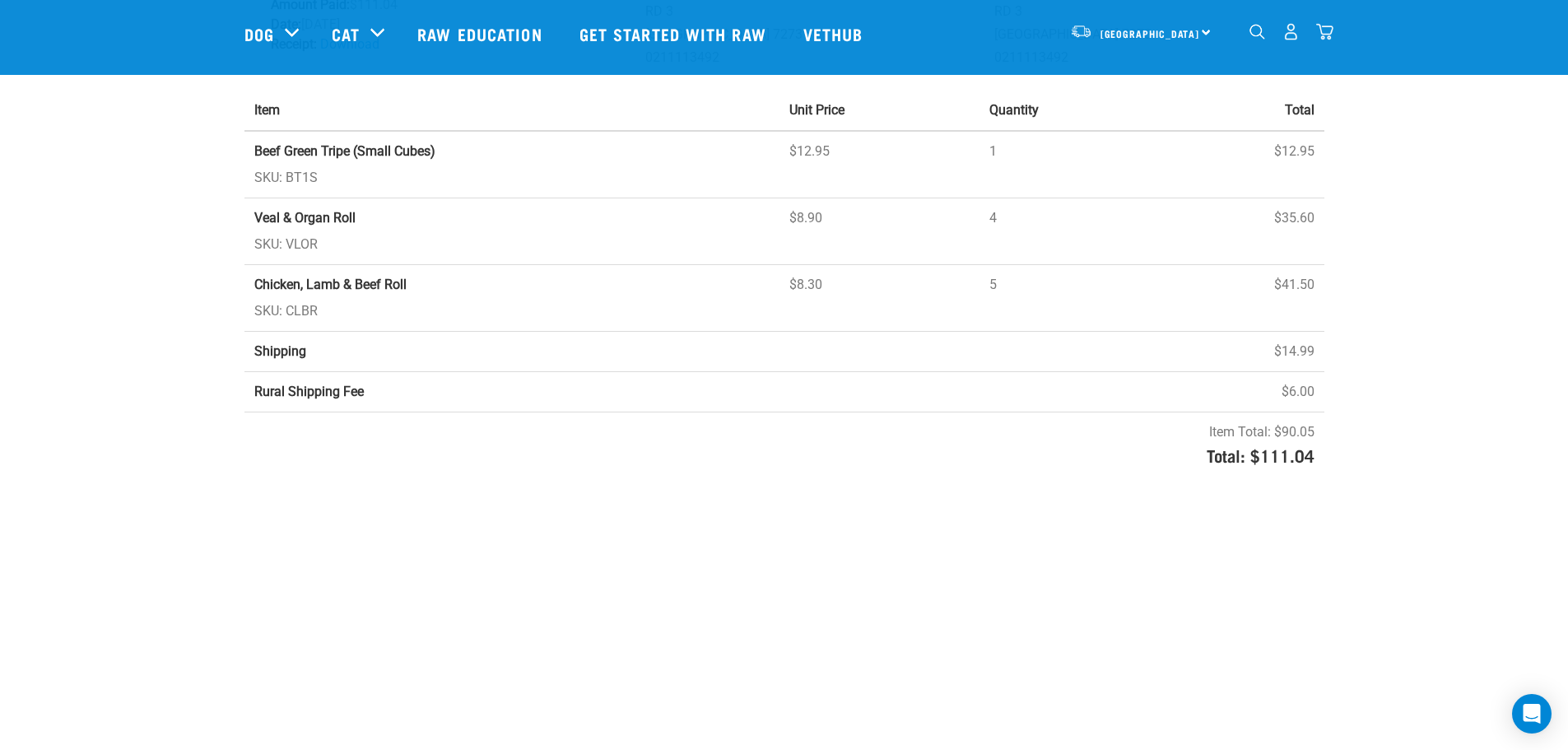
click at [516, 469] on td "Item Total: $90.05 Total: $111.04" at bounding box center [784, 448] width 1080 height 73
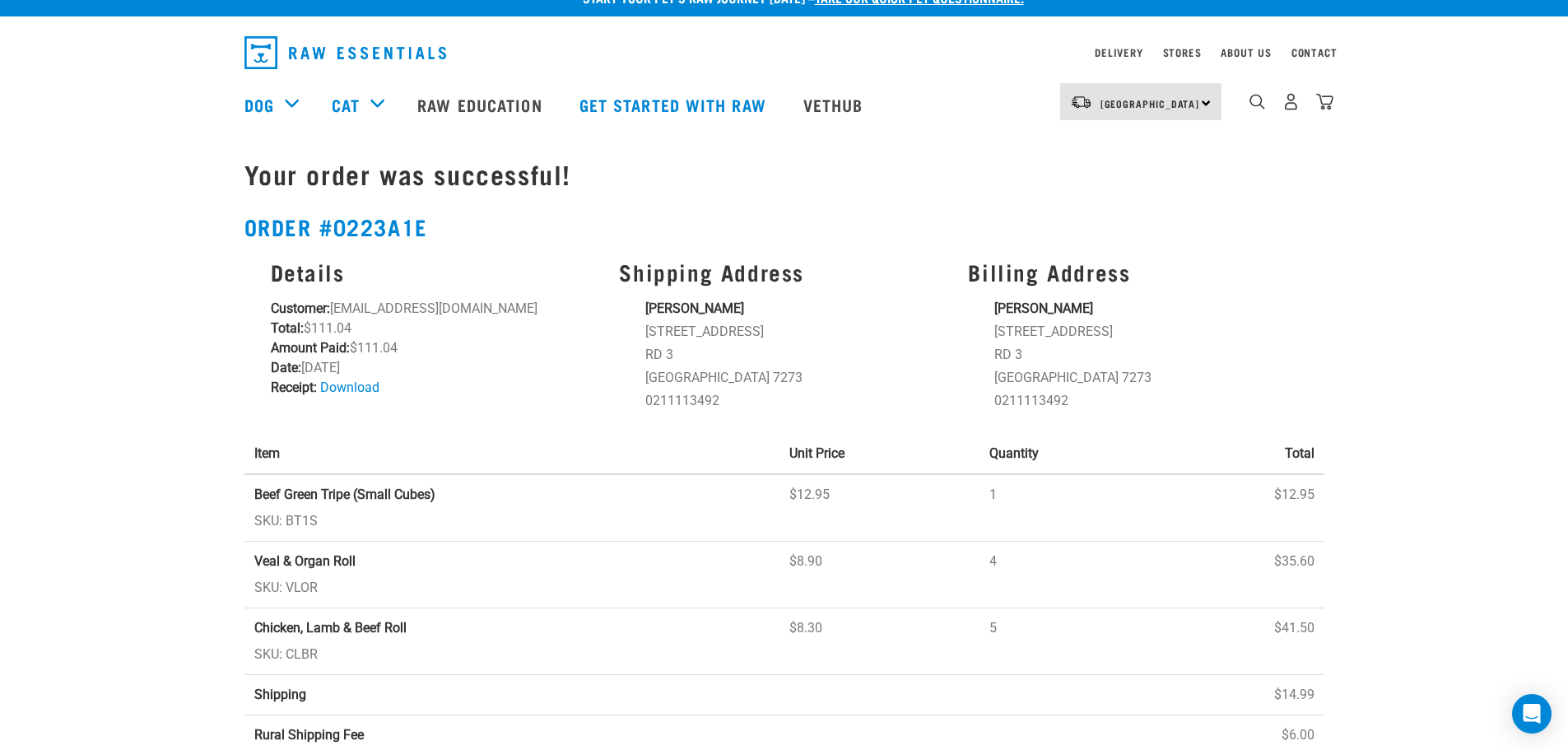
scroll to position [0, 0]
